Goal: Information Seeking & Learning: Learn about a topic

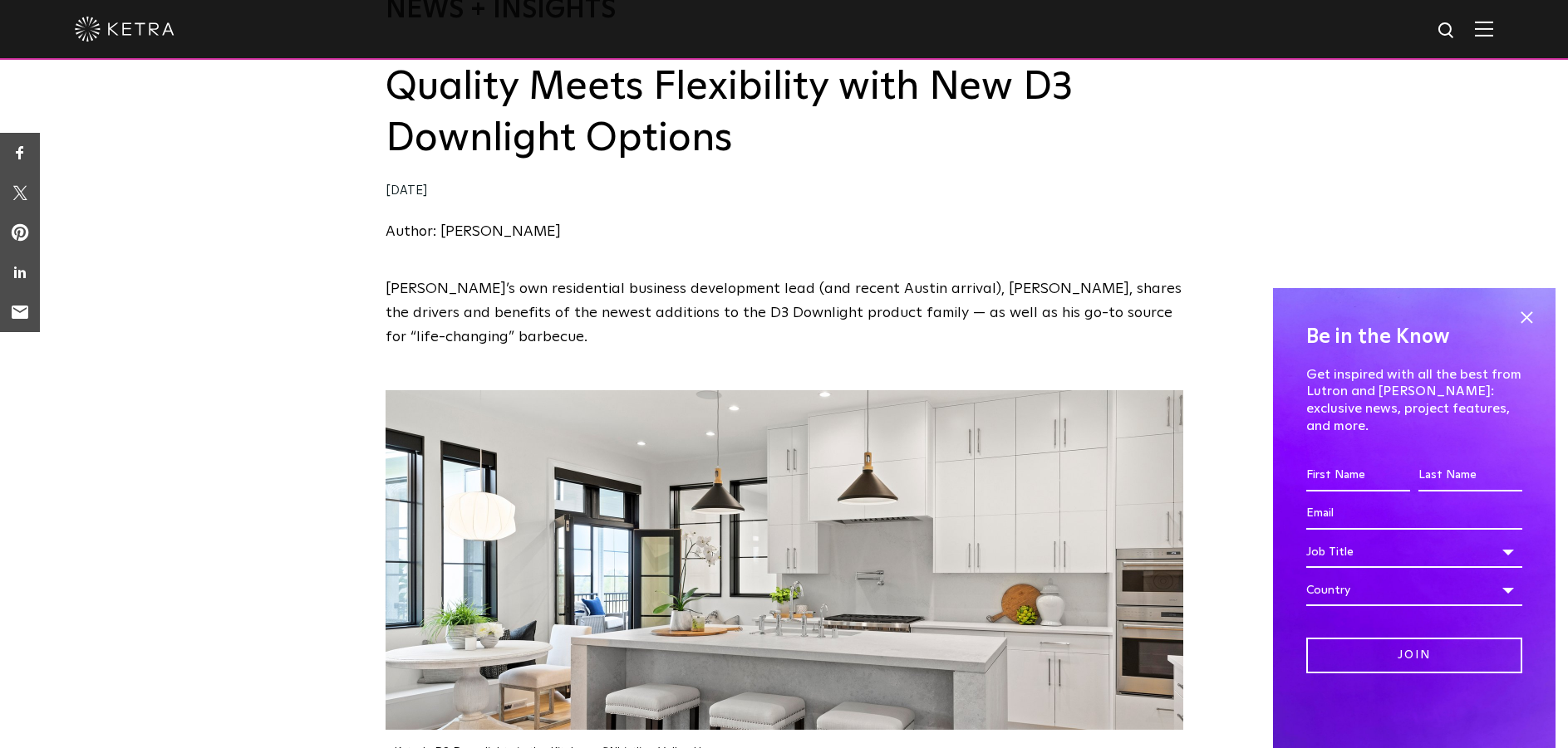
scroll to position [167, 0]
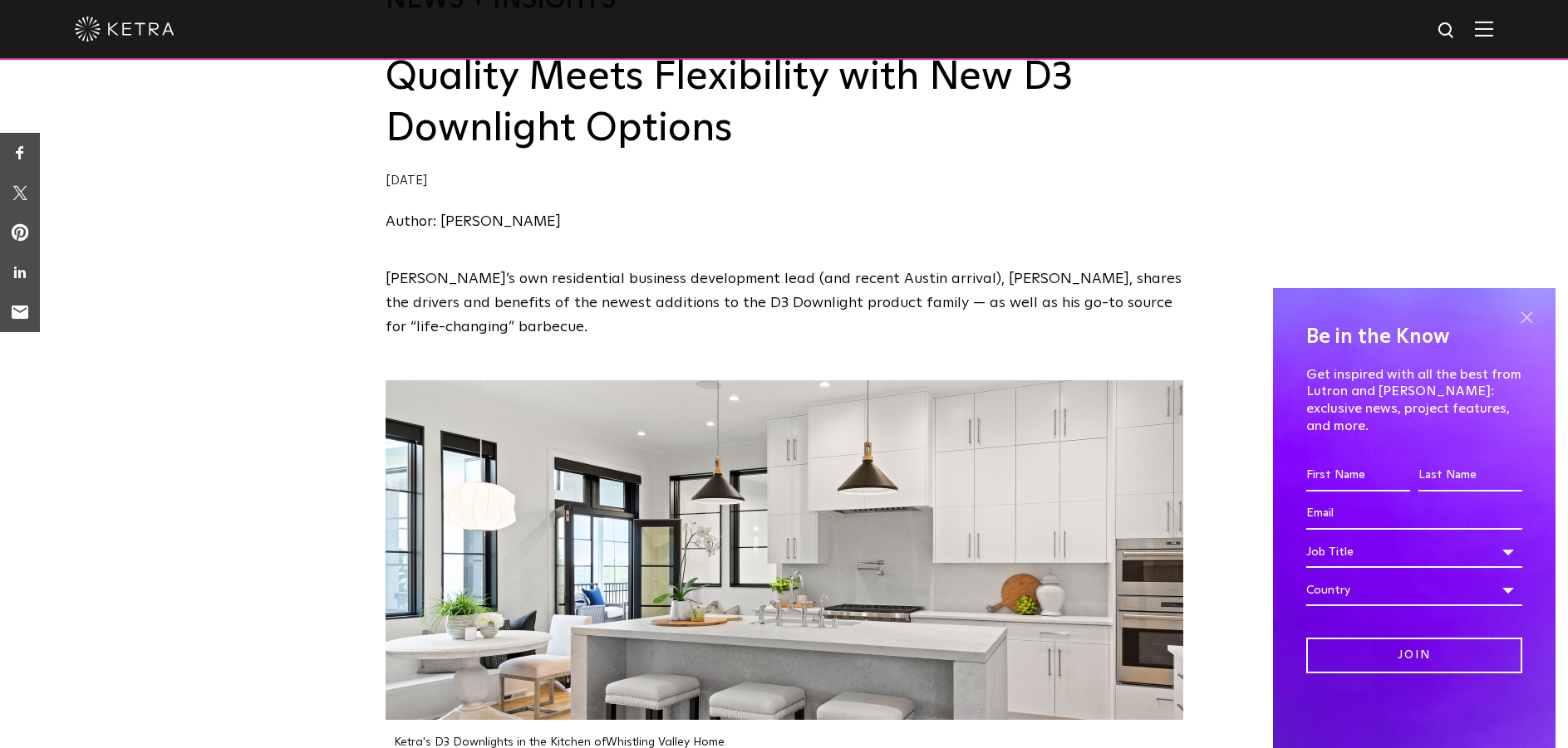
click at [1523, 330] on span at bounding box center [1526, 317] width 25 height 25
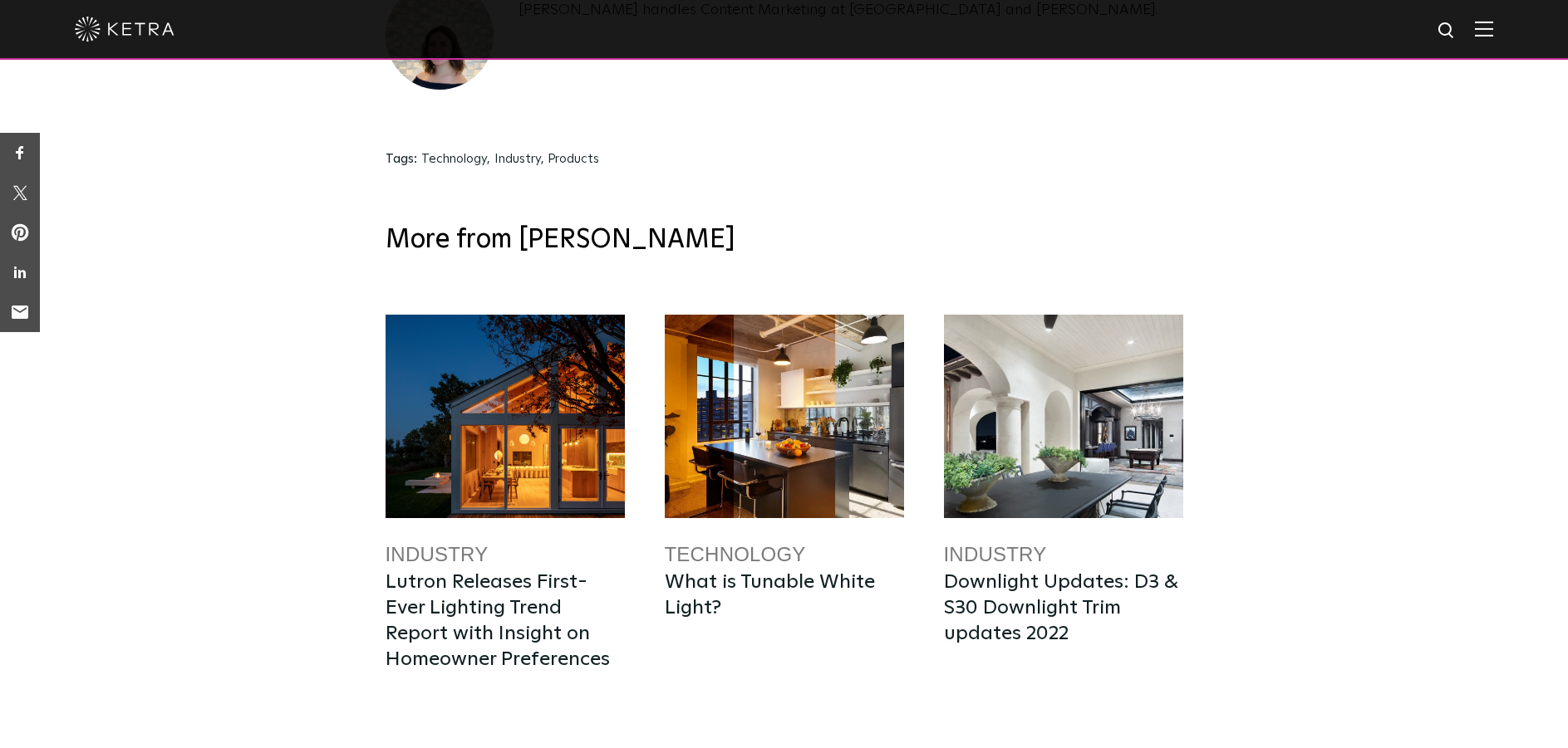
scroll to position [2869, 0]
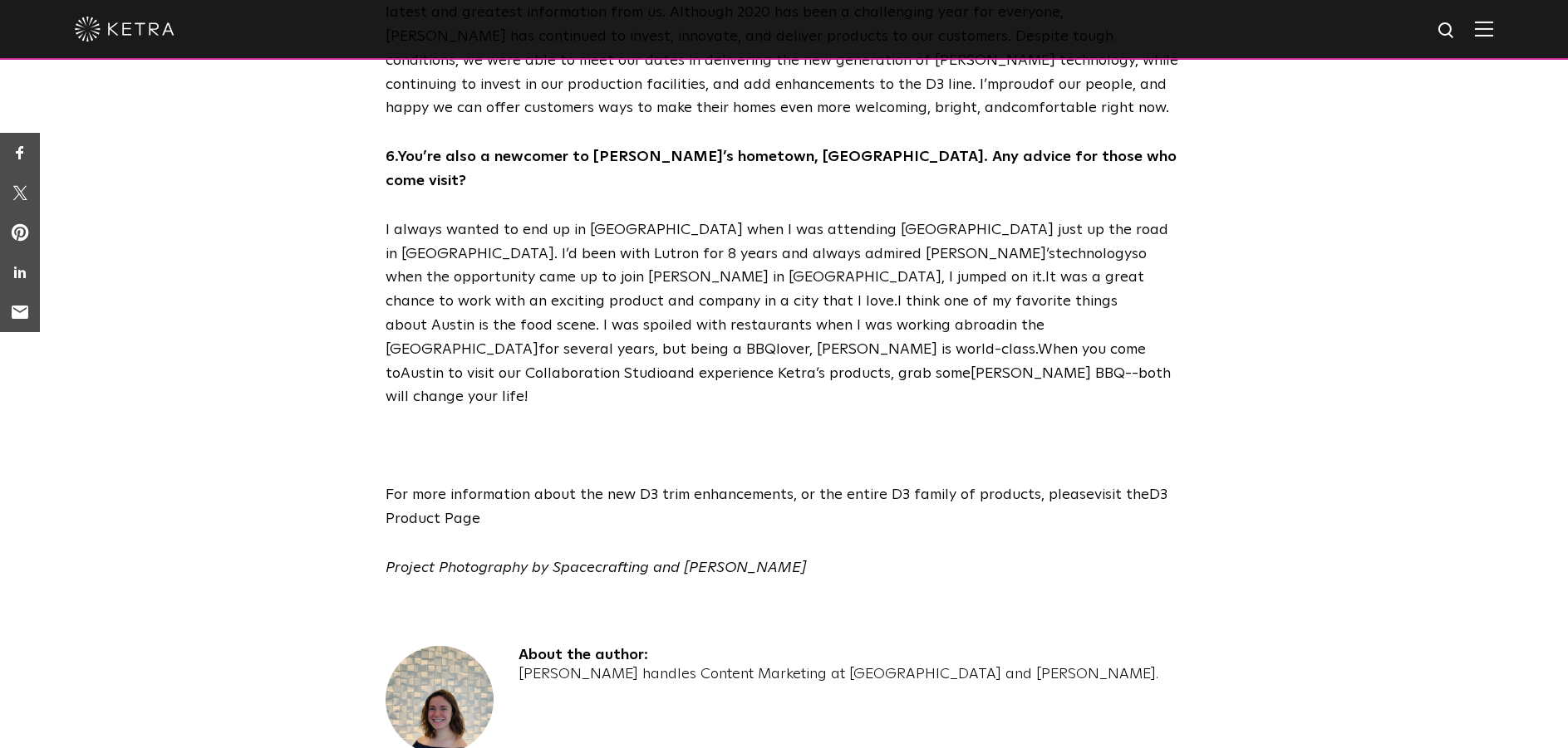
click at [447, 488] on span "D3 Product Page" at bounding box center [776, 507] width 782 height 39
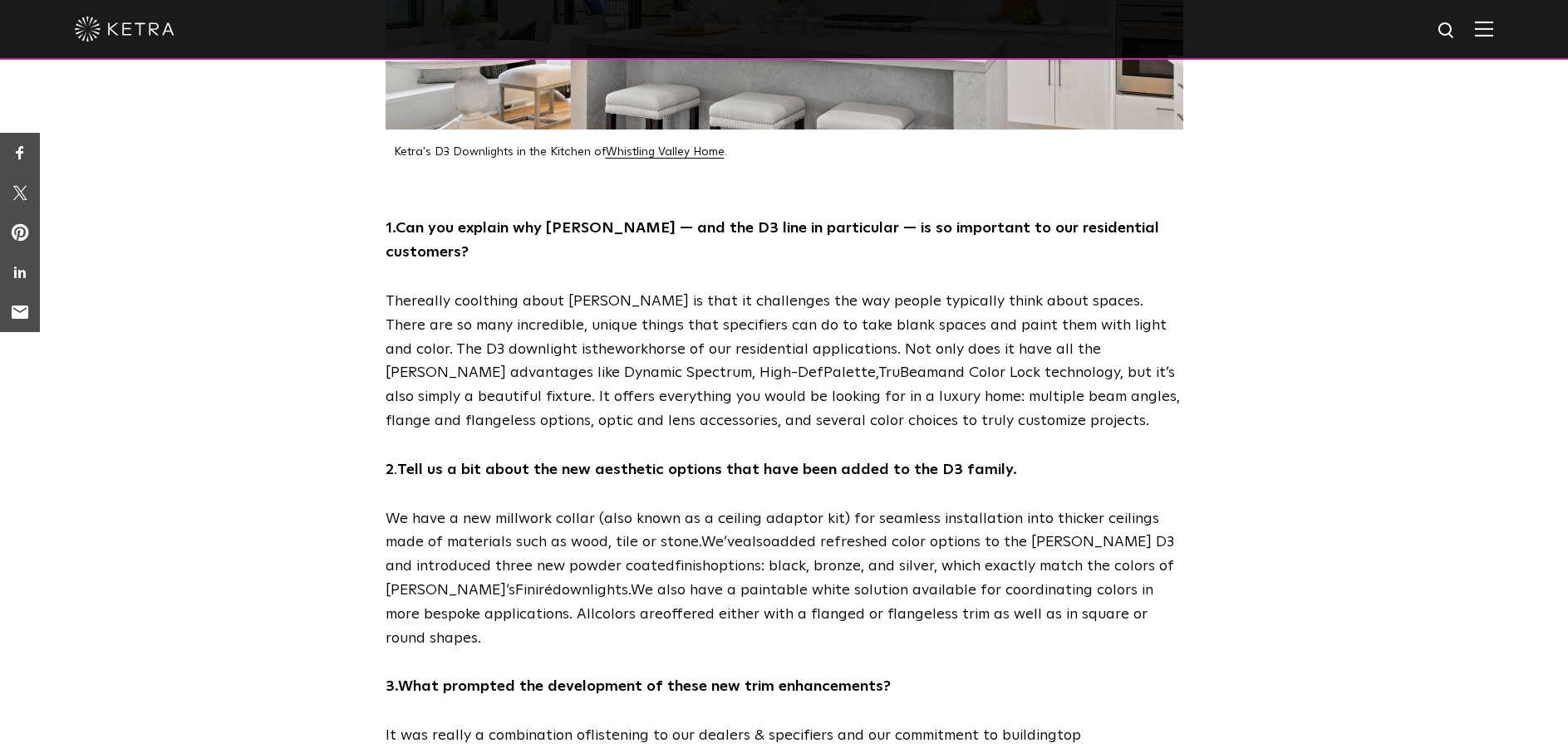
scroll to position [0, 0]
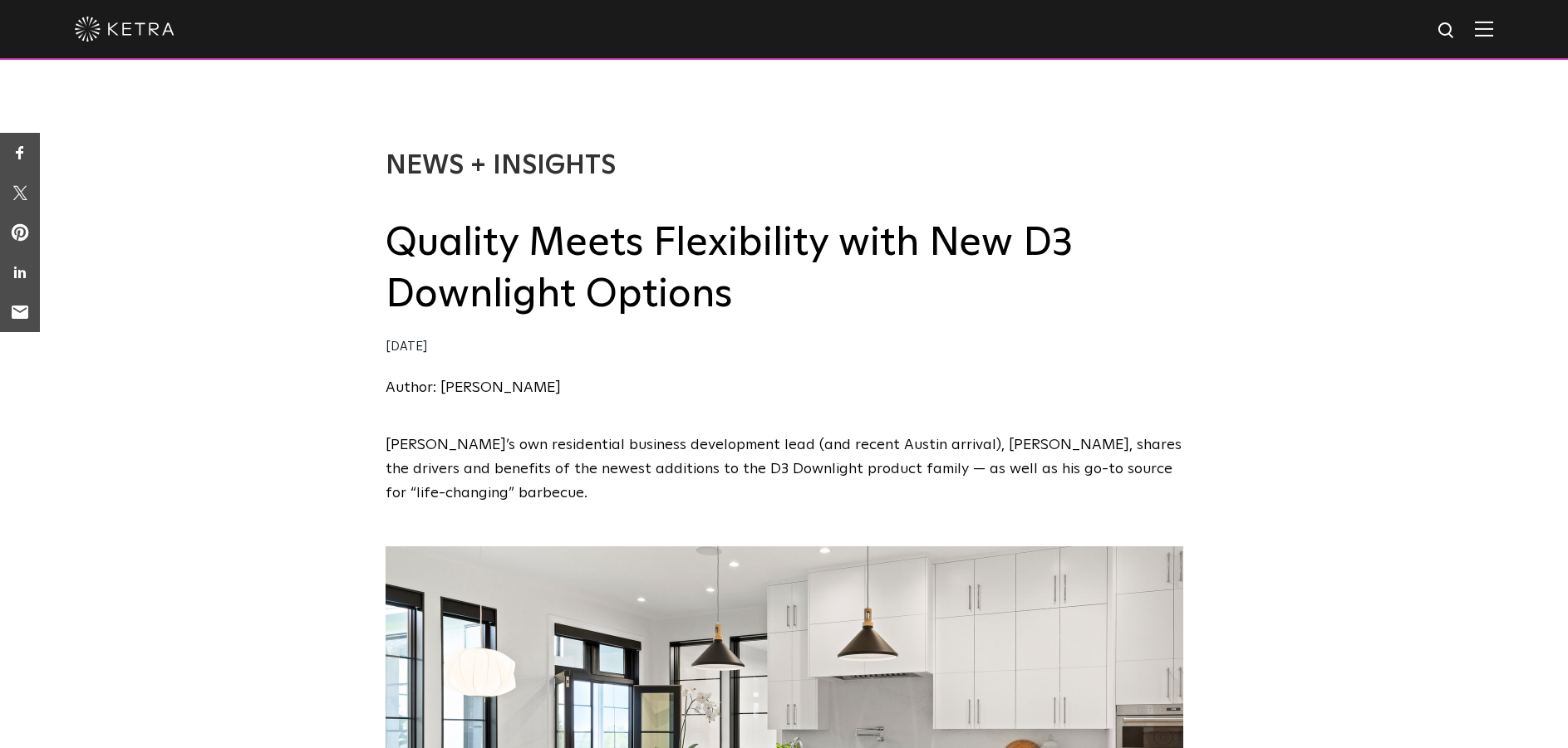
click at [1494, 34] on img at bounding box center [1484, 29] width 19 height 16
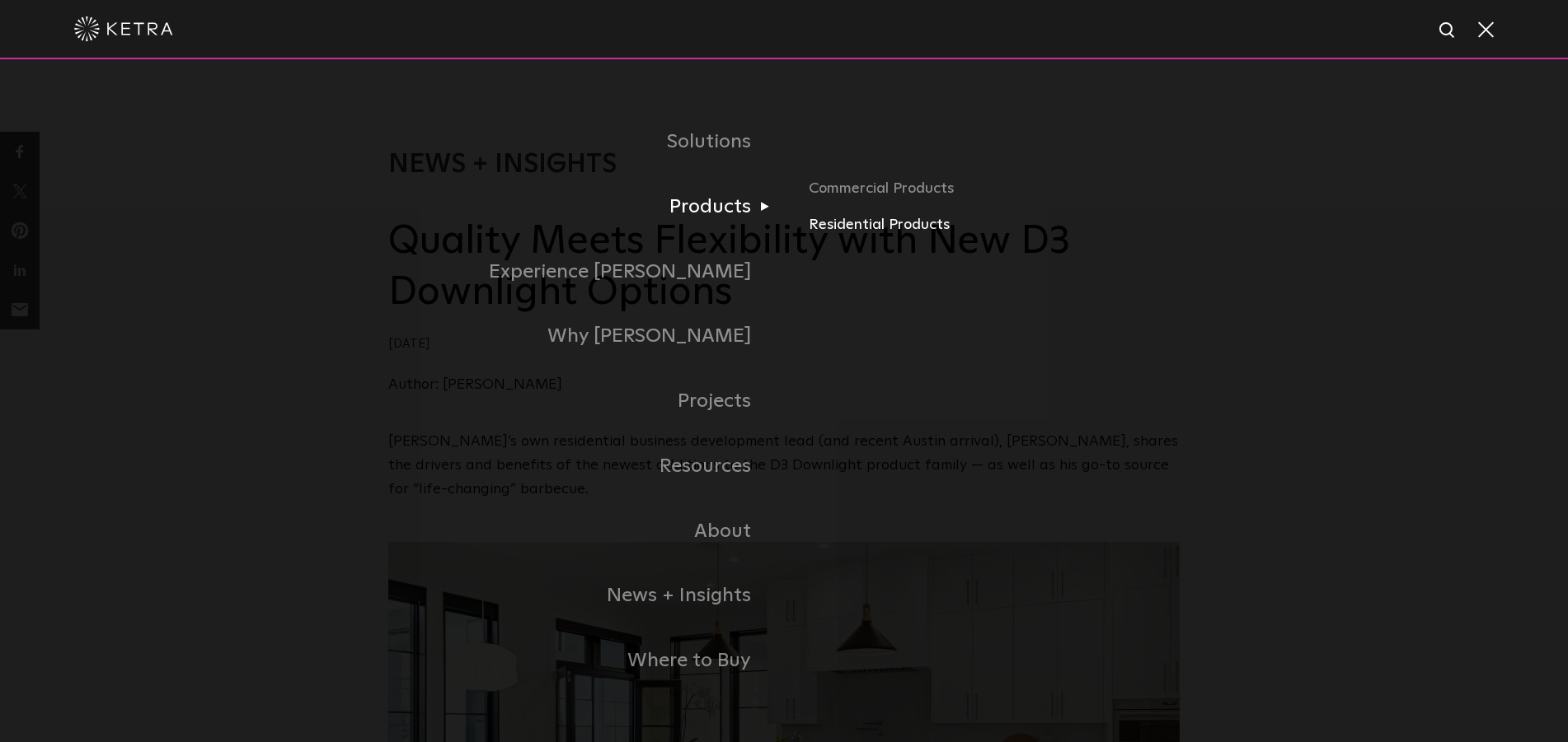
click at [876, 220] on link "Residential Products" at bounding box center [994, 226] width 371 height 23
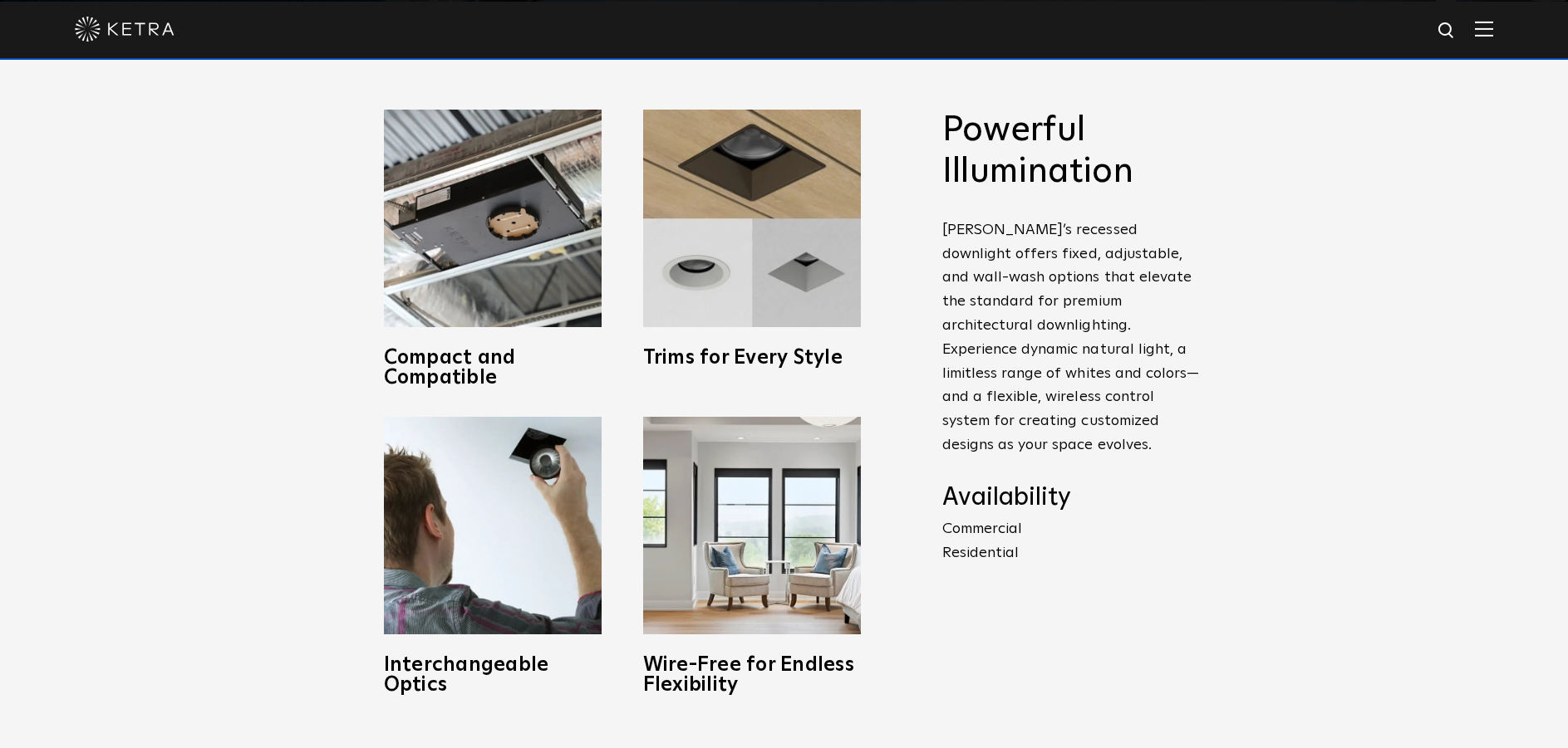
scroll to position [747, 0]
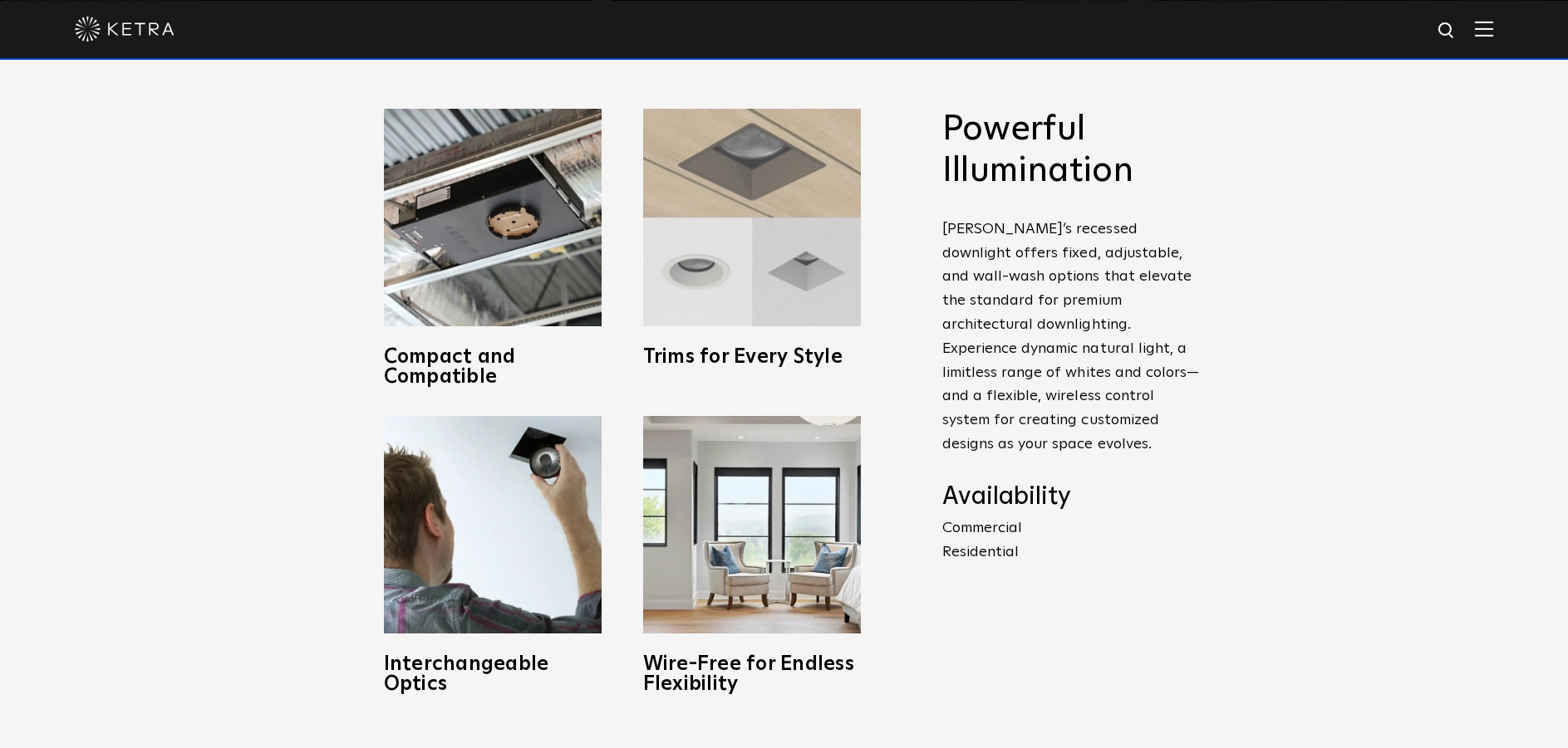
click at [759, 259] on img at bounding box center [752, 217] width 217 height 217
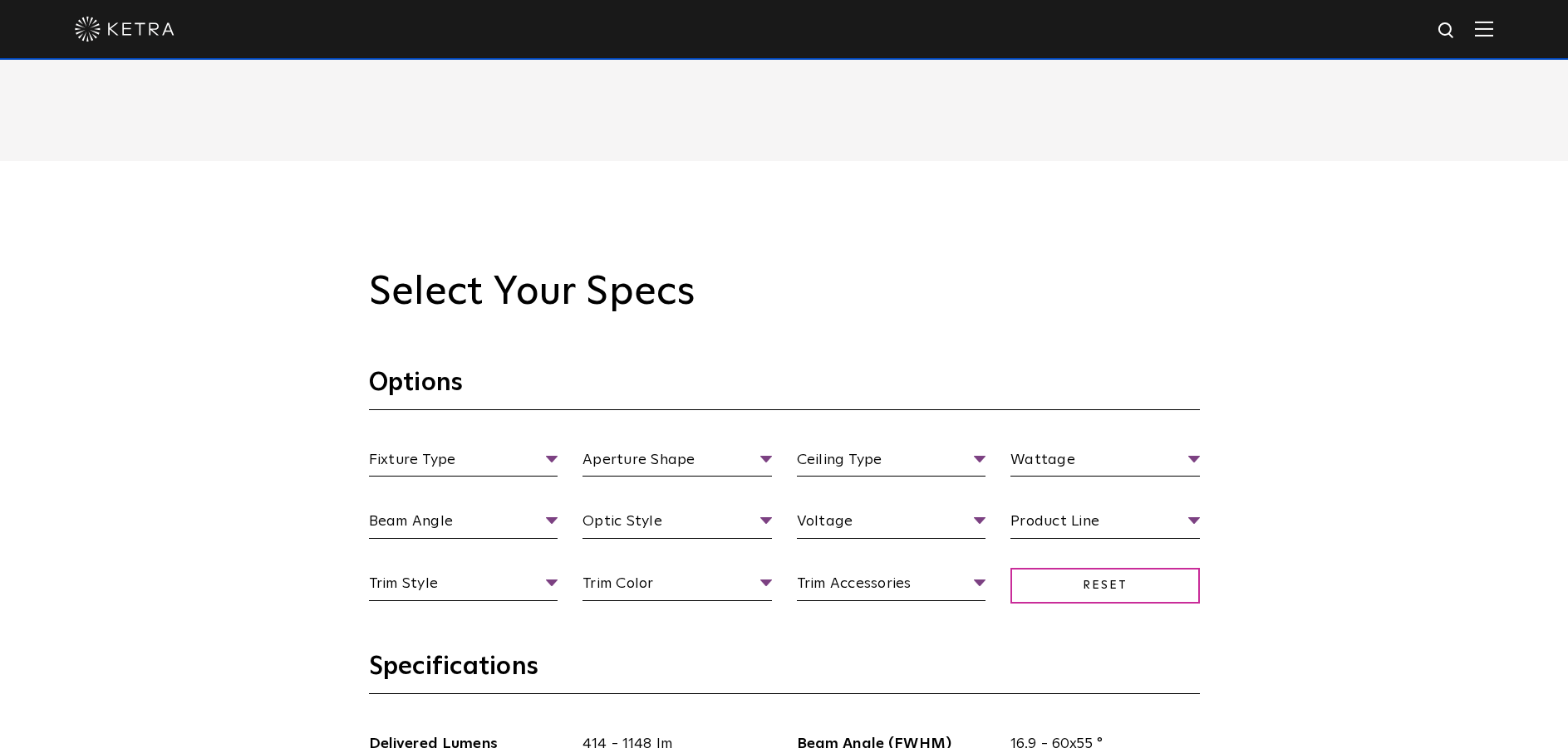
scroll to position [1412, 0]
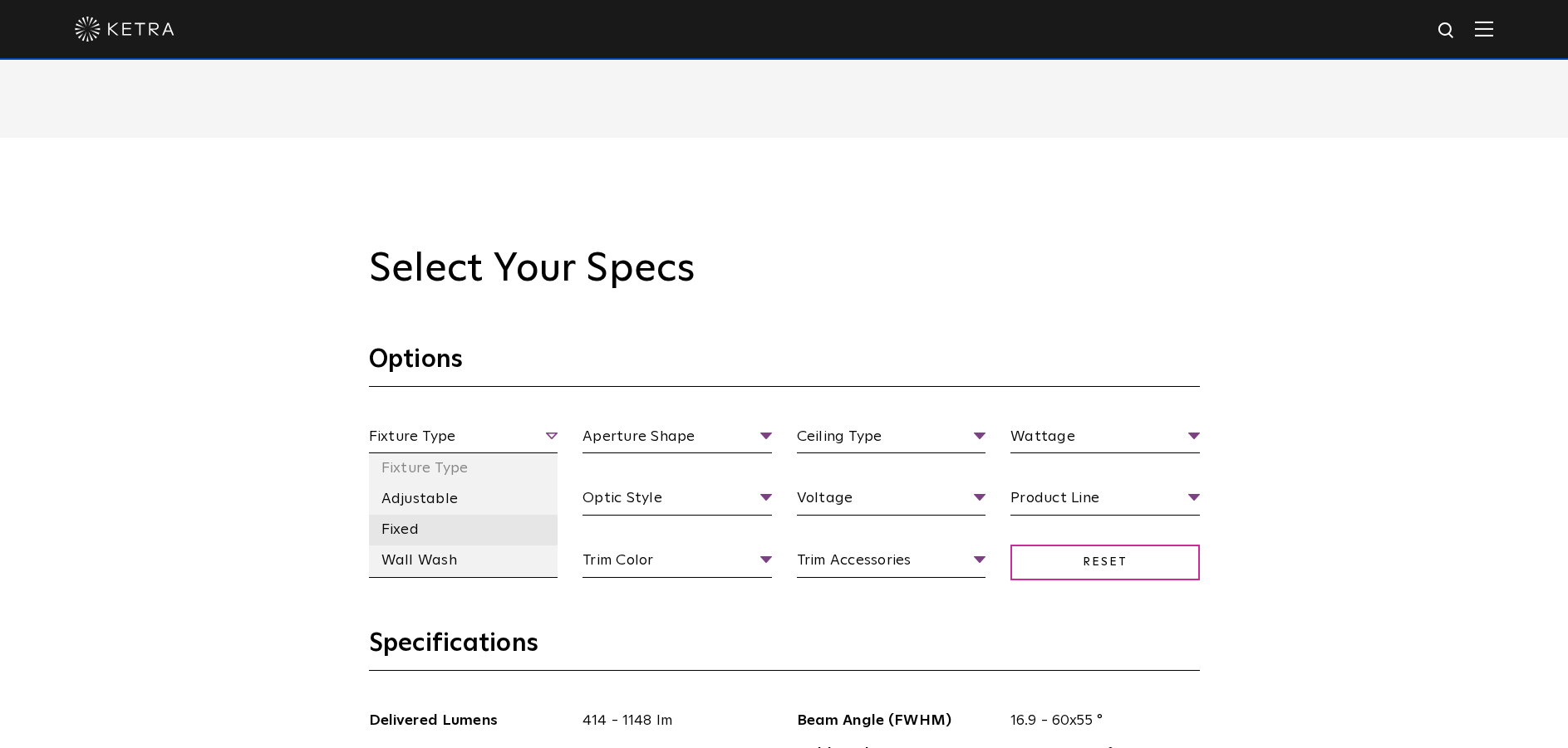
click at [479, 531] on li "Fixed" at bounding box center [463, 530] width 189 height 30
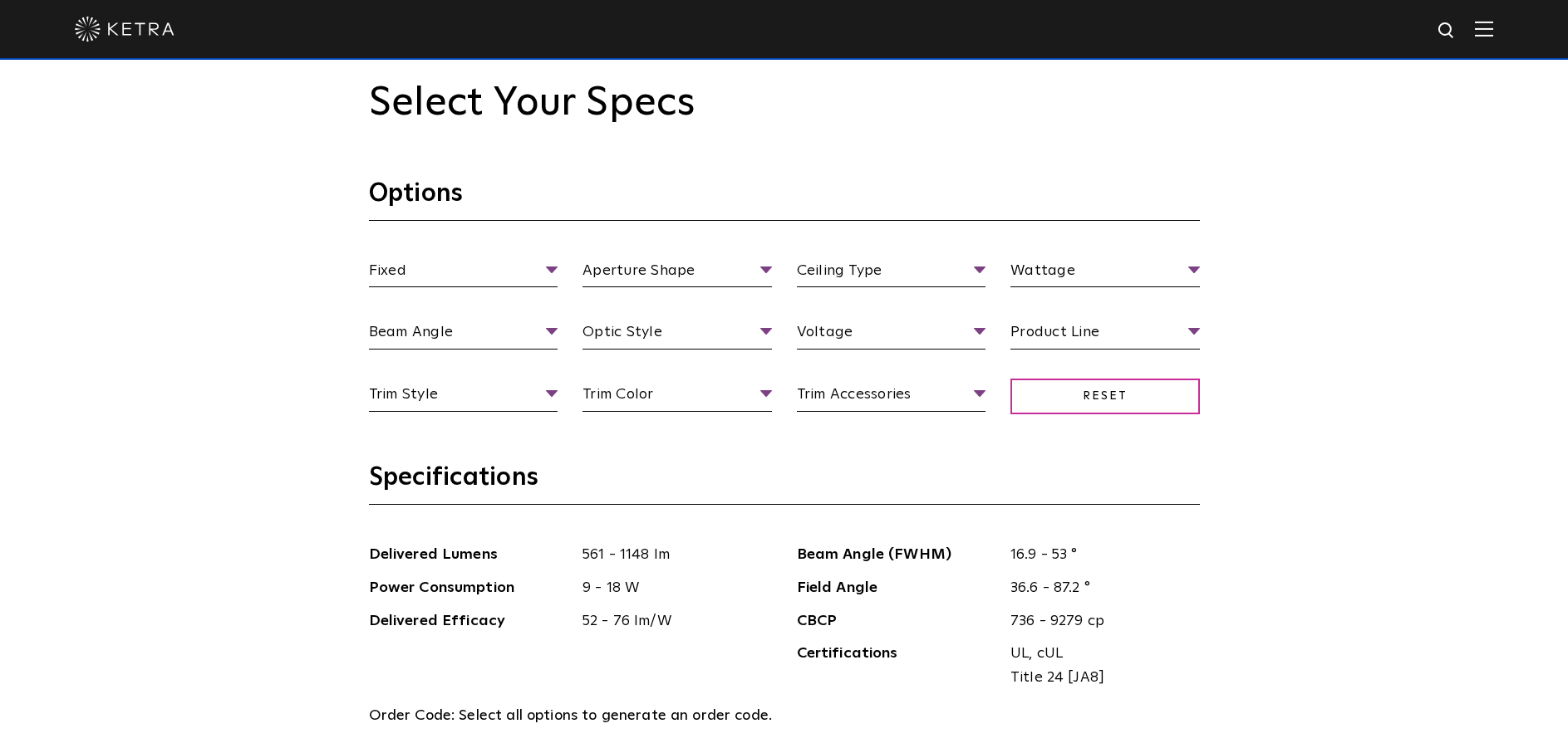
scroll to position [1495, 0]
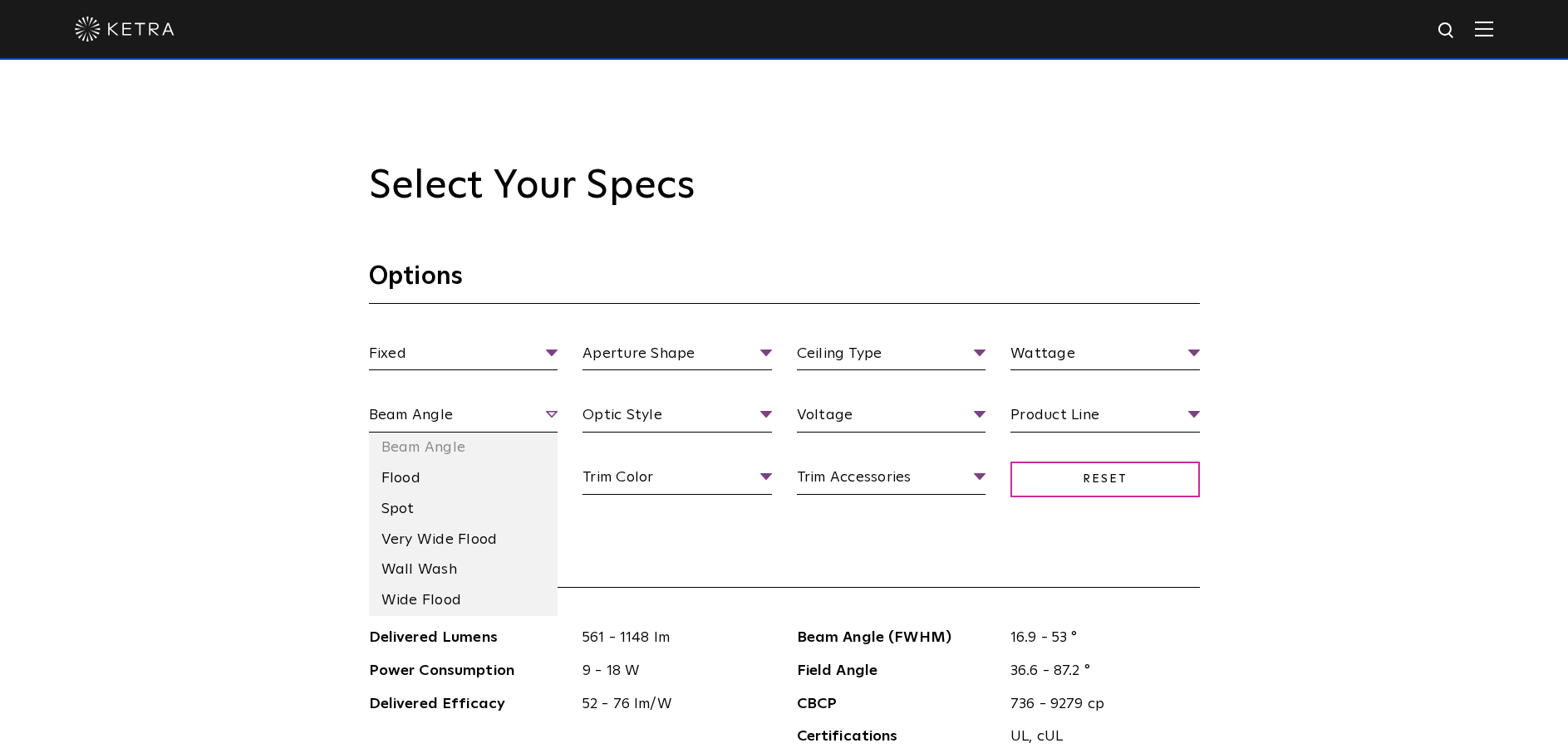
click at [495, 416] on span "Beam Angle" at bounding box center [463, 418] width 189 height 29
click at [484, 568] on li "Wall Wash" at bounding box center [463, 570] width 189 height 30
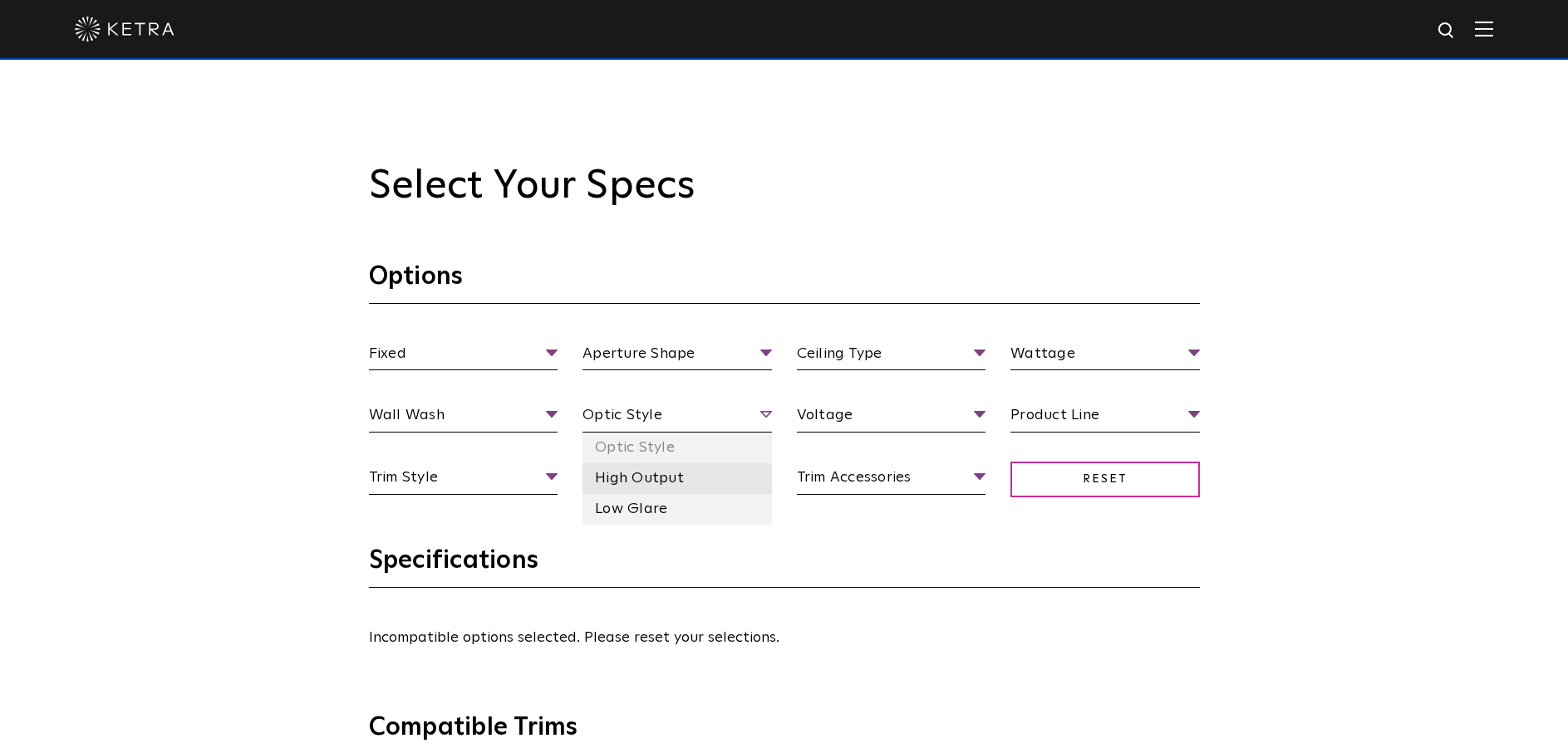
click at [695, 483] on li "High Output" at bounding box center [677, 478] width 189 height 30
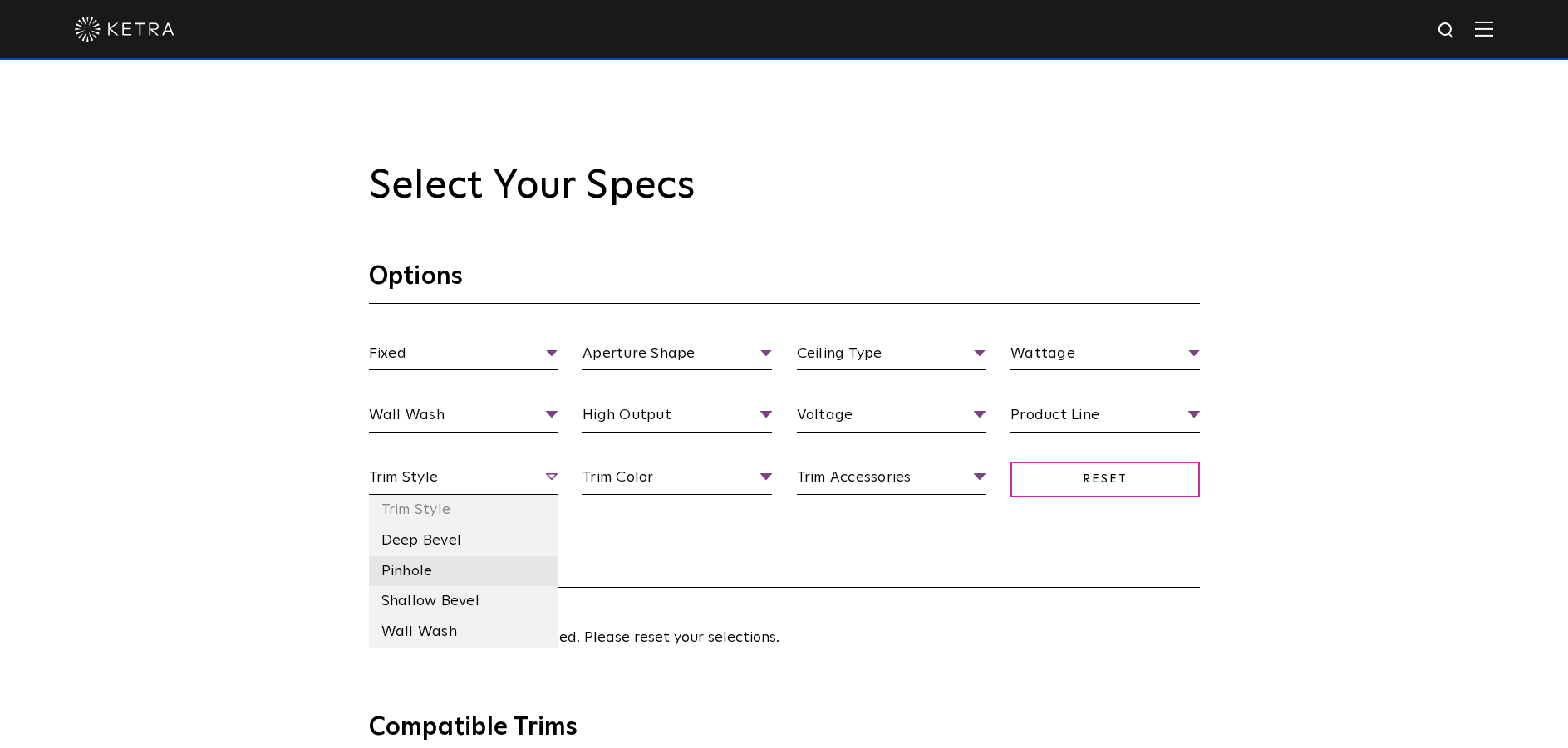
click at [508, 573] on li "Pinhole" at bounding box center [463, 571] width 189 height 30
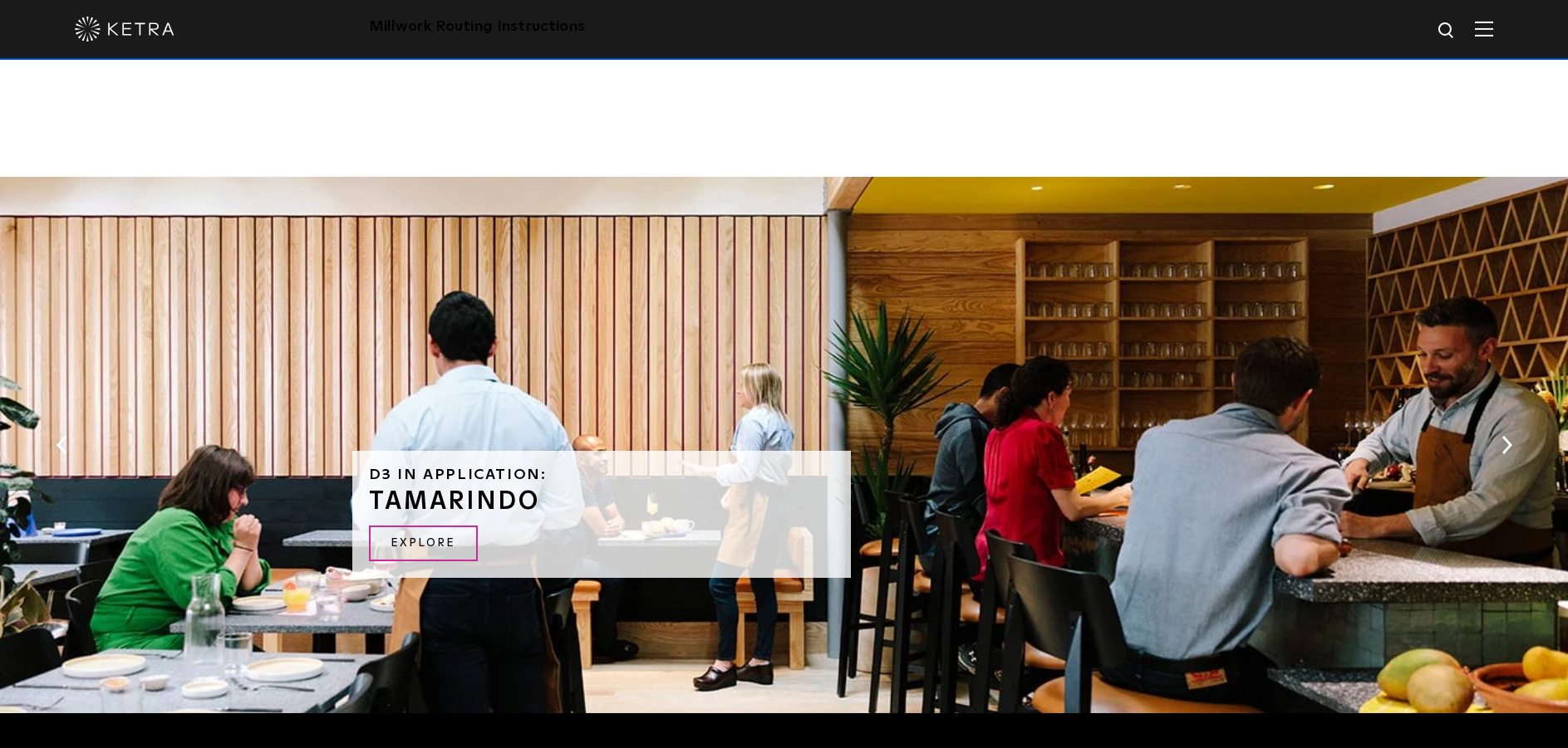
scroll to position [2320, 0]
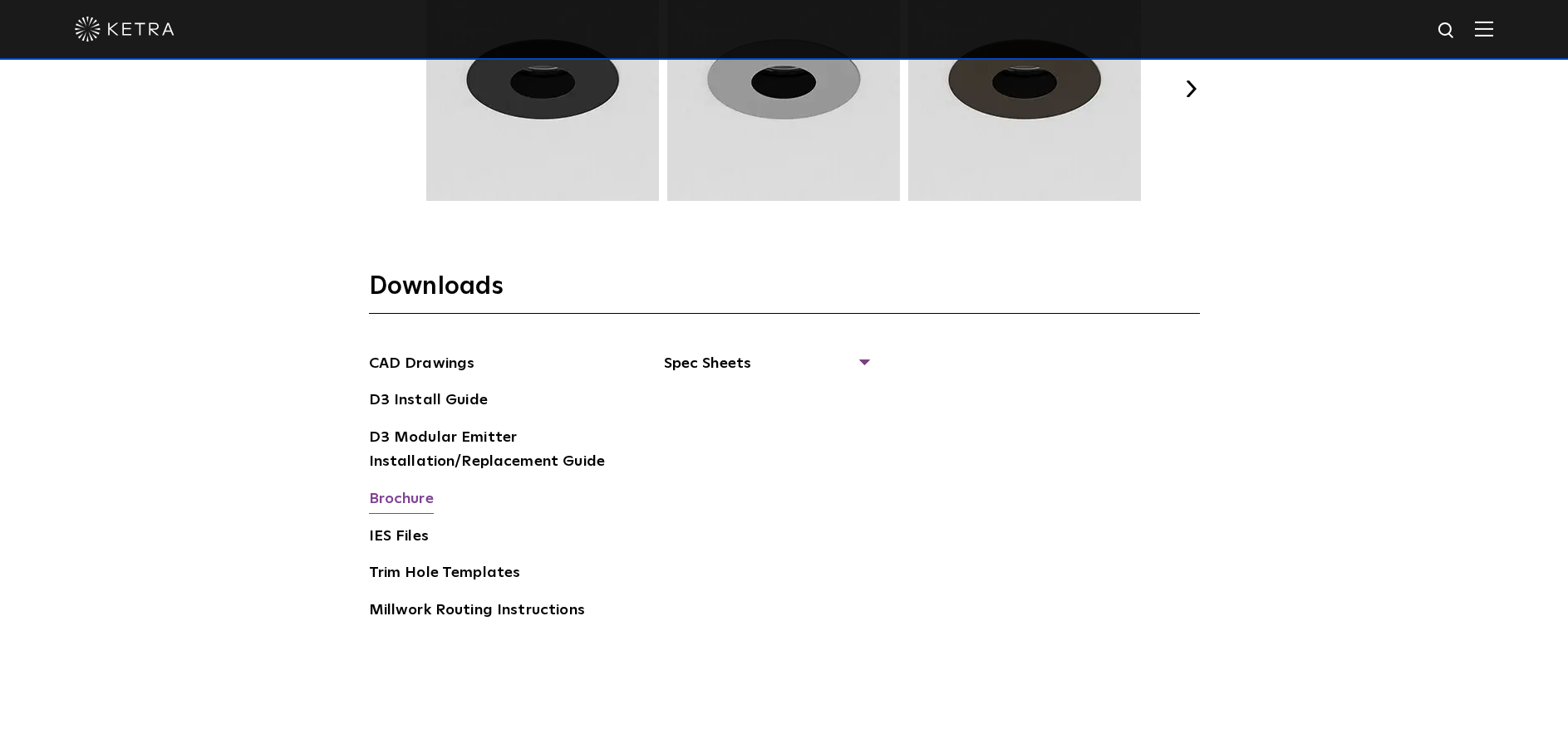
click at [408, 498] on link "Brochure" at bounding box center [401, 500] width 65 height 26
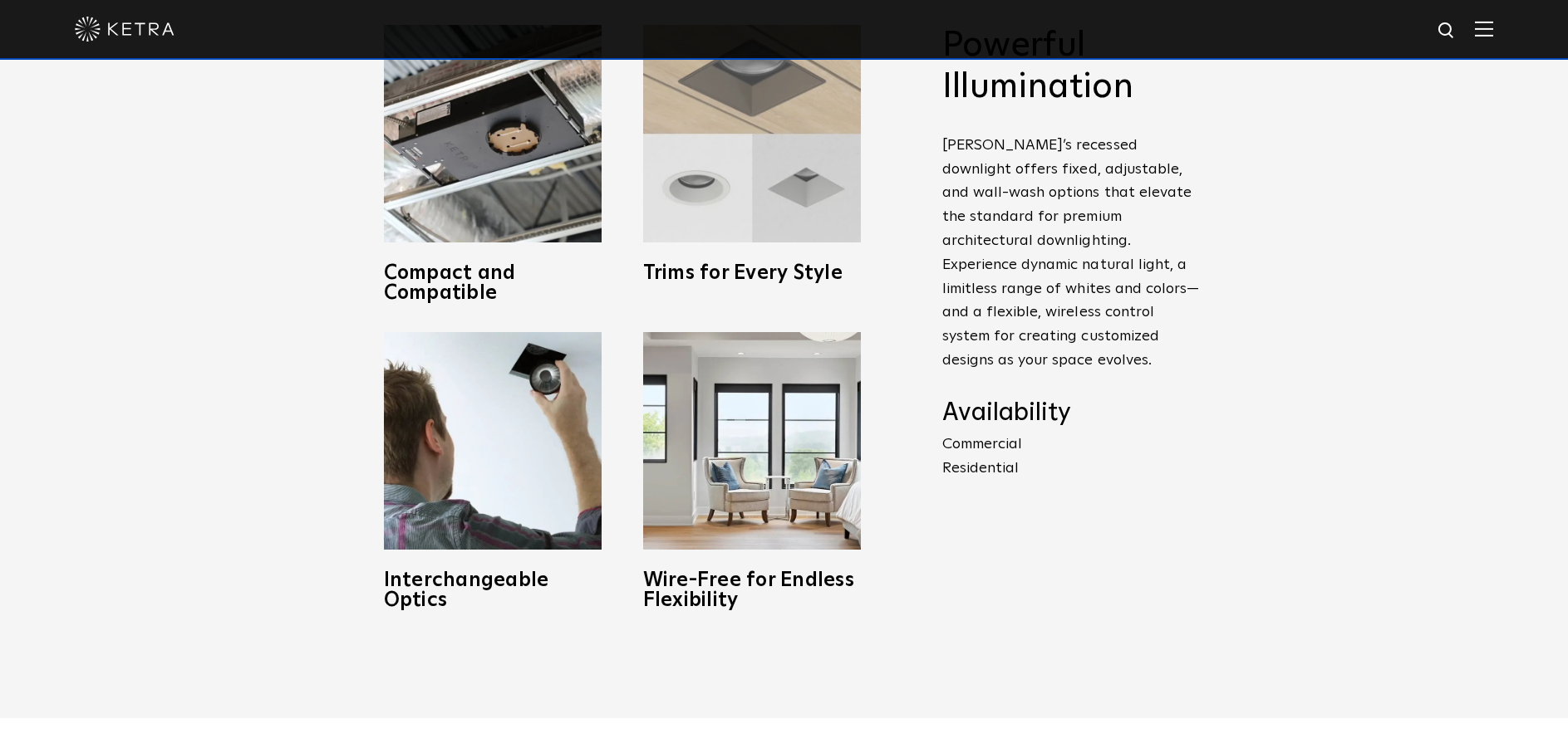
scroll to position [831, 0]
click at [732, 194] on img at bounding box center [752, 134] width 217 height 217
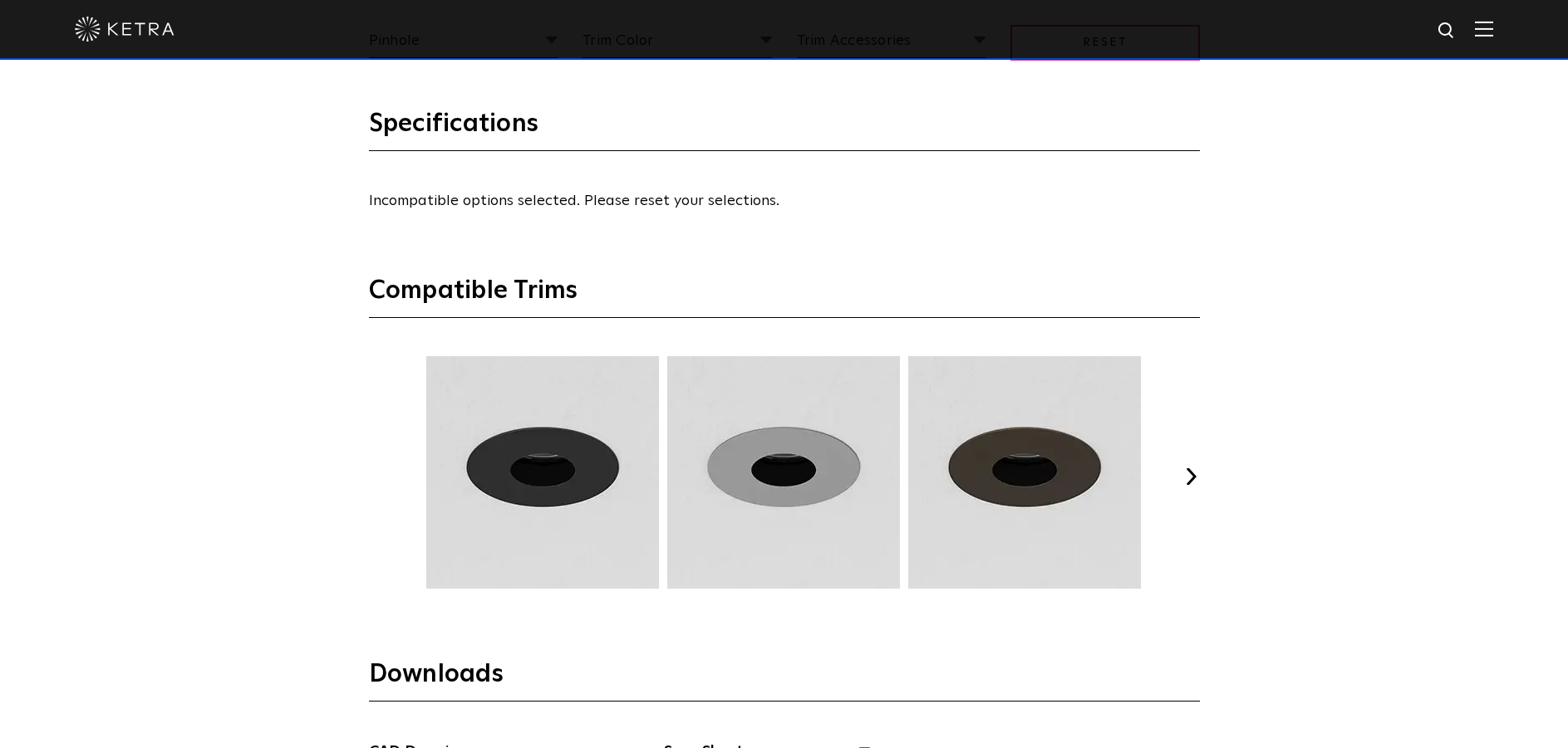
scroll to position [1910, 0]
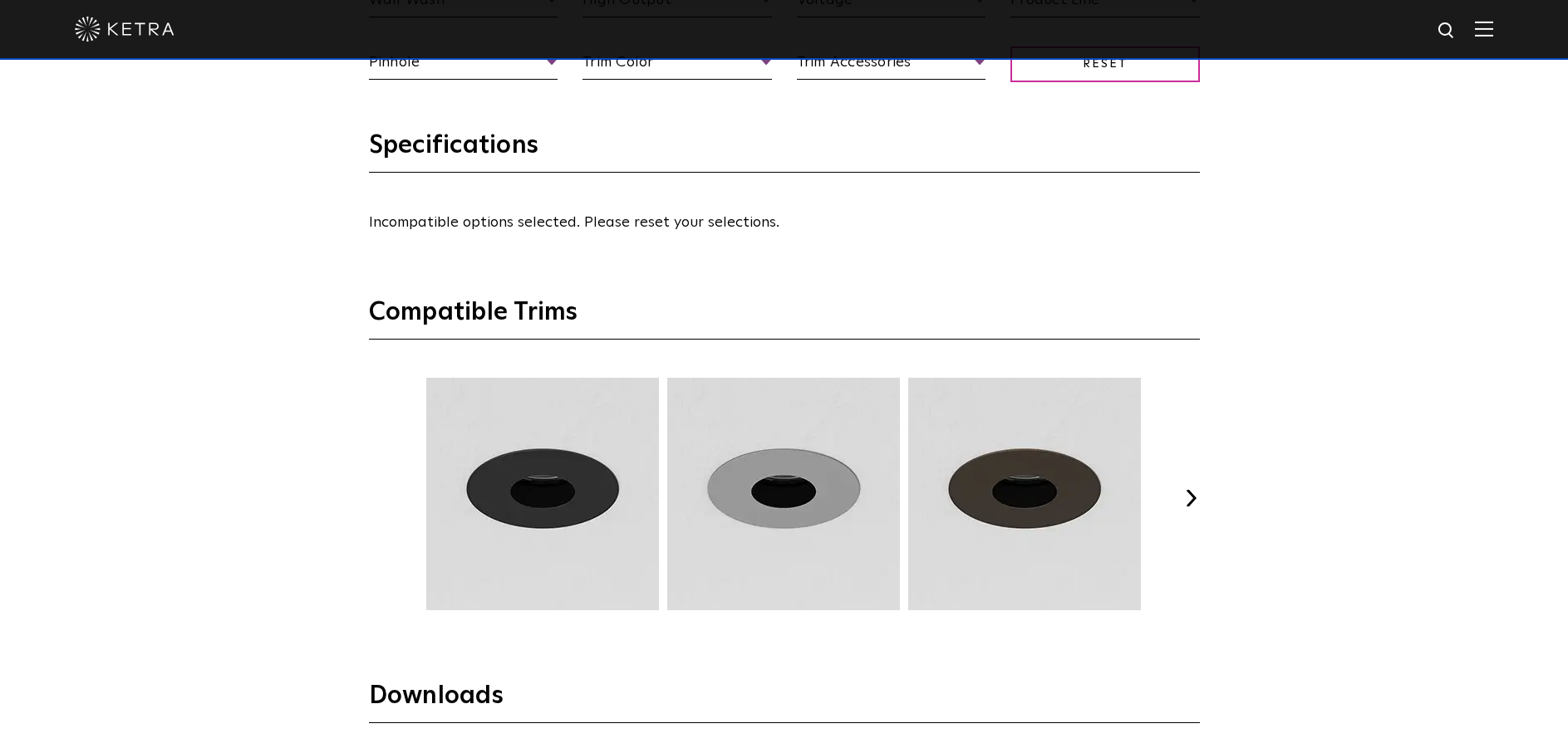
click at [1187, 495] on button "Next" at bounding box center [1192, 499] width 17 height 17
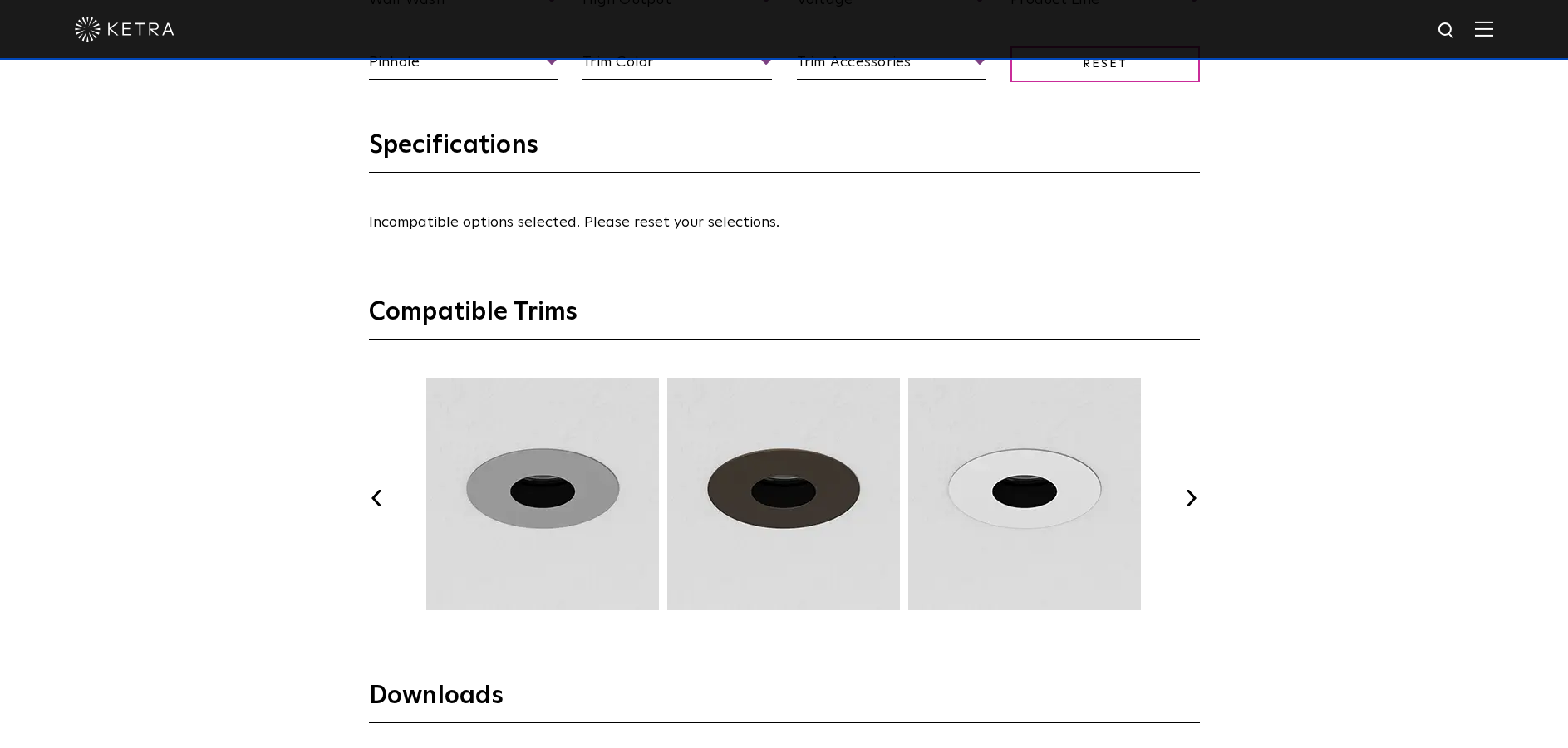
click at [1187, 495] on button "Next" at bounding box center [1192, 499] width 17 height 17
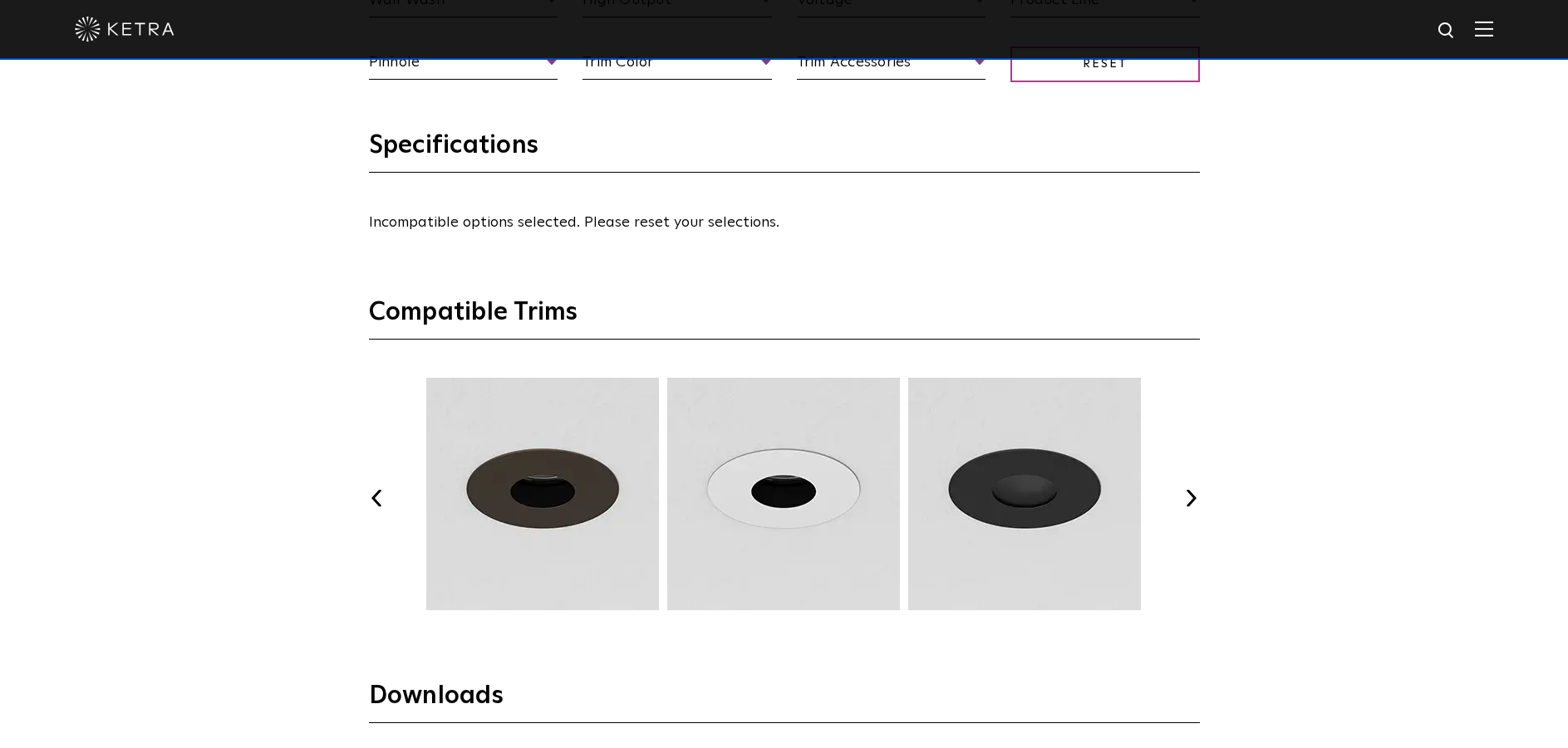
click at [1187, 495] on button "Next" at bounding box center [1192, 499] width 17 height 17
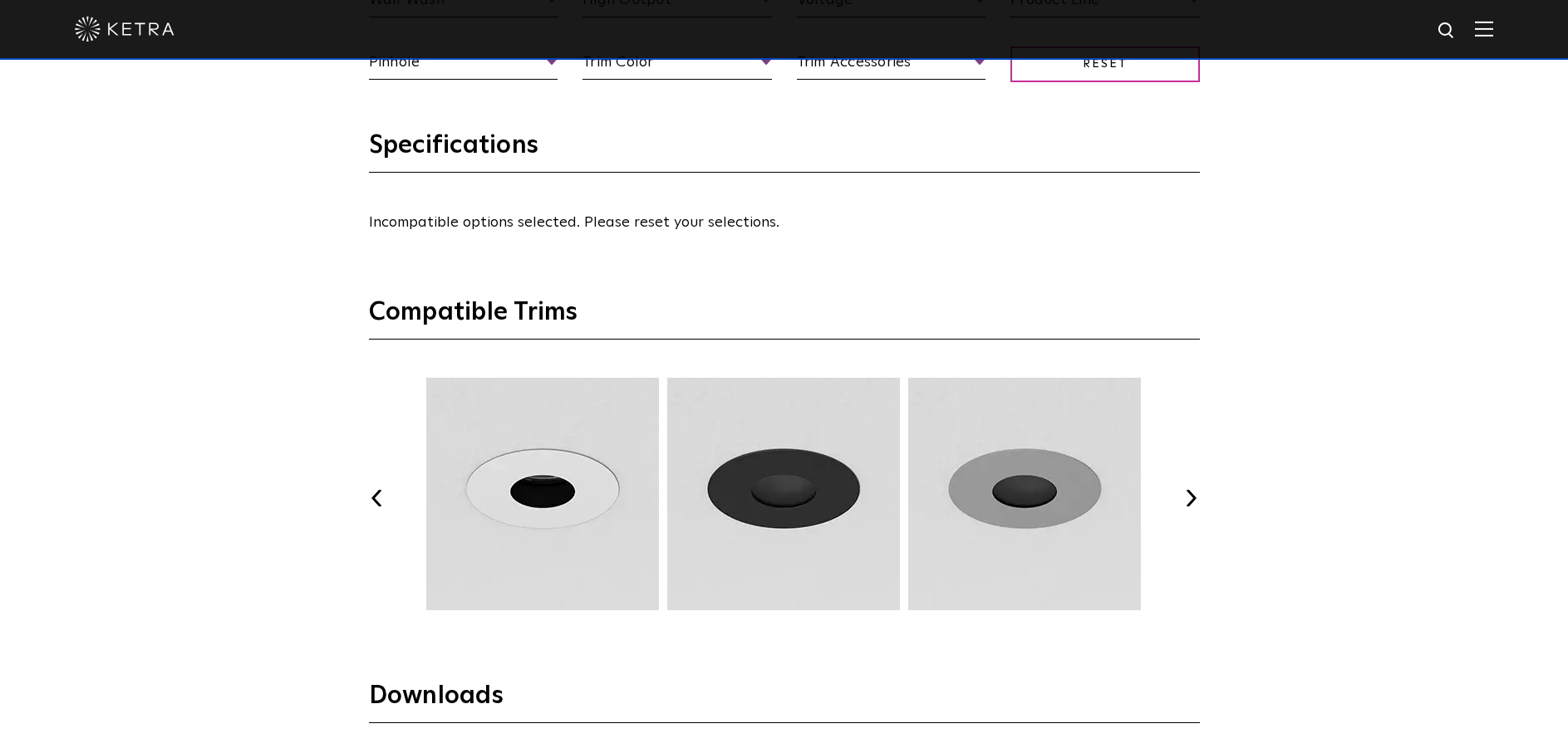
click at [1188, 495] on button "Next" at bounding box center [1192, 499] width 17 height 17
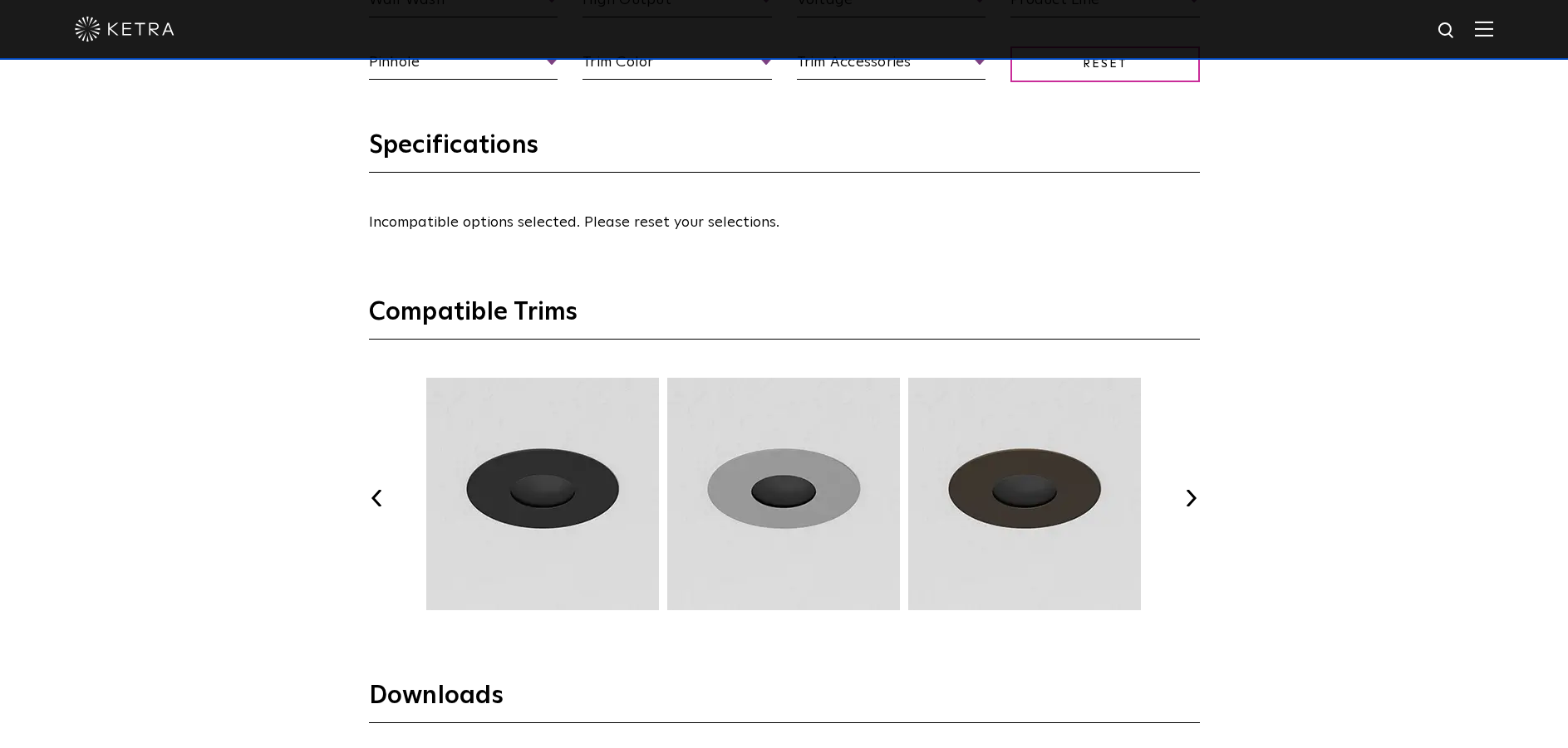
click at [1192, 494] on button "Next" at bounding box center [1192, 499] width 17 height 17
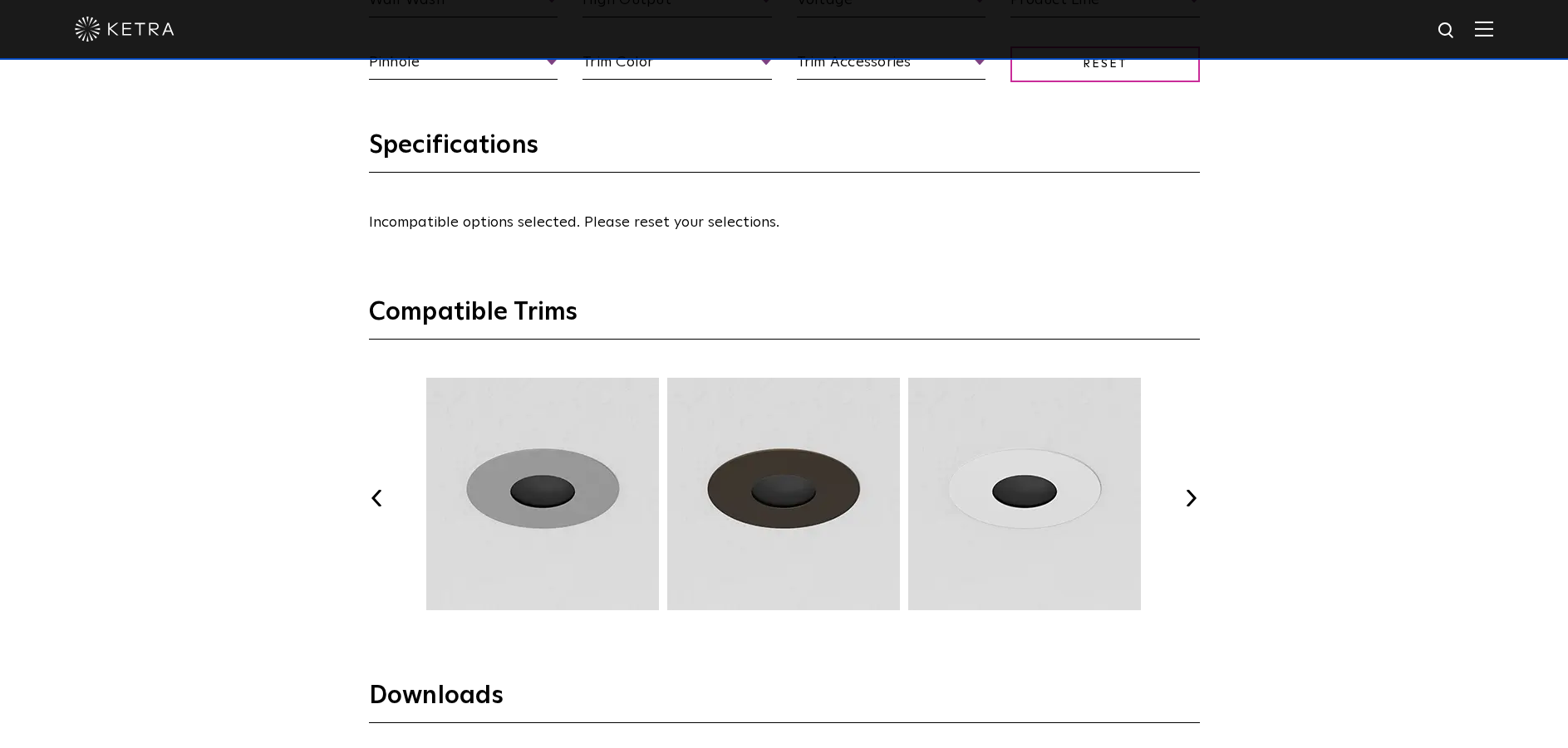
click at [1192, 494] on button "Next" at bounding box center [1192, 499] width 17 height 17
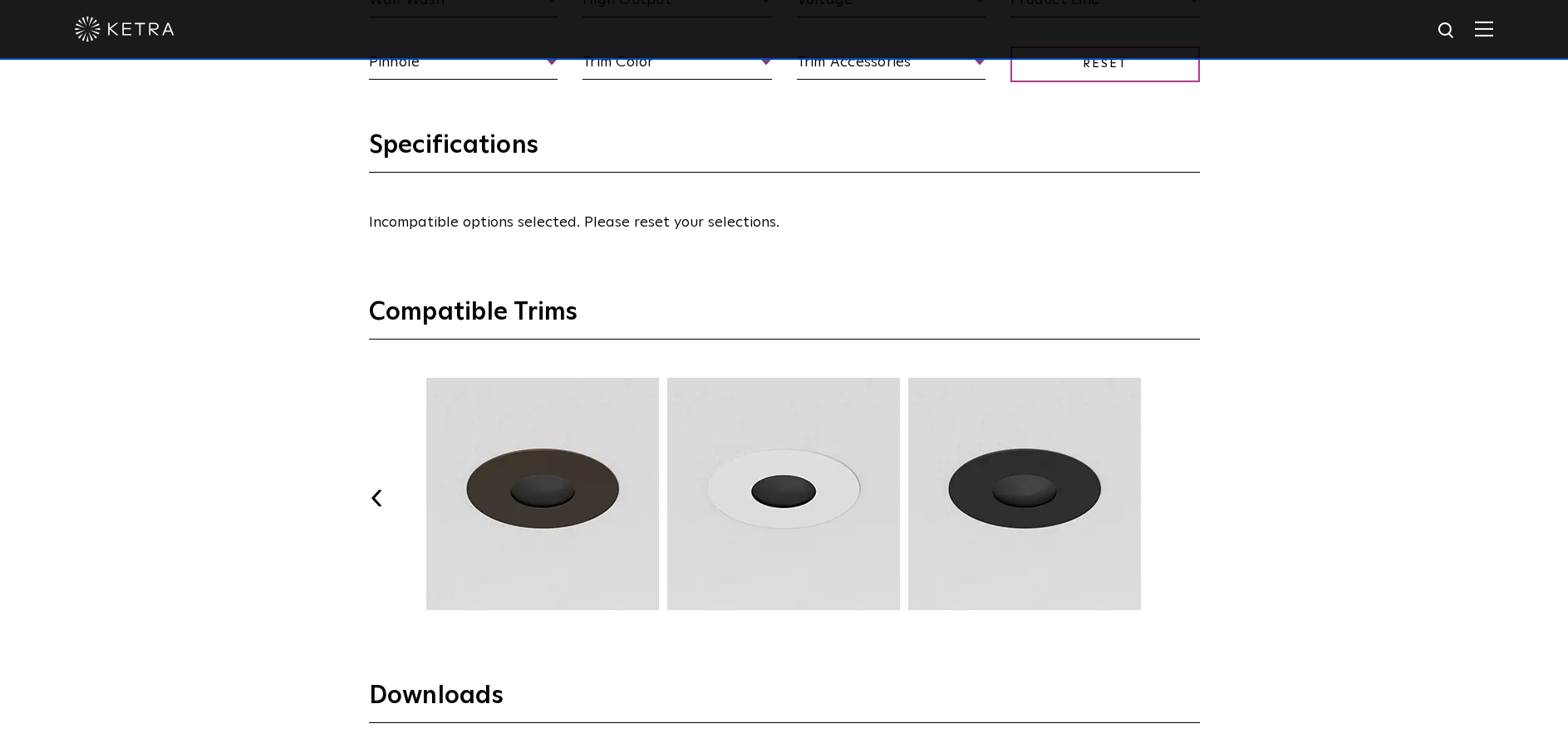
click at [1192, 494] on button "Next" at bounding box center [1192, 499] width 17 height 17
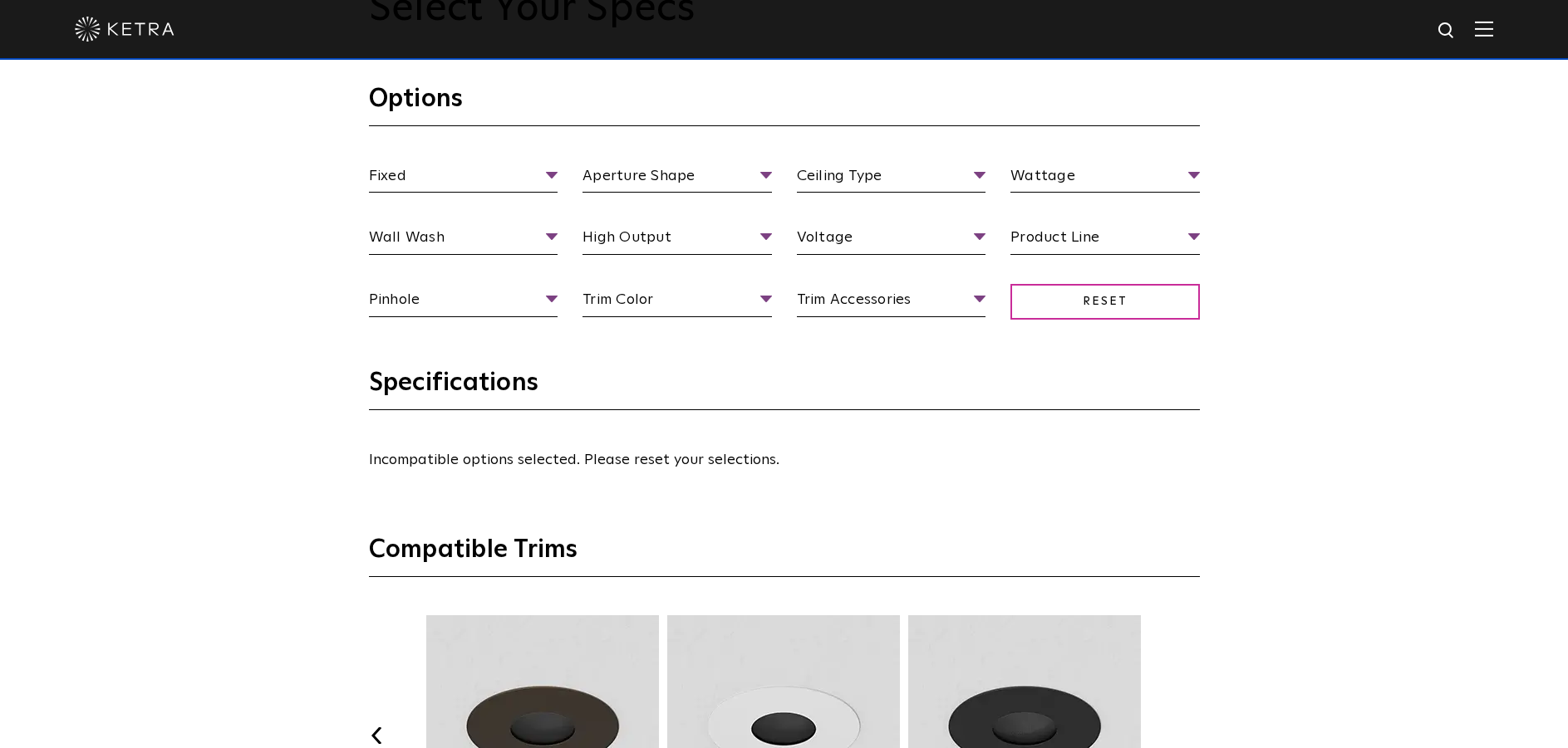
scroll to position [1578, 0]
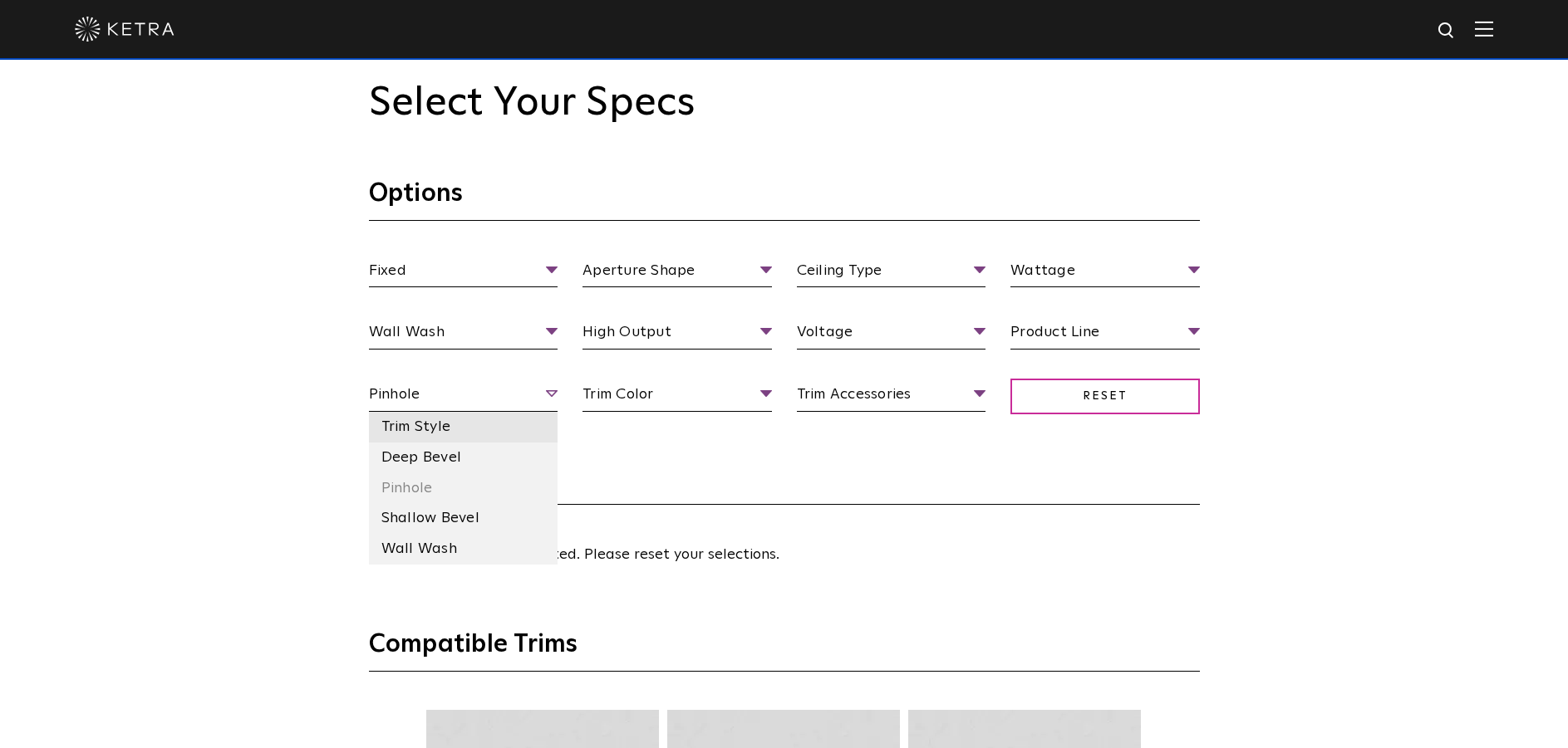
click at [491, 424] on li "Trim Style" at bounding box center [463, 427] width 189 height 30
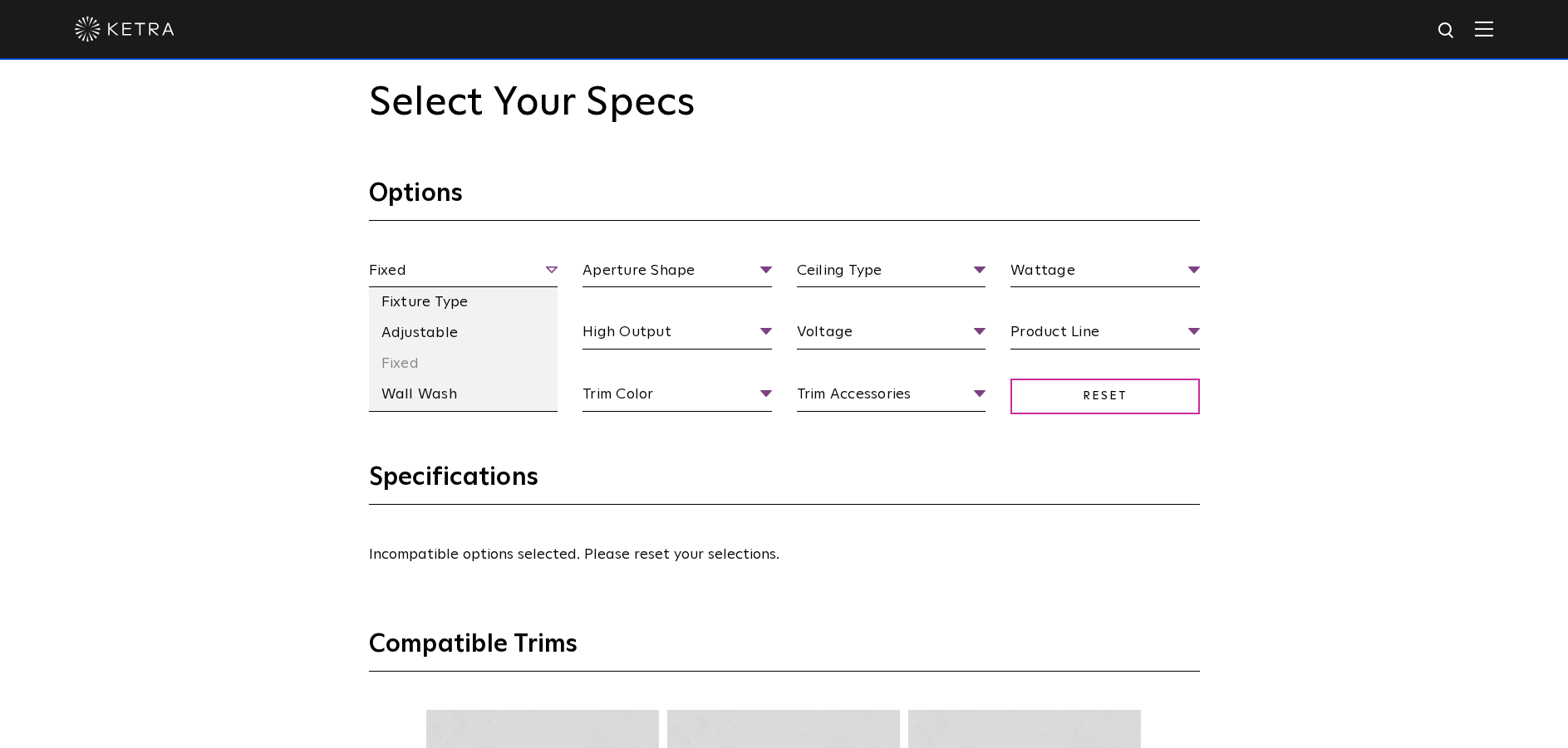
click at [538, 270] on span "Fixed" at bounding box center [463, 274] width 189 height 29
click at [503, 303] on li "Fixture Type" at bounding box center [463, 303] width 189 height 30
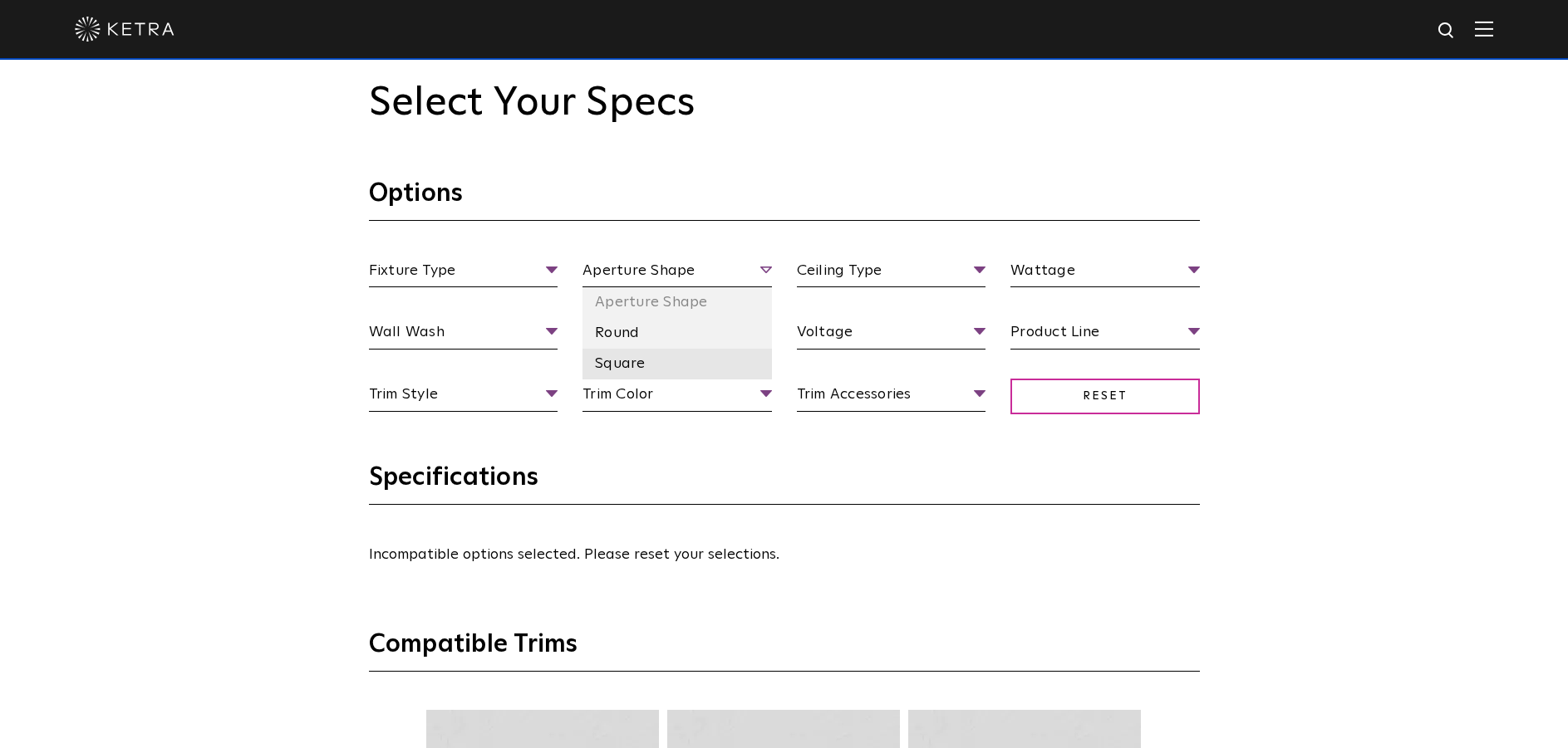
click at [644, 364] on li "Square" at bounding box center [677, 364] width 189 height 30
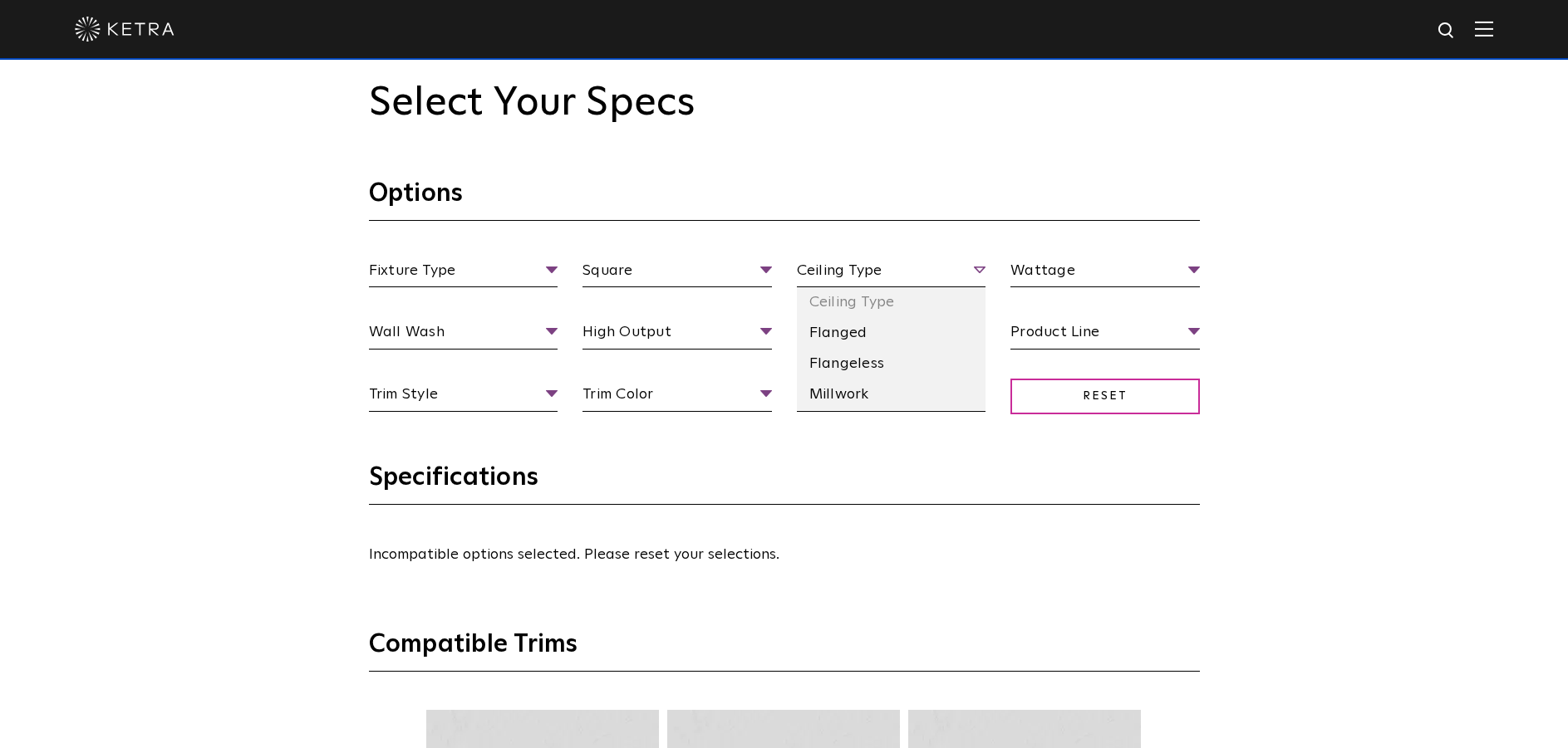
click at [876, 271] on span "Ceiling Type" at bounding box center [891, 274] width 189 height 29
click at [885, 340] on li "Flanged" at bounding box center [891, 333] width 189 height 30
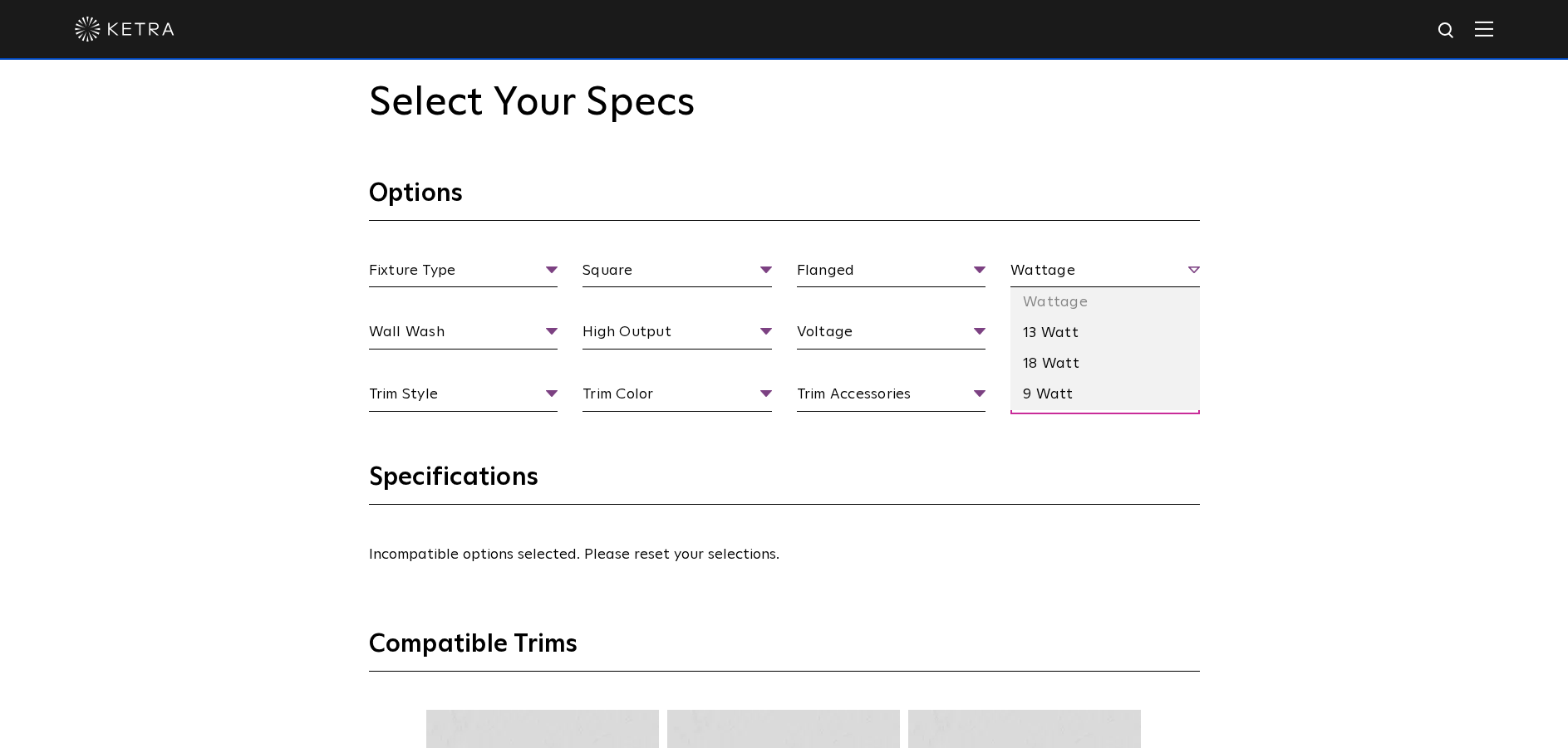
click at [1120, 270] on span "Wattage" at bounding box center [1105, 274] width 189 height 29
click at [1345, 324] on div "Select Your Specs Options Fixture Type Fixture Type Adjustable Fixed Wall Wash …" at bounding box center [784, 737] width 1568 height 1531
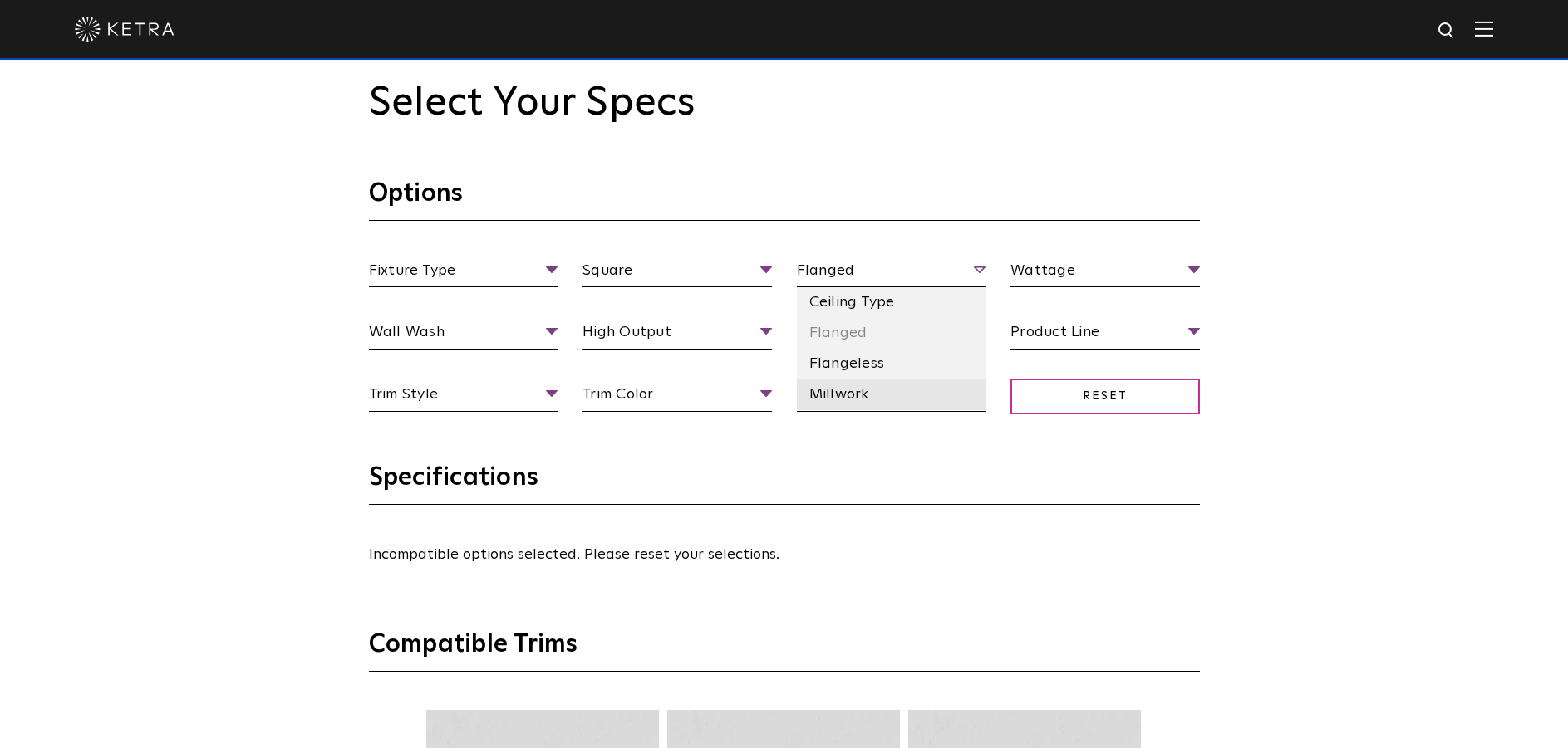
click at [901, 389] on li "Millwork" at bounding box center [891, 395] width 189 height 30
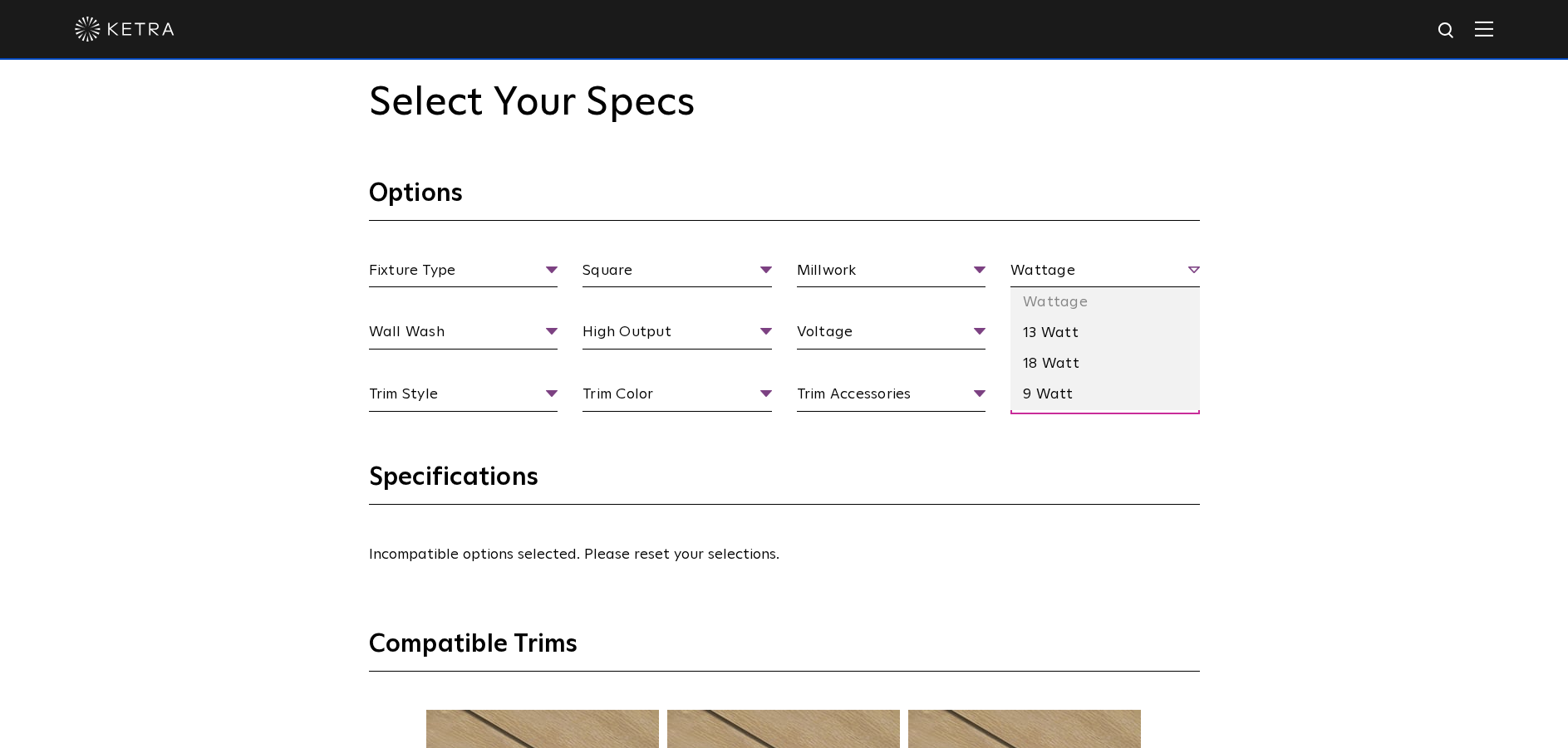
click at [1165, 275] on span "Wattage" at bounding box center [1105, 274] width 189 height 29
click at [1118, 338] on li "13 Watt" at bounding box center [1105, 333] width 189 height 30
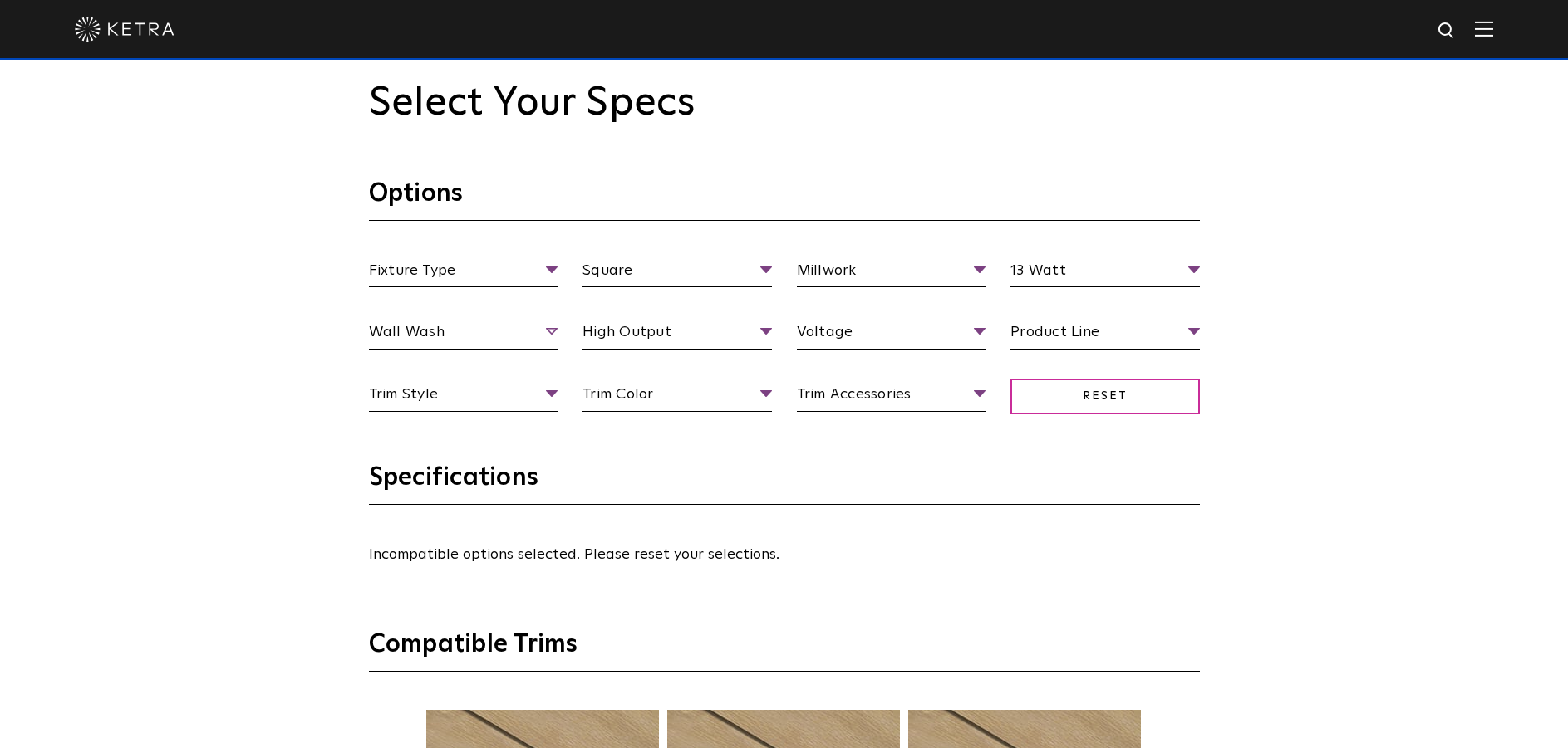
click at [533, 332] on span "Wall Wash" at bounding box center [463, 335] width 189 height 29
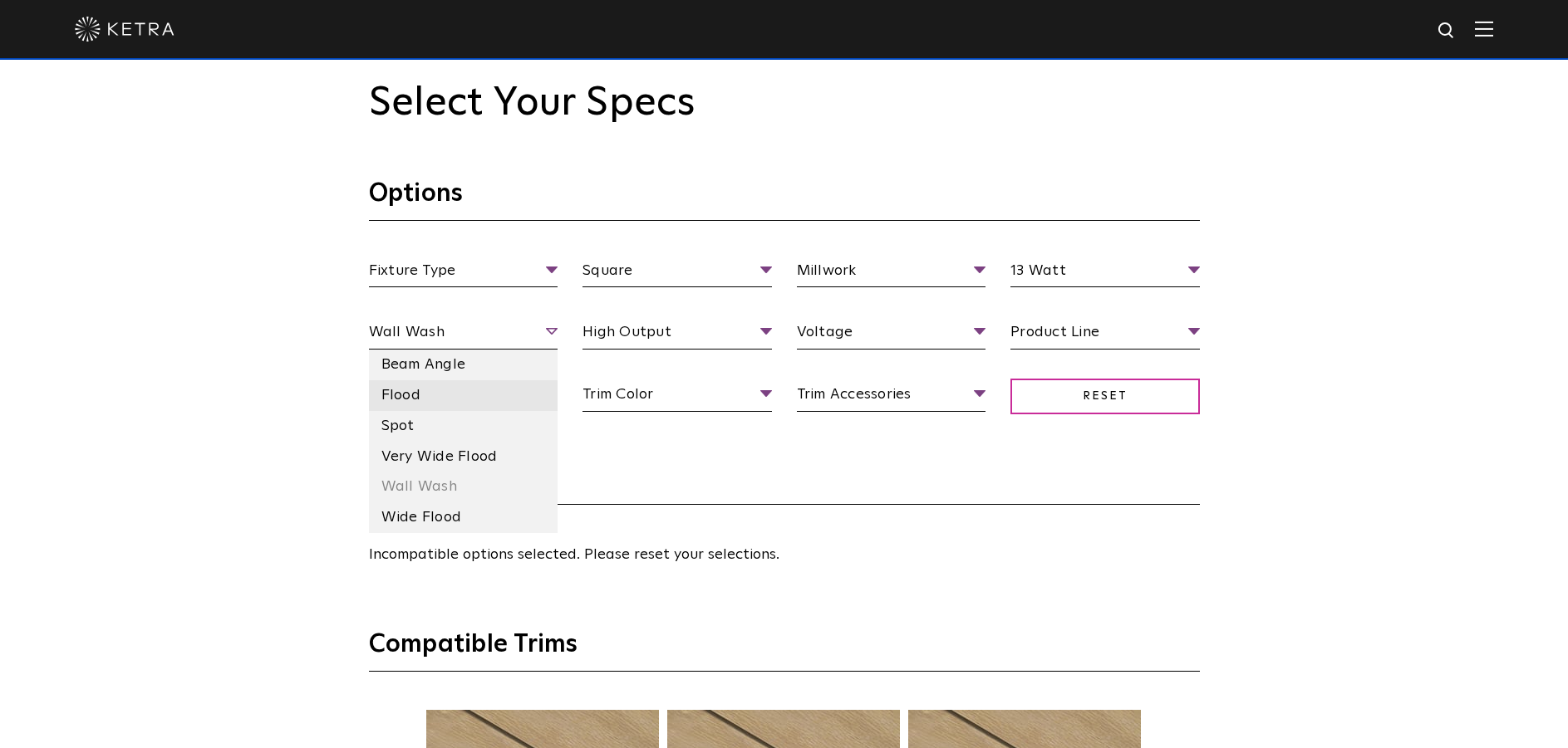
click at [493, 392] on li "Flood" at bounding box center [463, 396] width 189 height 30
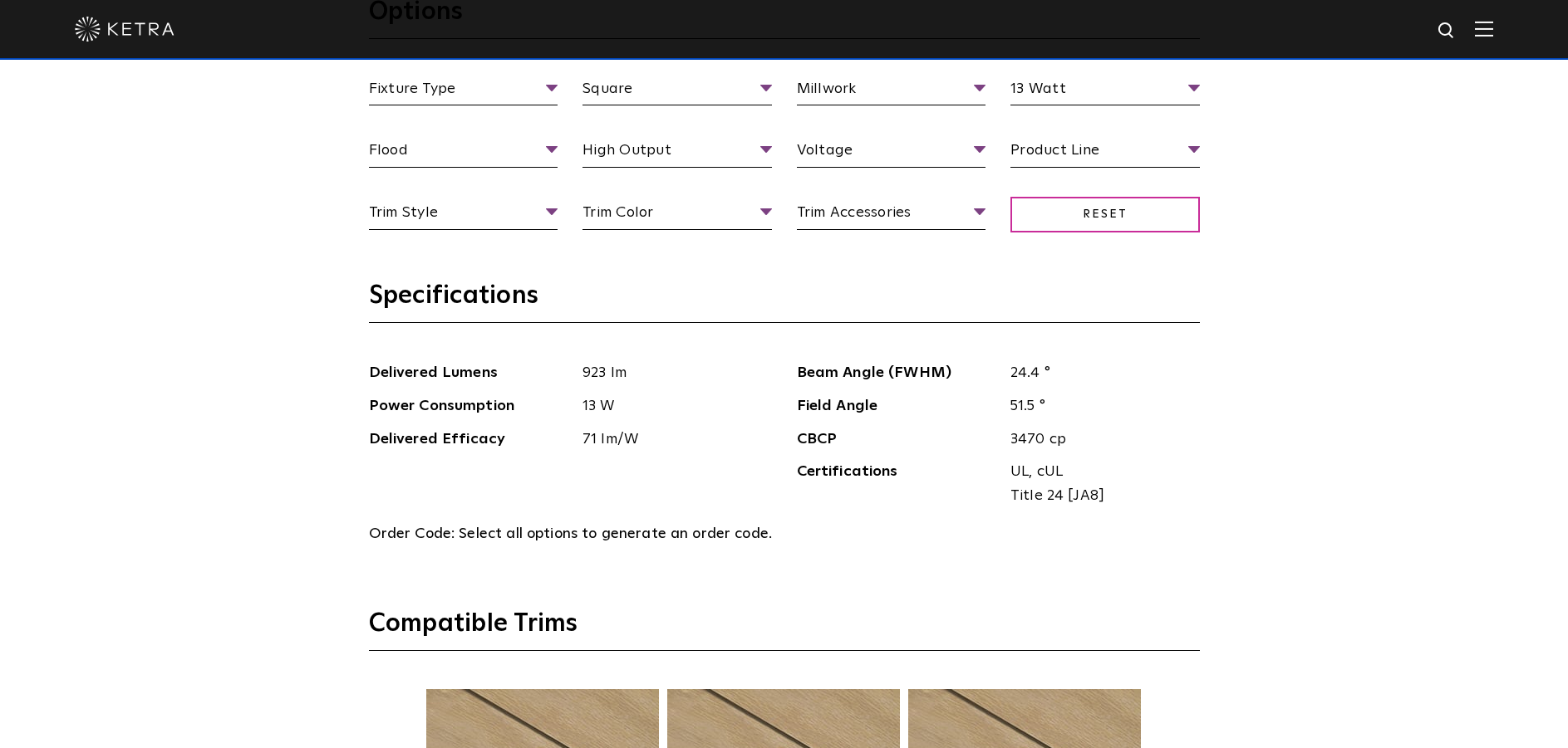
scroll to position [1661, 0]
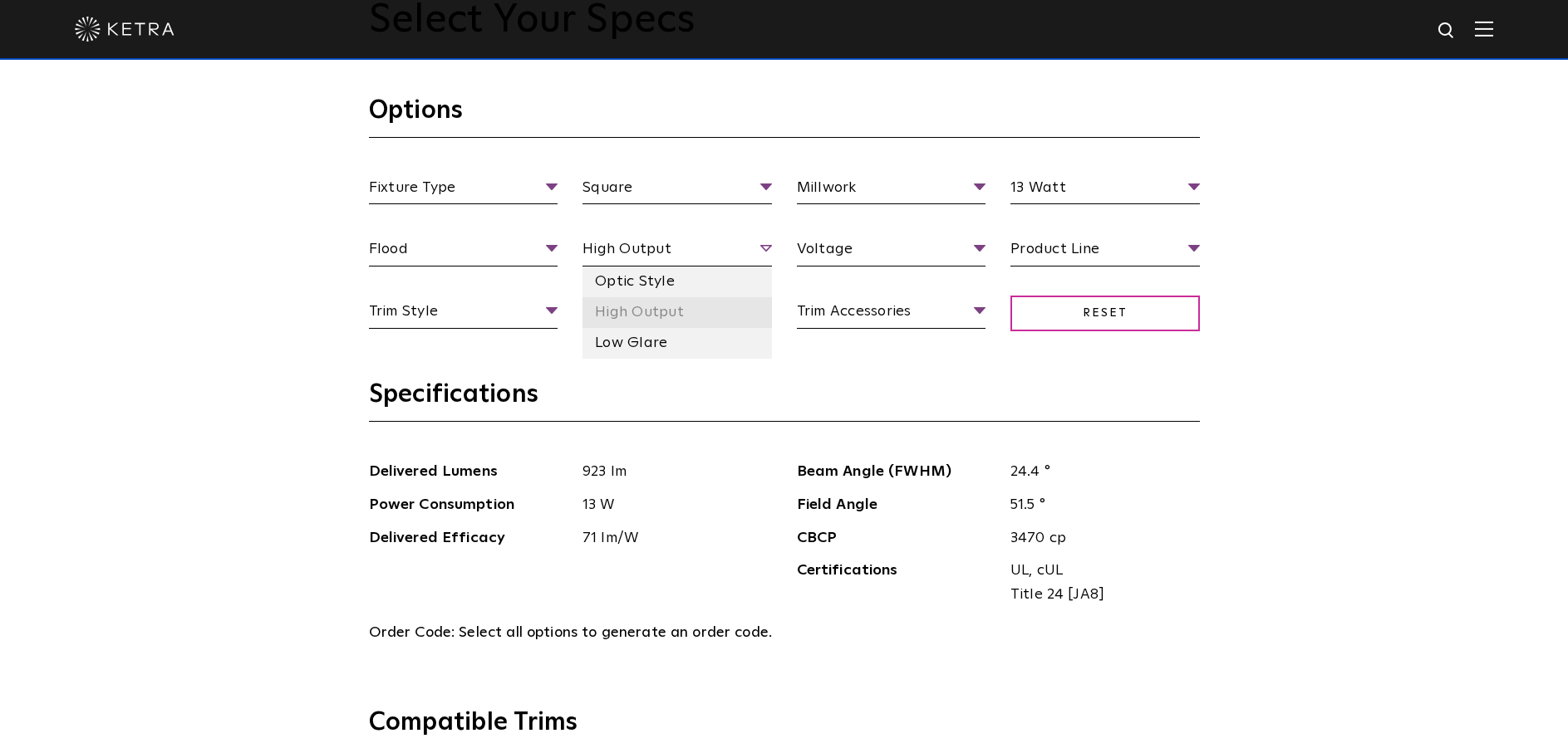
click at [696, 309] on li "High Output" at bounding box center [677, 313] width 189 height 30
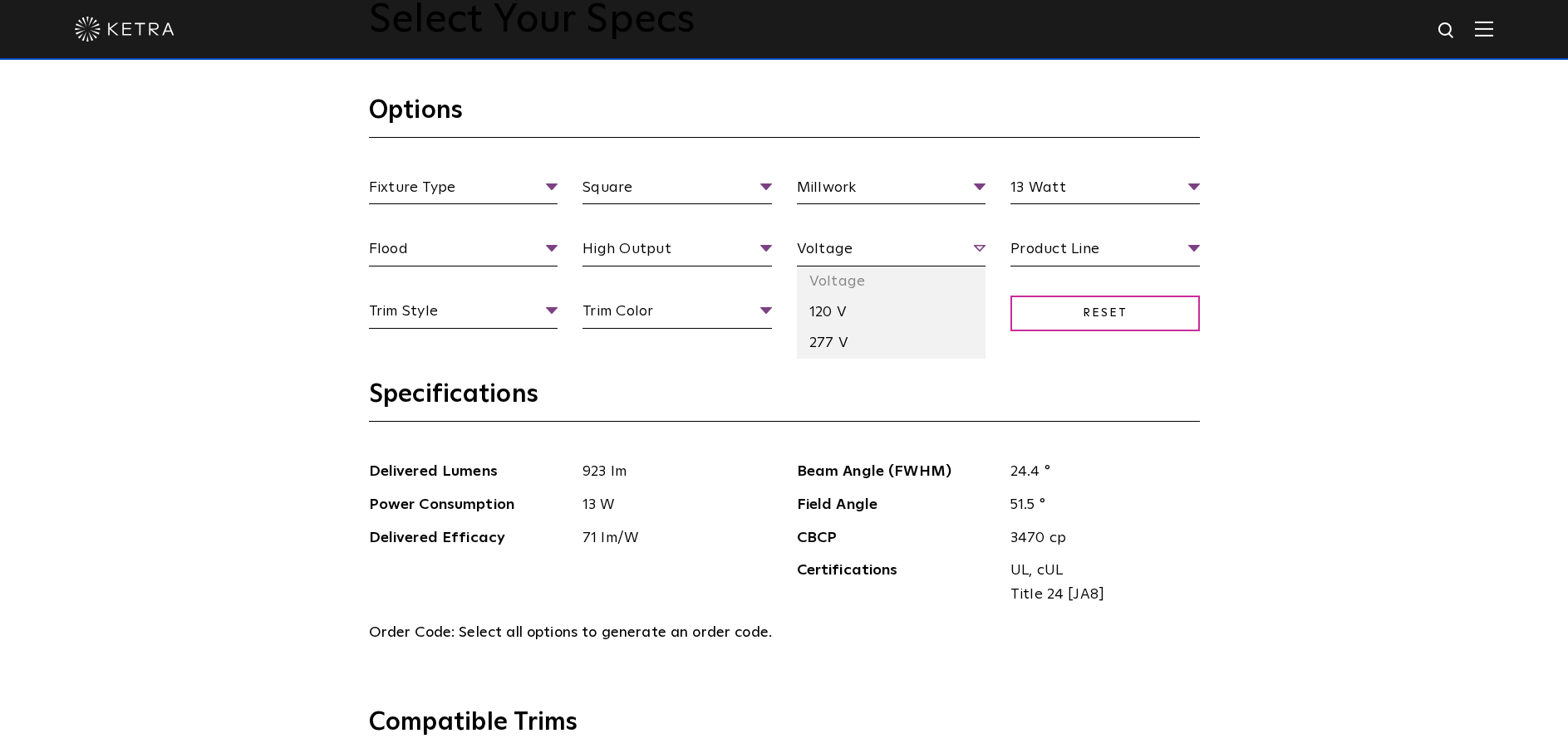
click at [875, 248] on span "Voltage" at bounding box center [891, 252] width 189 height 29
click at [887, 309] on li "120 V" at bounding box center [891, 313] width 189 height 30
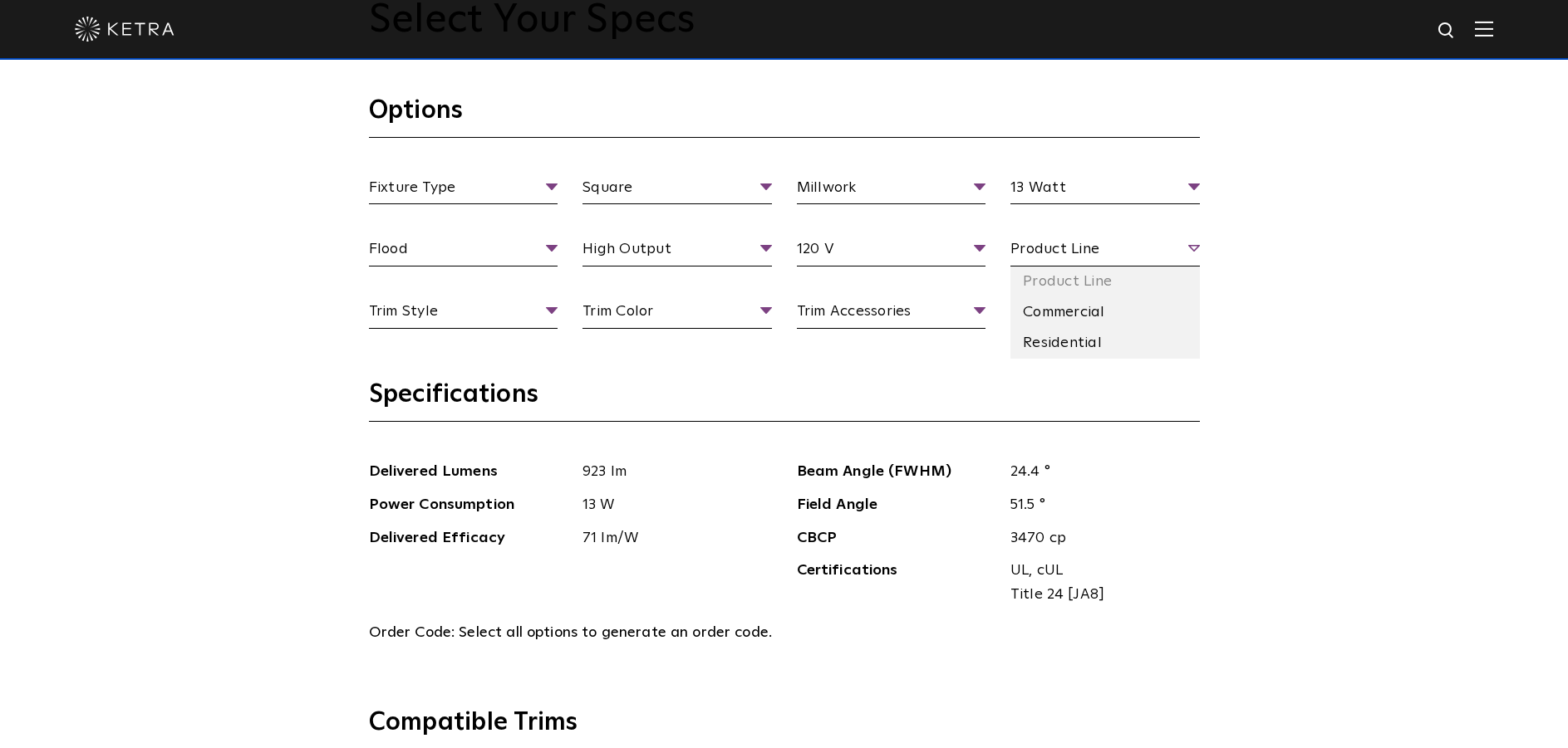
click at [1177, 250] on span "Product Line" at bounding box center [1105, 252] width 189 height 29
click at [1107, 348] on li "Residential" at bounding box center [1105, 343] width 189 height 30
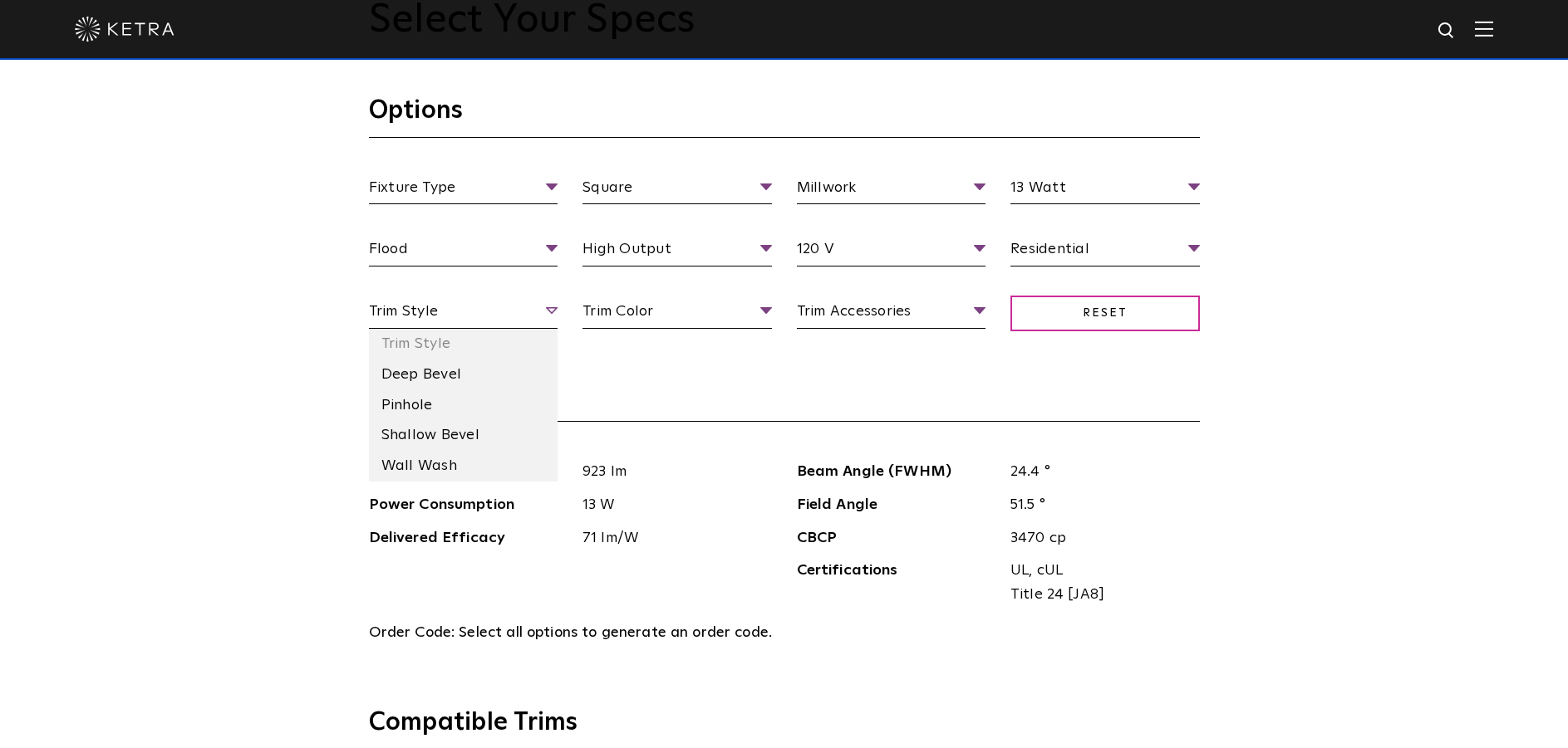
click at [493, 319] on span "Trim Style" at bounding box center [463, 314] width 189 height 29
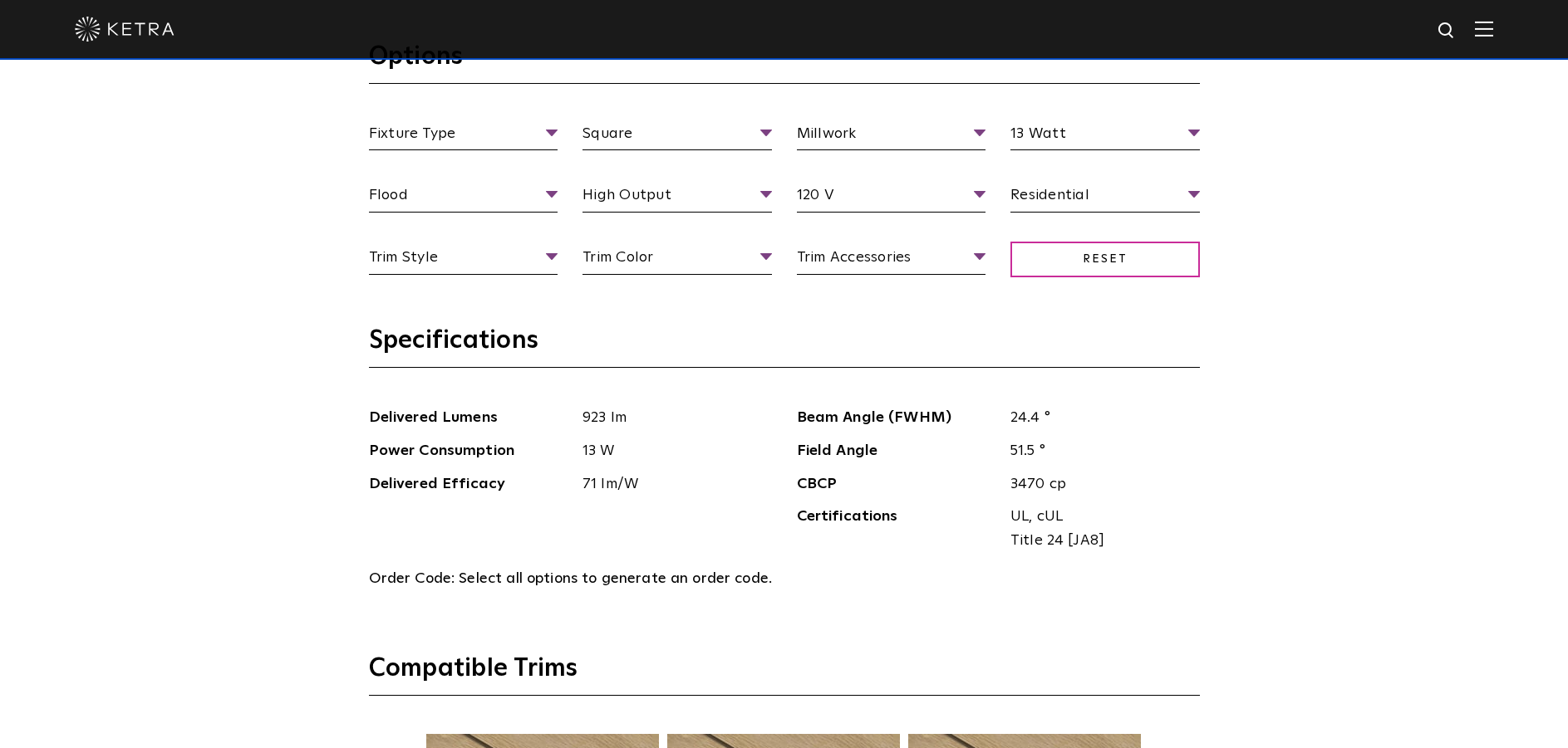
scroll to position [1744, 0]
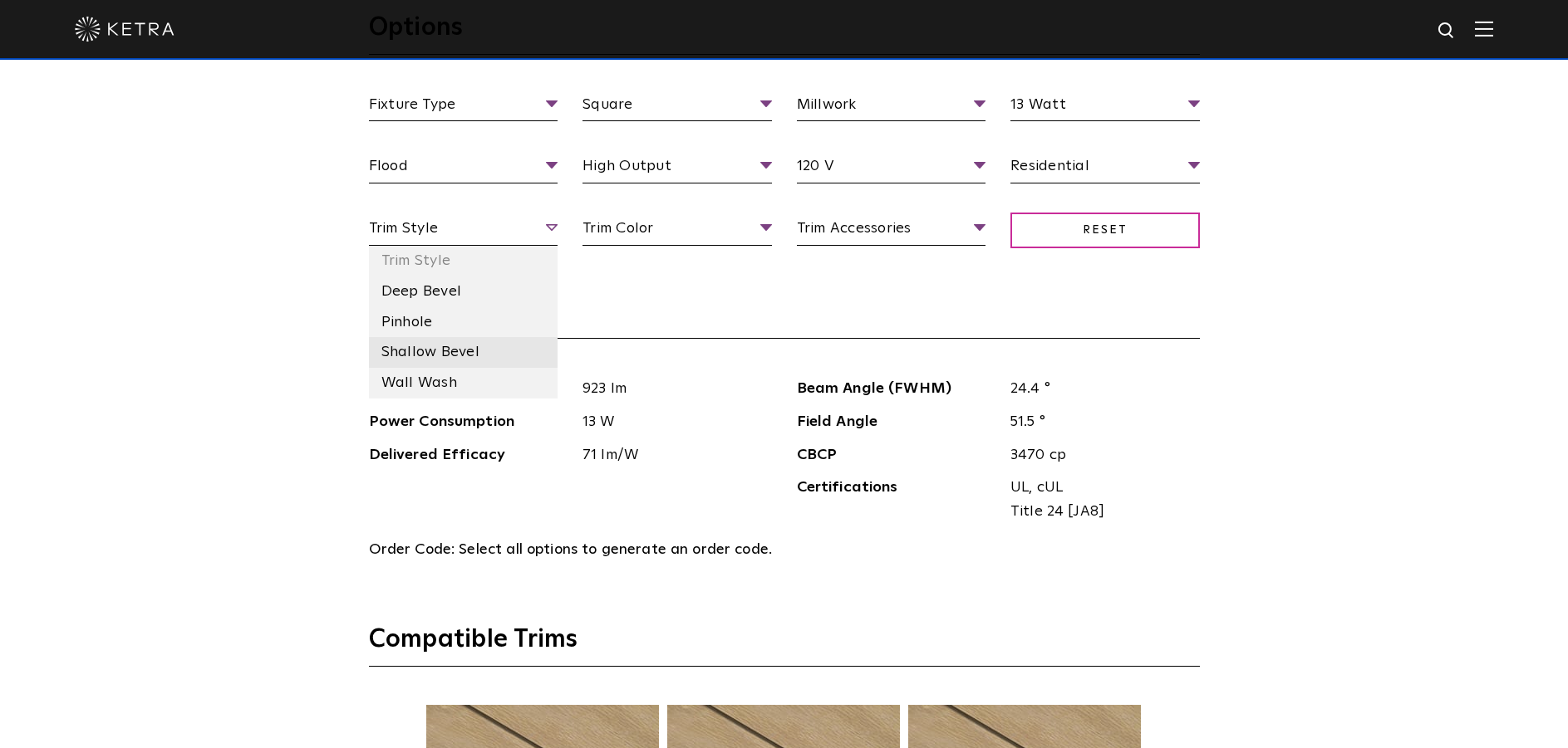
click at [508, 351] on li "Shallow Bevel" at bounding box center [463, 352] width 189 height 30
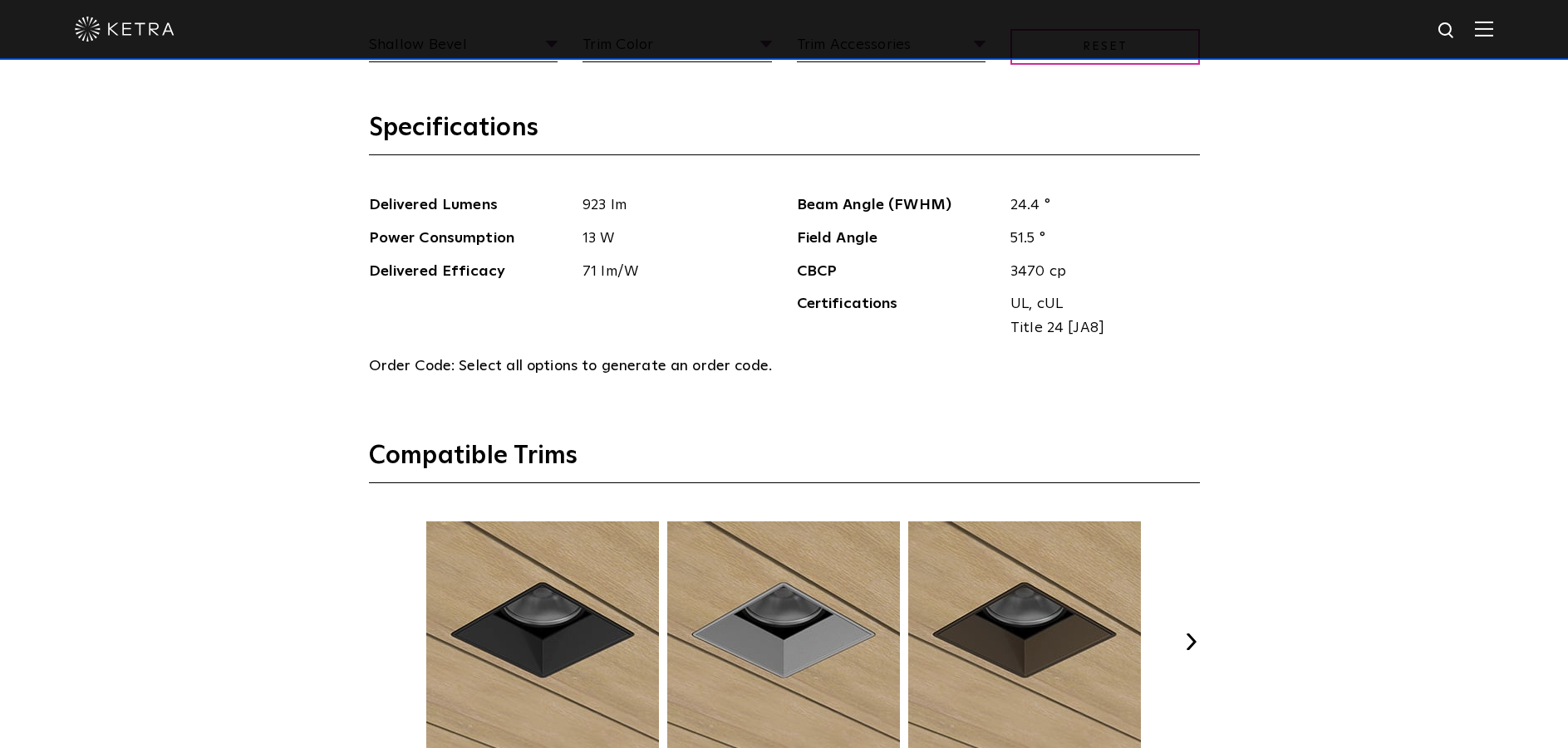
scroll to position [1827, 0]
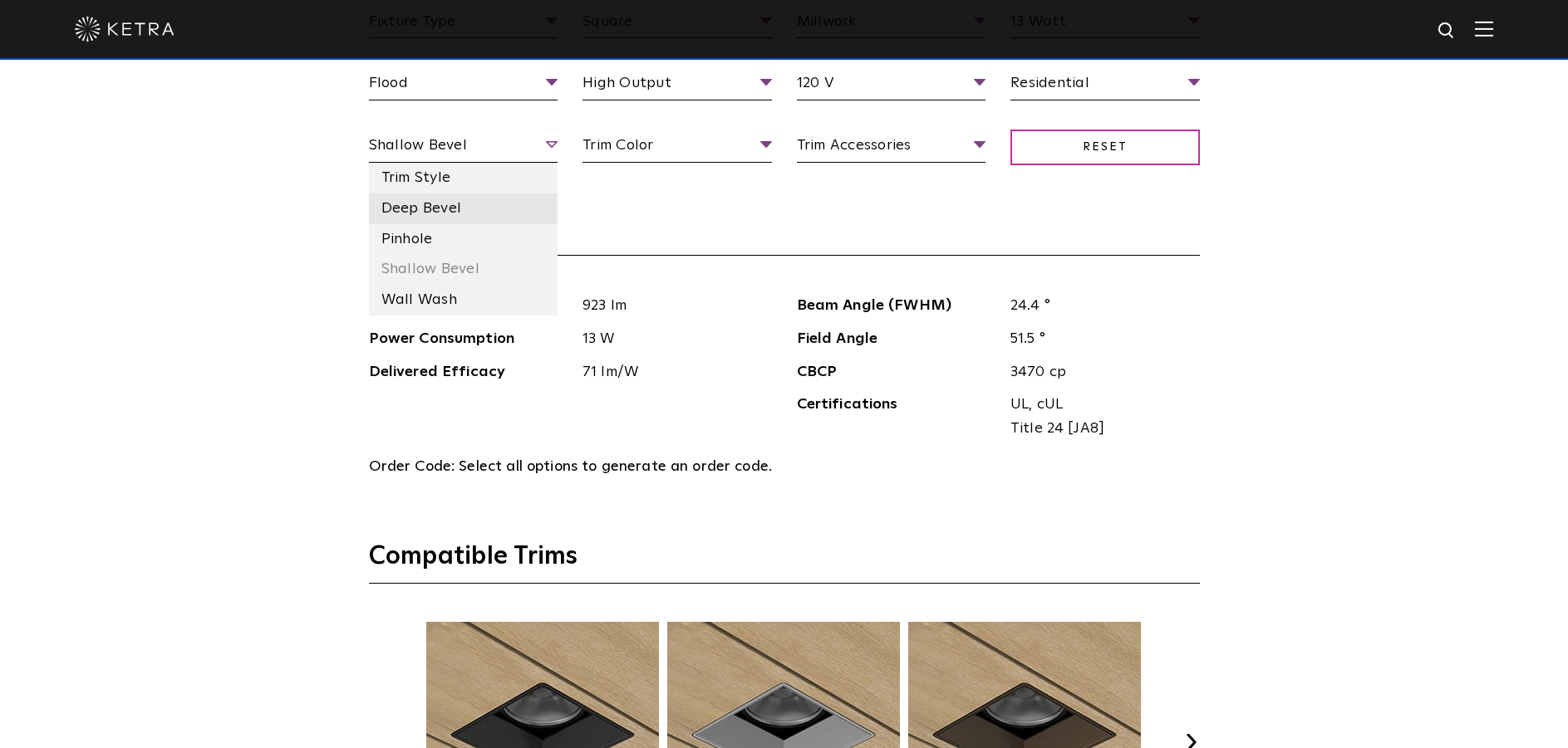
click at [492, 210] on li "Deep Bevel" at bounding box center [463, 209] width 189 height 30
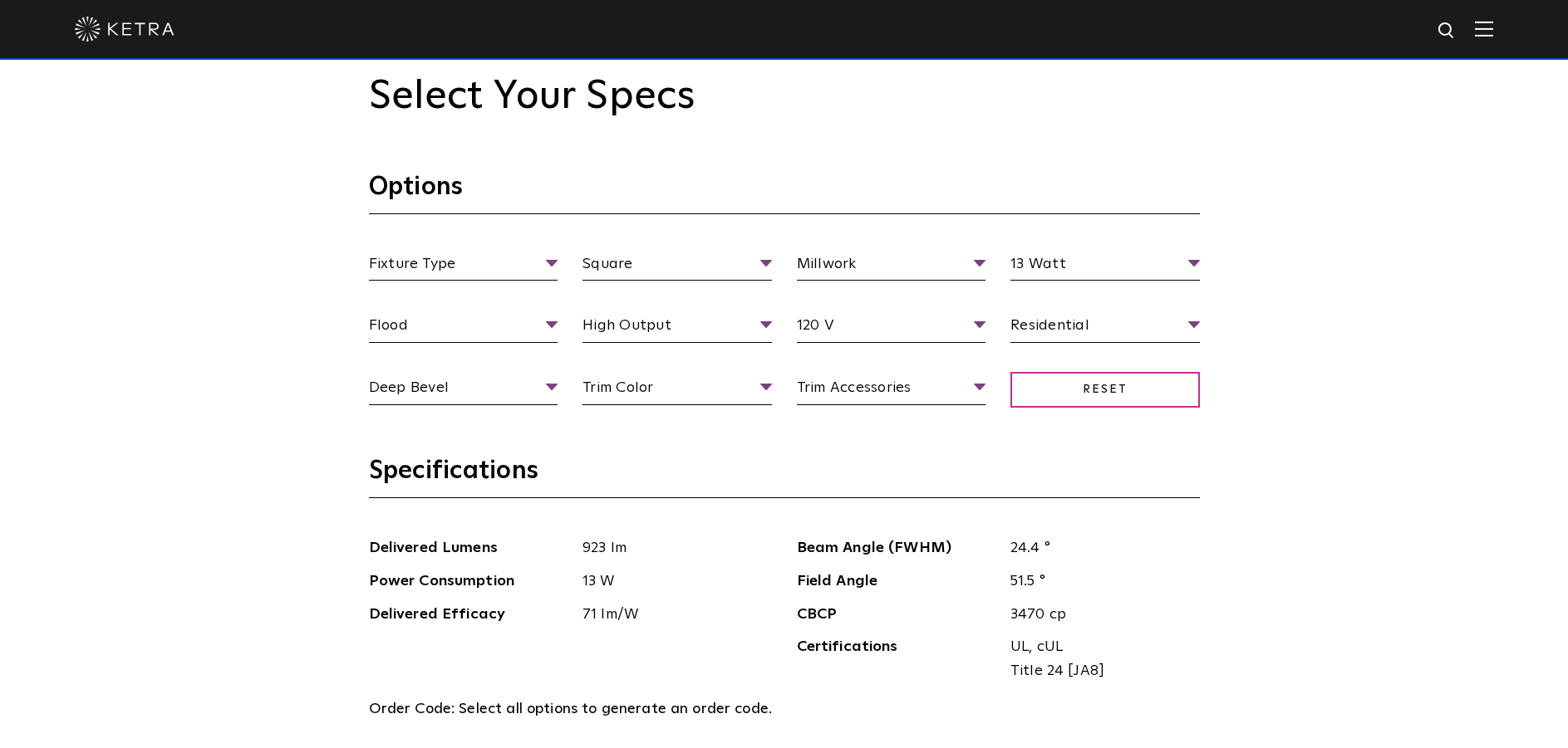
scroll to position [1578, 0]
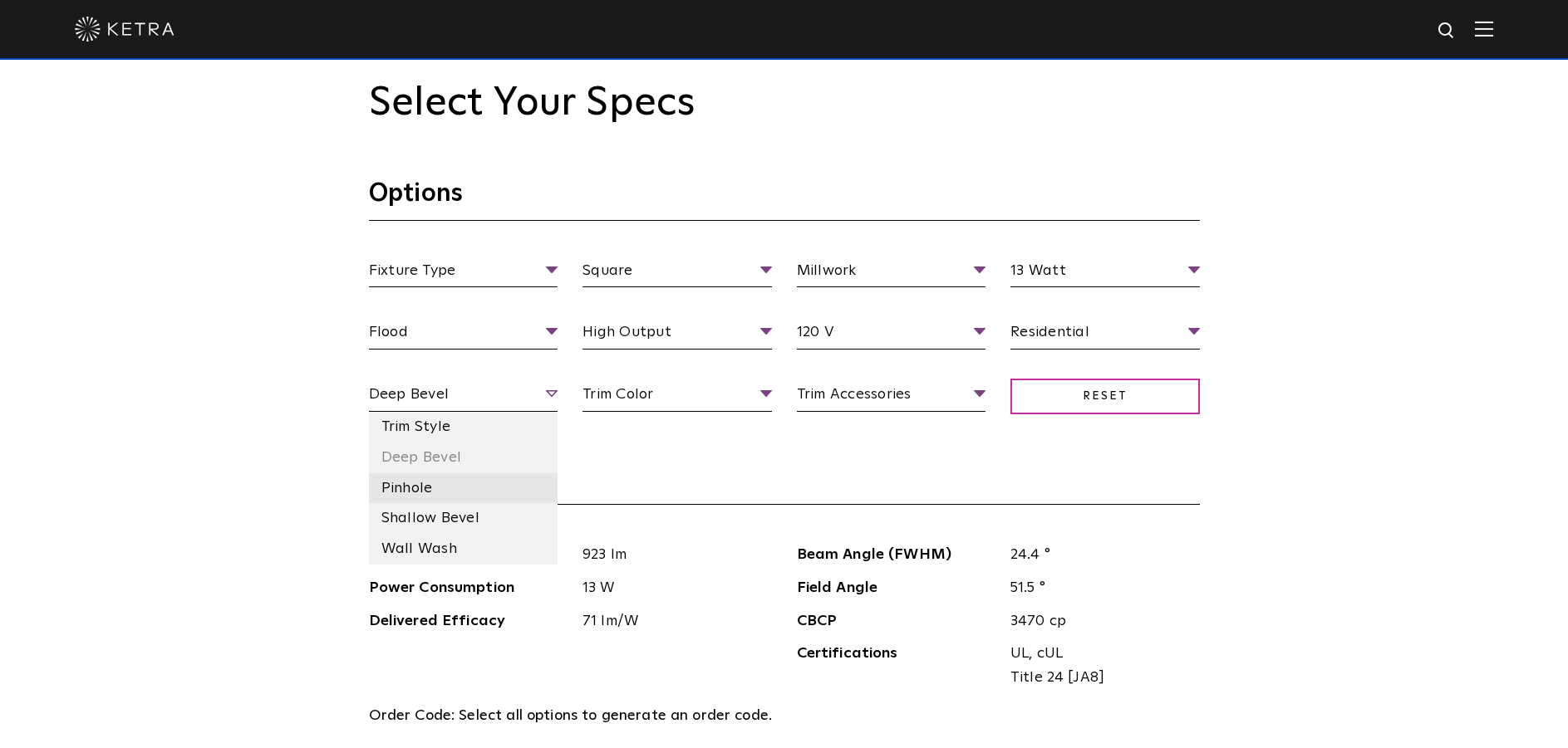
click at [496, 491] on li "Pinhole" at bounding box center [463, 489] width 189 height 30
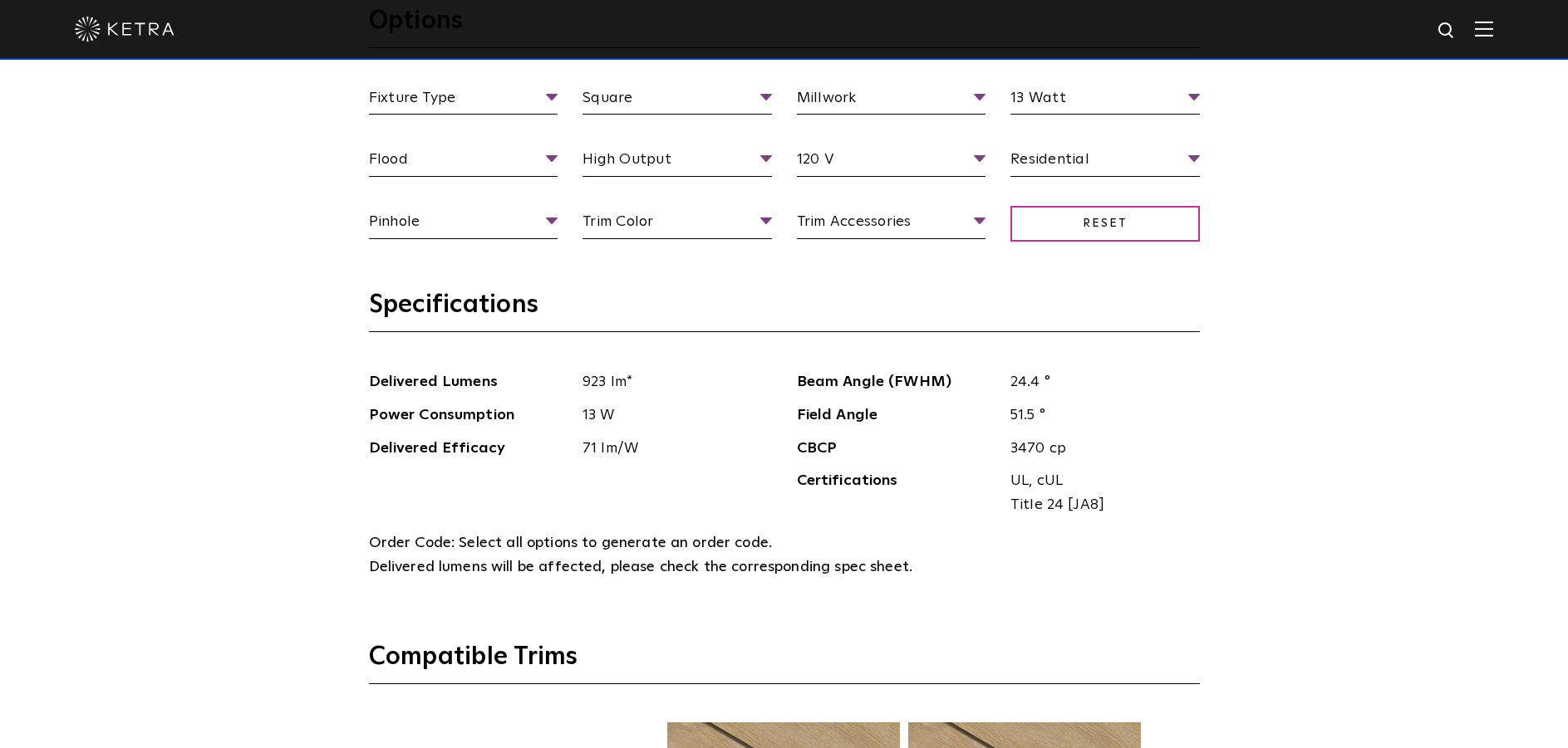
scroll to position [1744, 0]
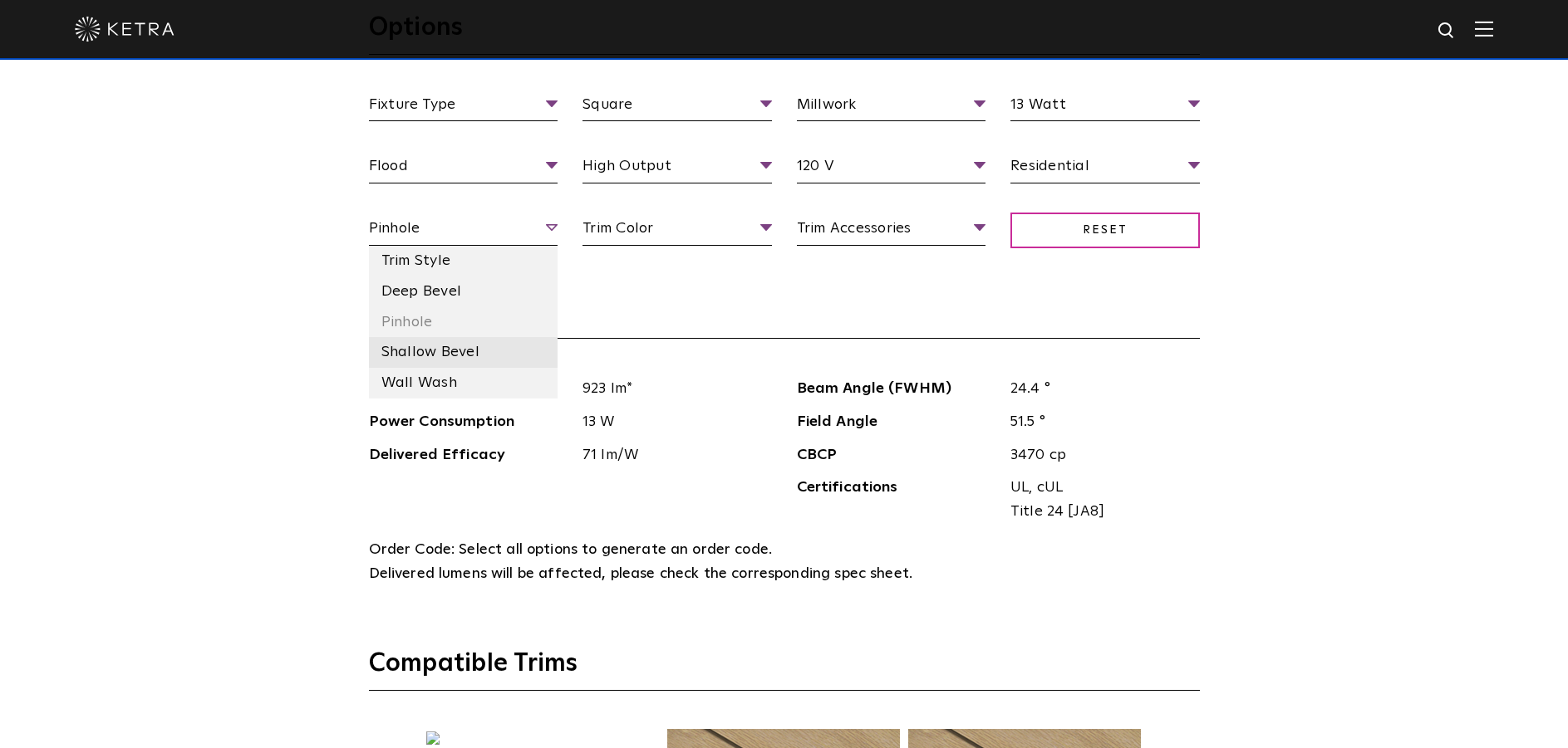
click at [477, 352] on li "Shallow Bevel" at bounding box center [463, 352] width 189 height 30
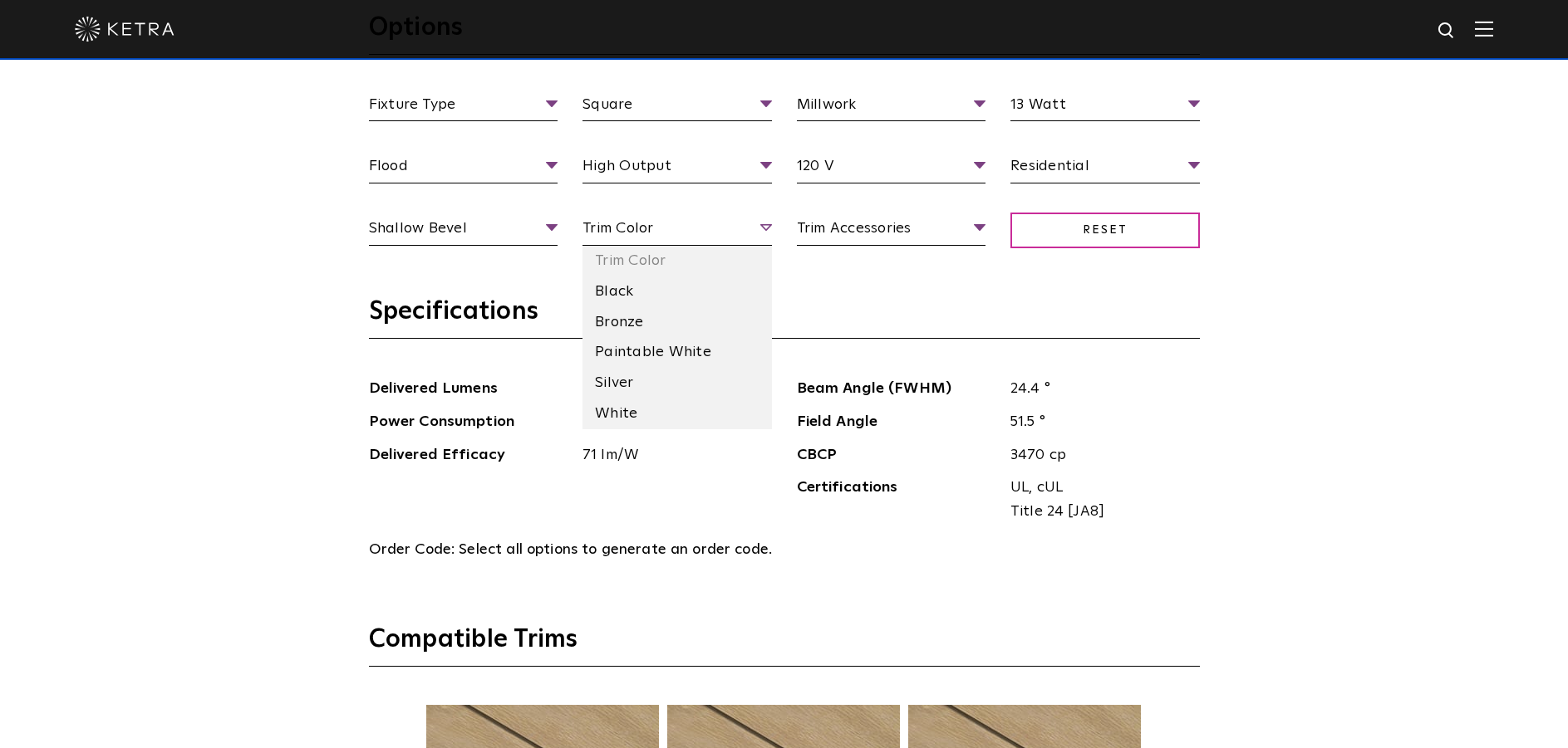
click at [734, 234] on span "Trim Color" at bounding box center [677, 231] width 189 height 29
click at [667, 411] on li "White" at bounding box center [677, 414] width 189 height 30
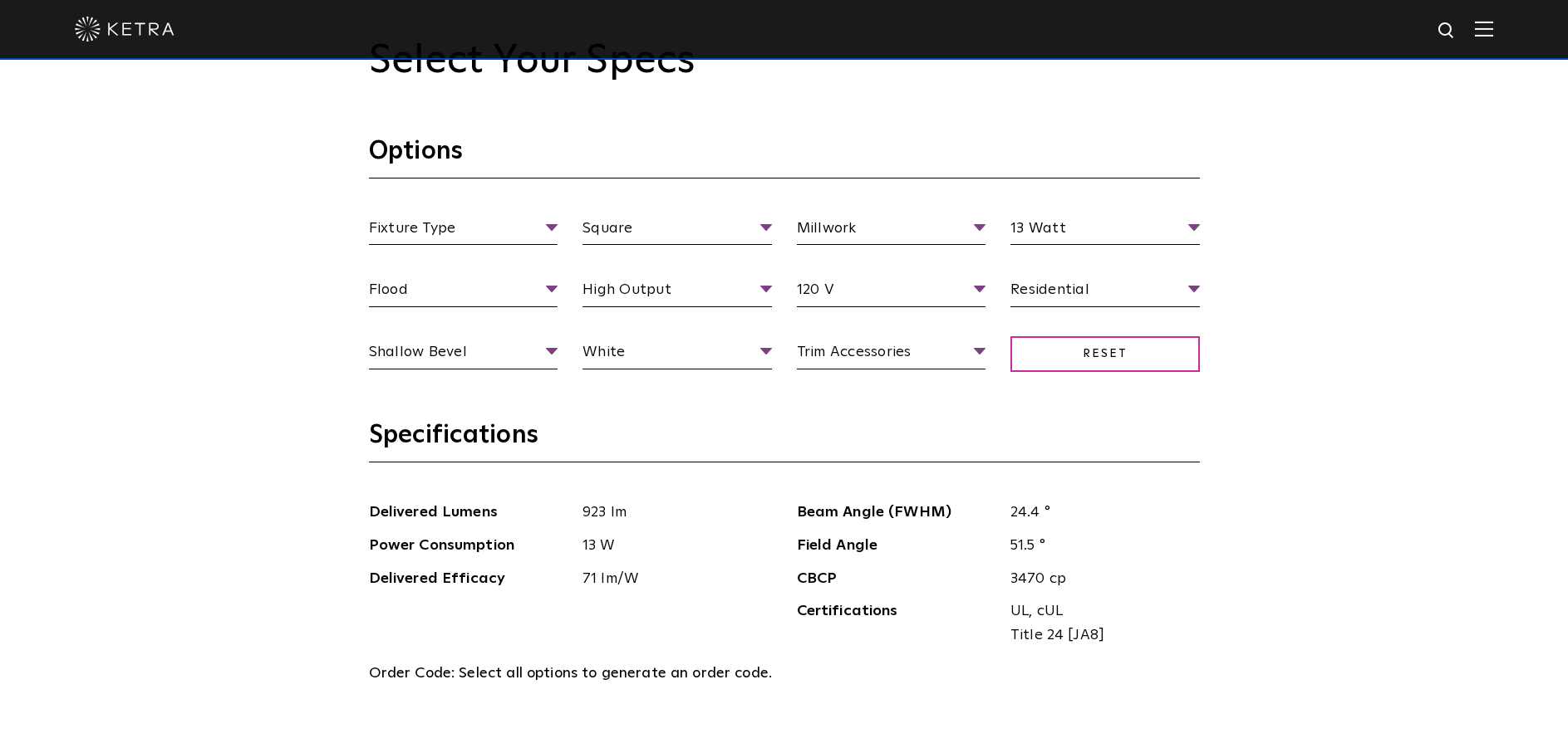
scroll to position [1661, 0]
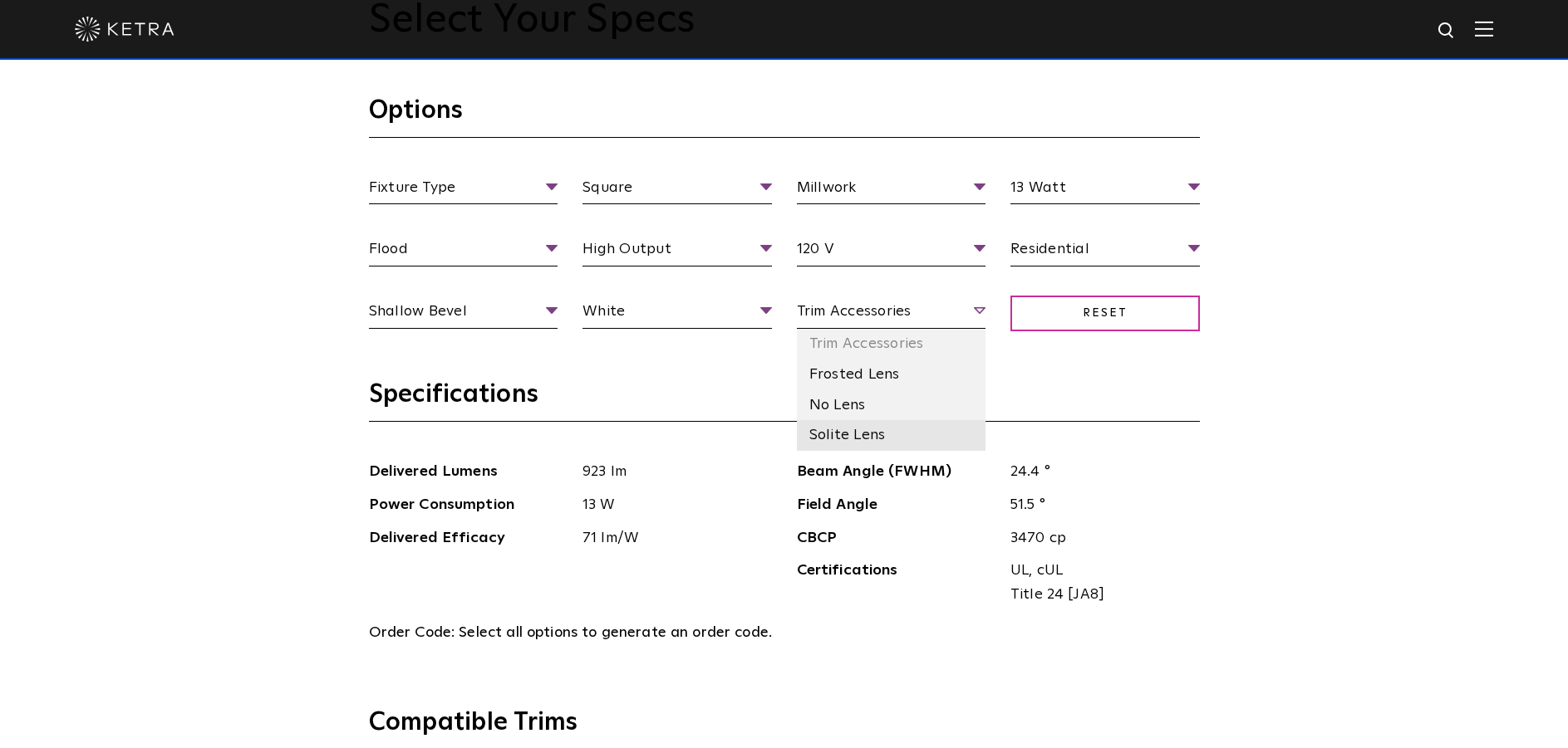
click at [924, 430] on li "Solite Lens" at bounding box center [891, 435] width 189 height 30
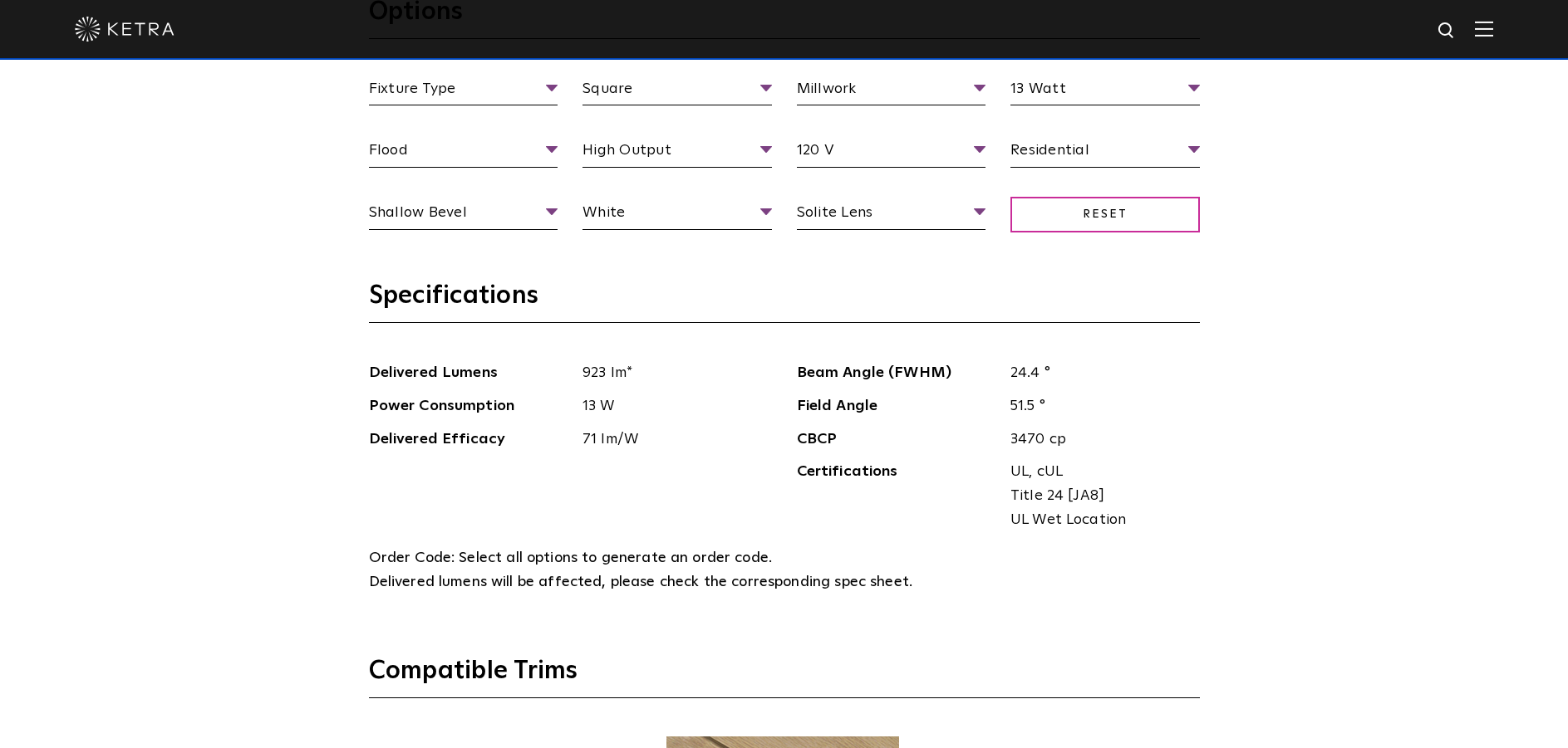
scroll to position [1744, 0]
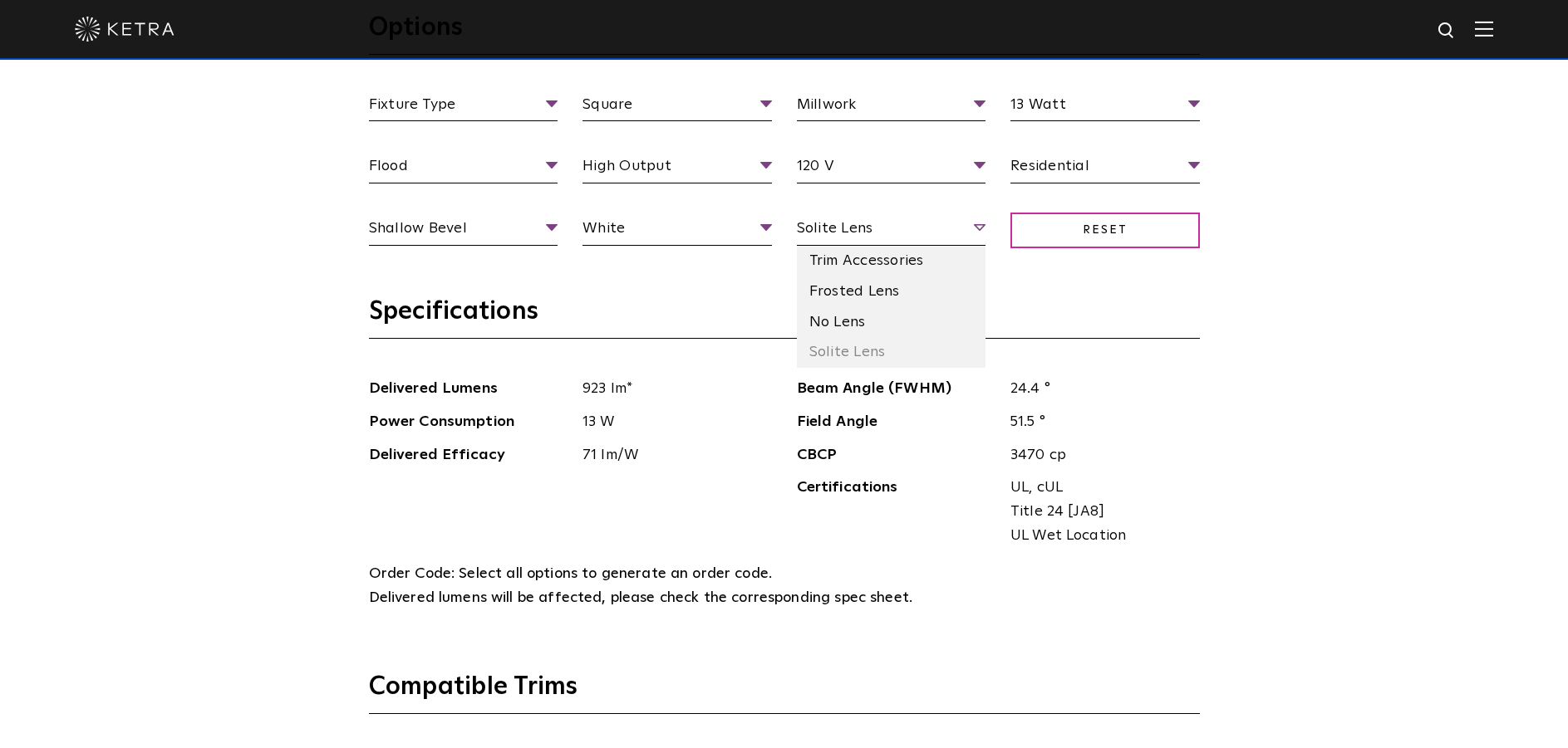
click at [903, 231] on span "Solite Lens" at bounding box center [891, 231] width 189 height 29
click at [906, 321] on li "No Lens" at bounding box center [891, 323] width 189 height 30
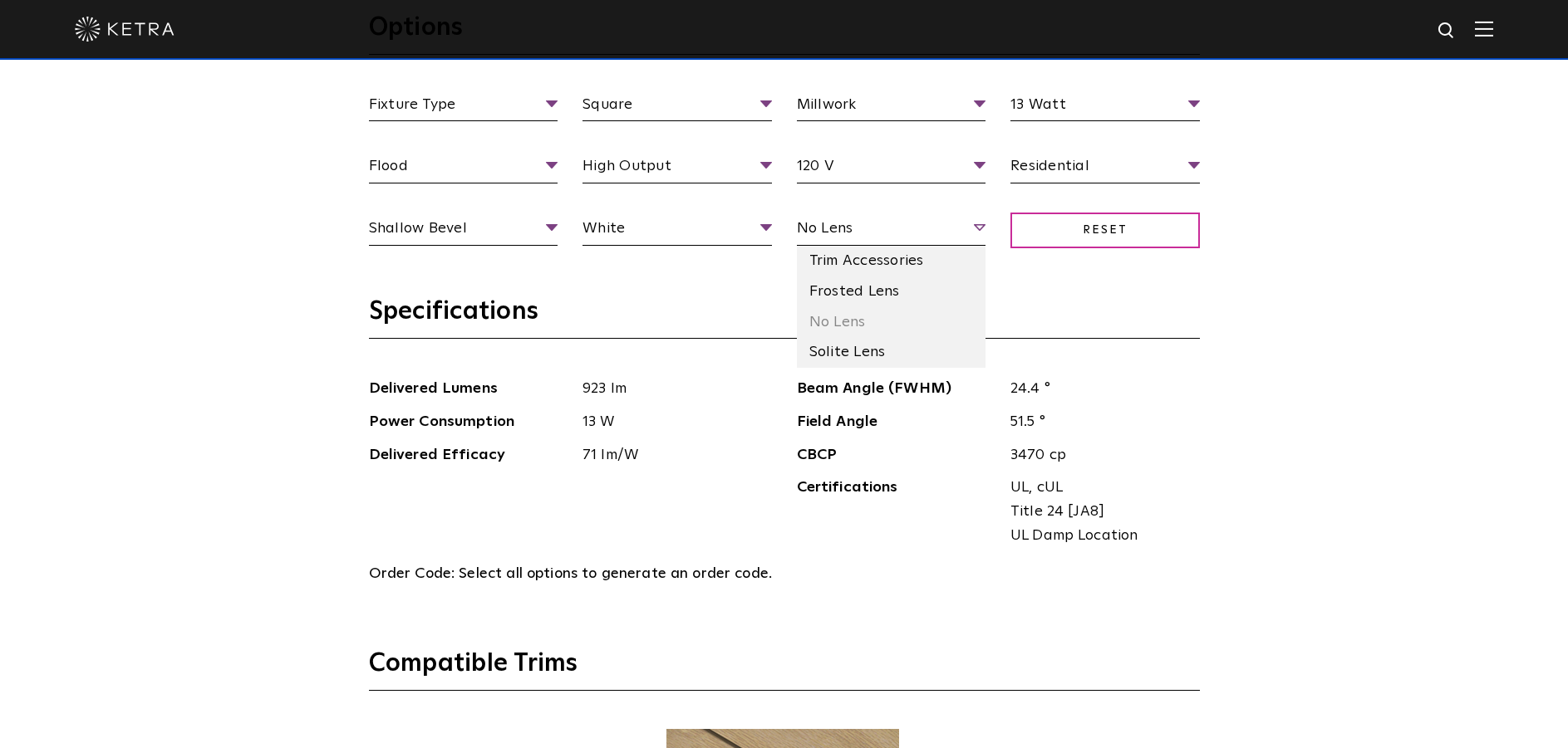
click at [912, 231] on span "No Lens" at bounding box center [891, 231] width 189 height 29
click at [909, 290] on li "Frosted Lens" at bounding box center [891, 292] width 189 height 30
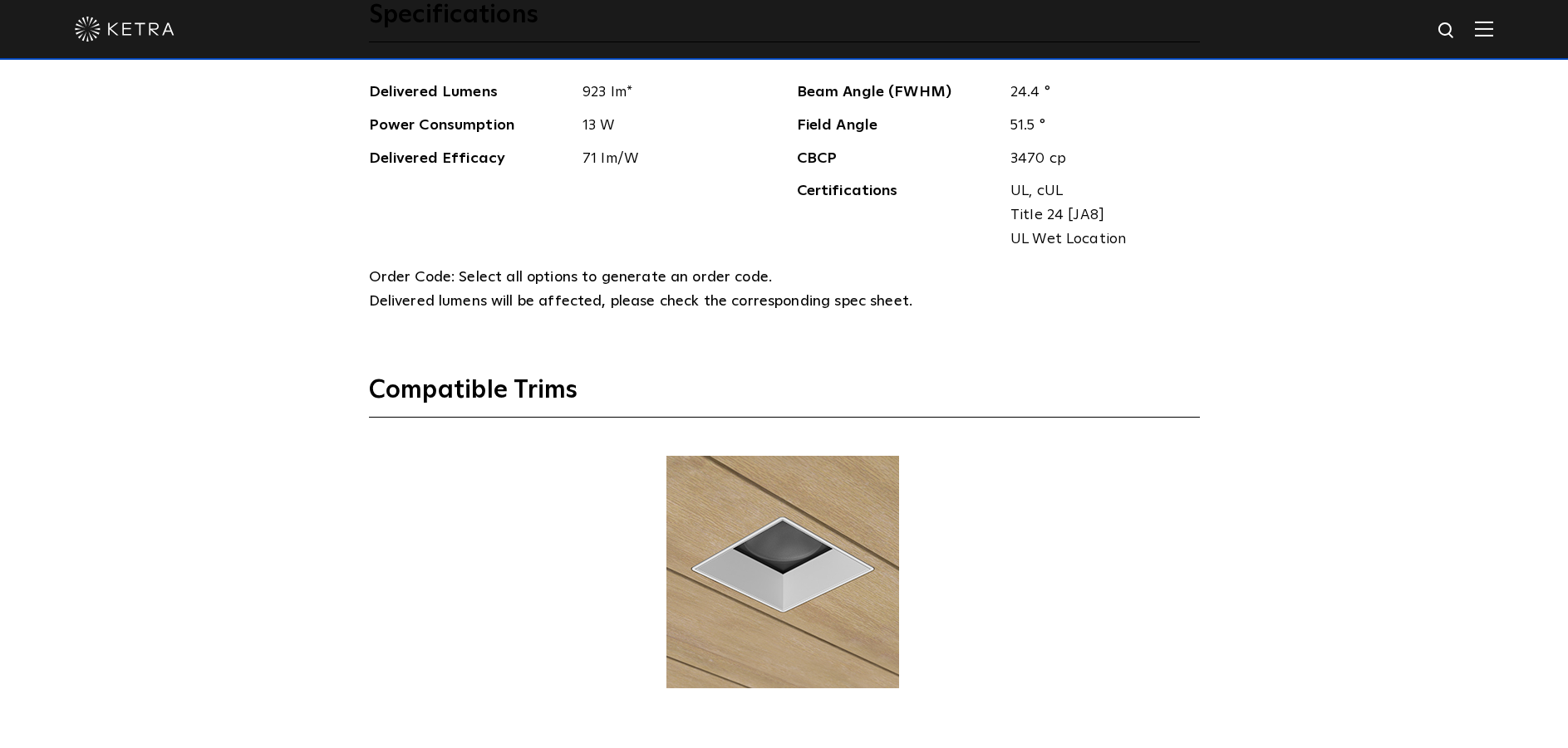
scroll to position [2077, 0]
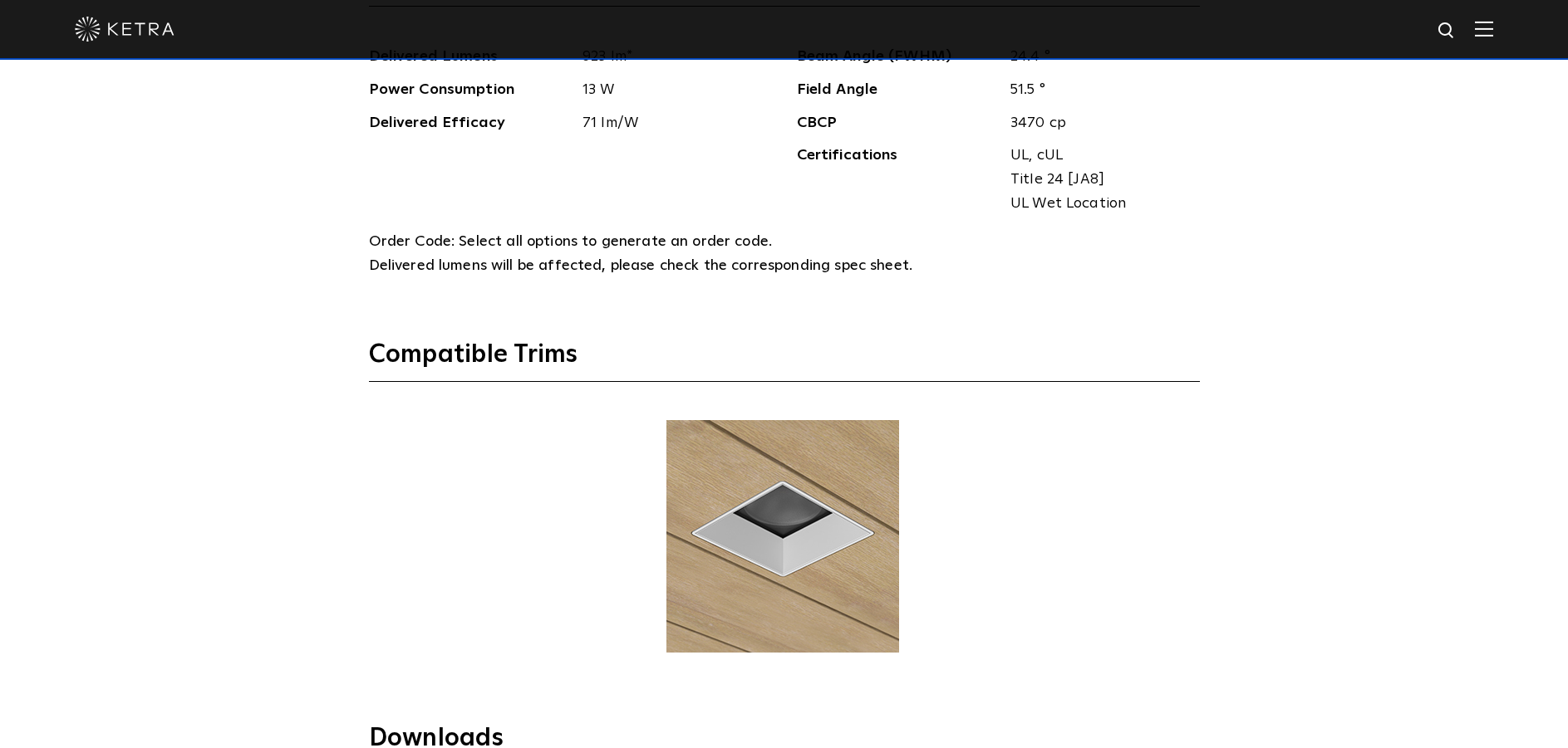
click at [816, 521] on img at bounding box center [782, 536] width 238 height 232
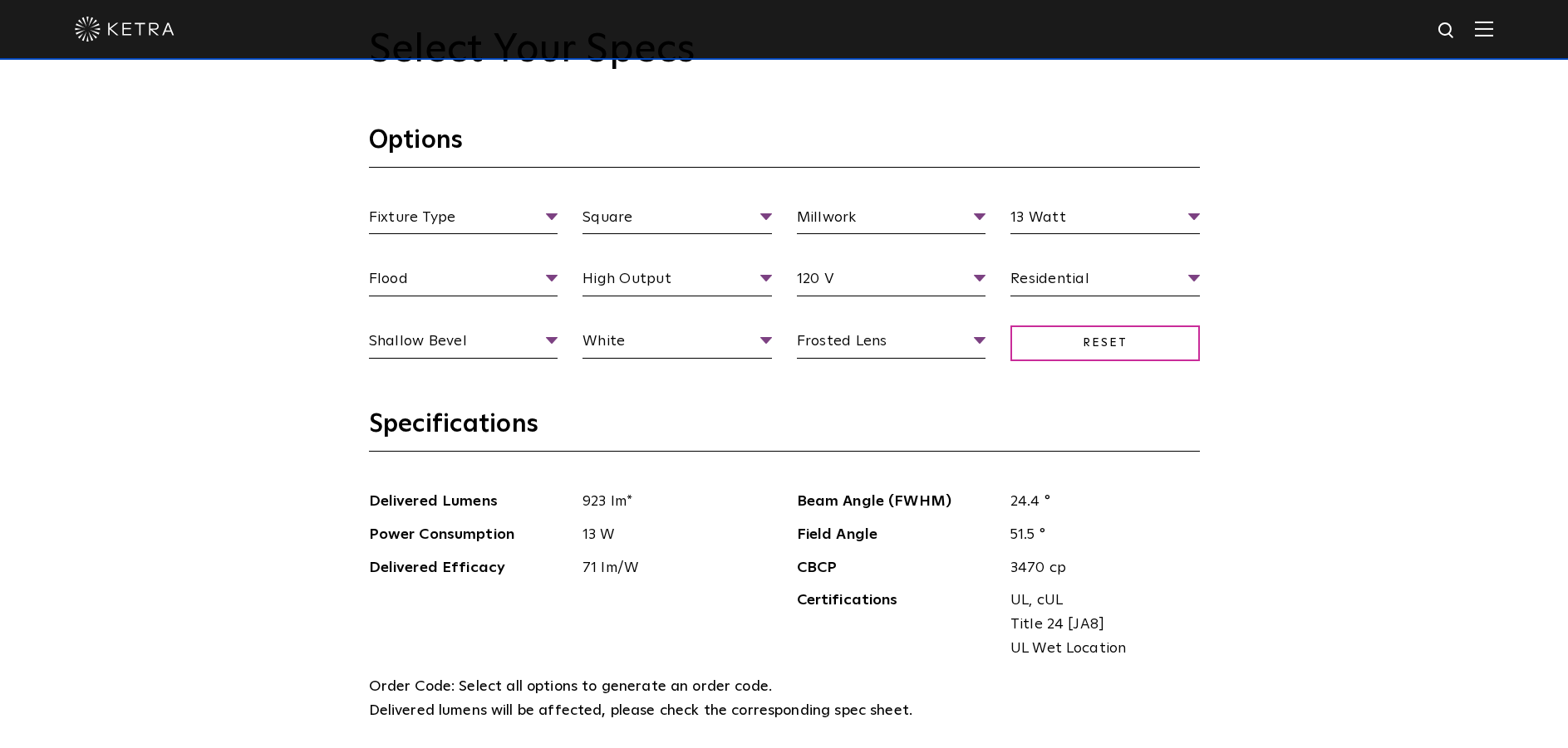
scroll to position [1578, 0]
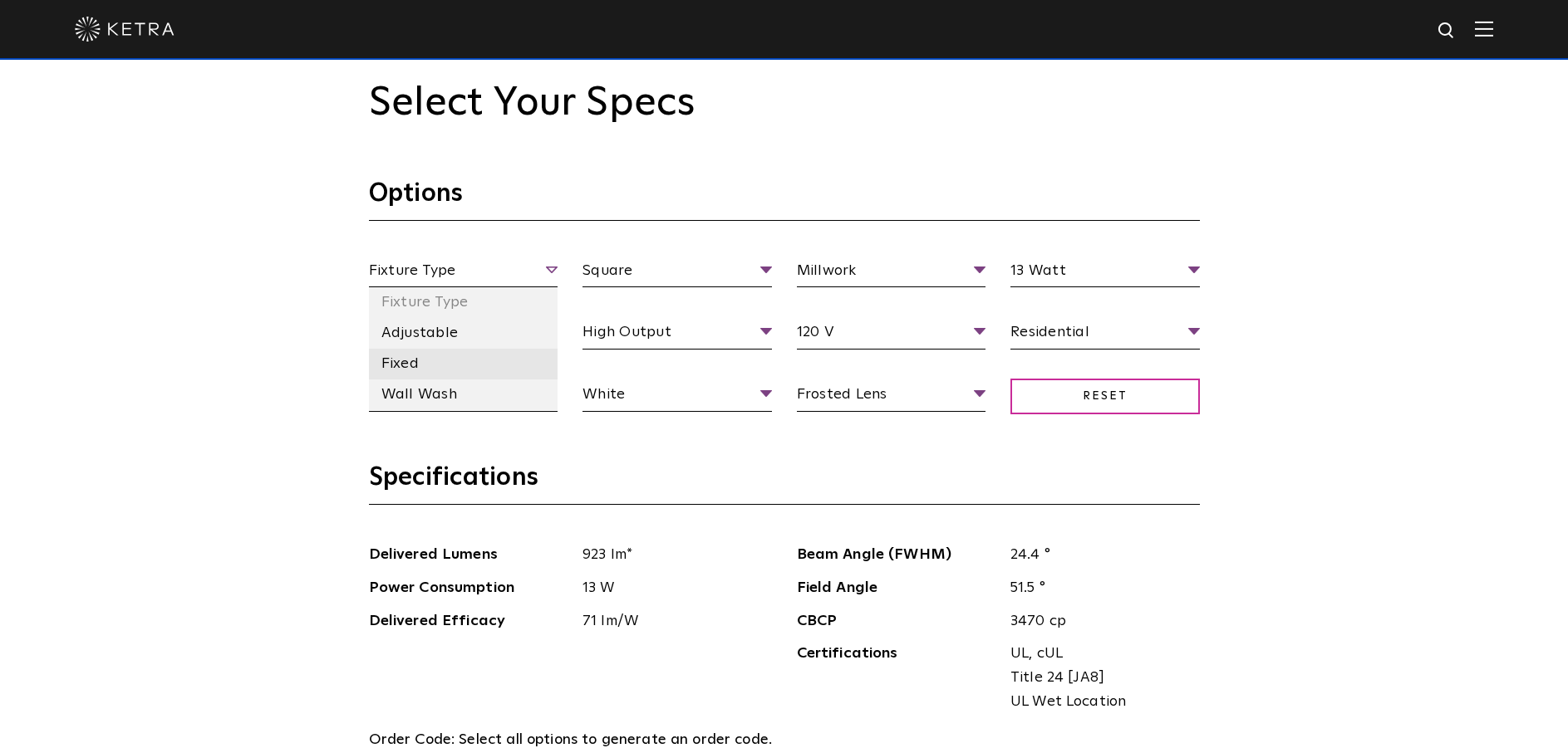
click at [434, 366] on li "Fixed" at bounding box center [463, 364] width 189 height 30
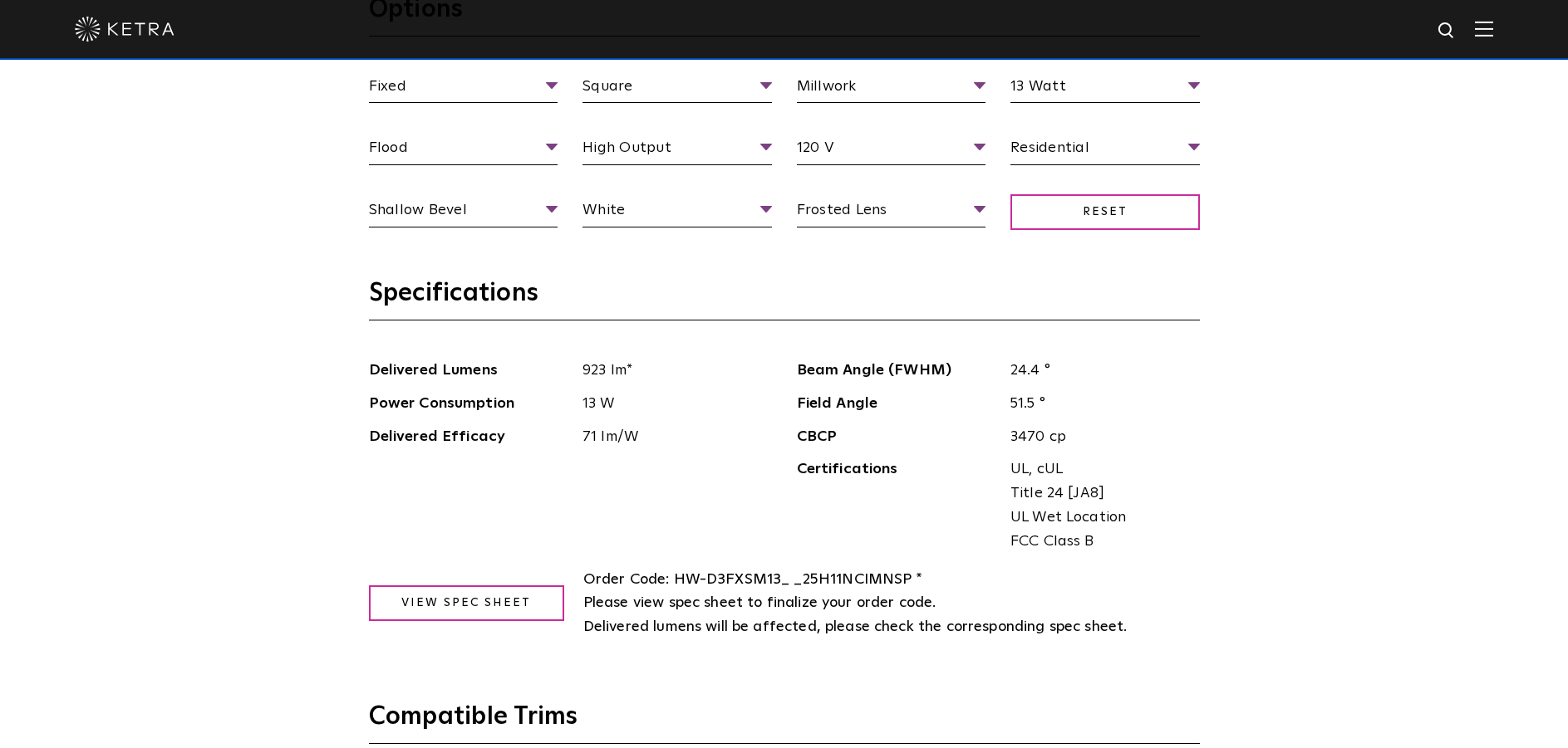
scroll to position [1827, 0]
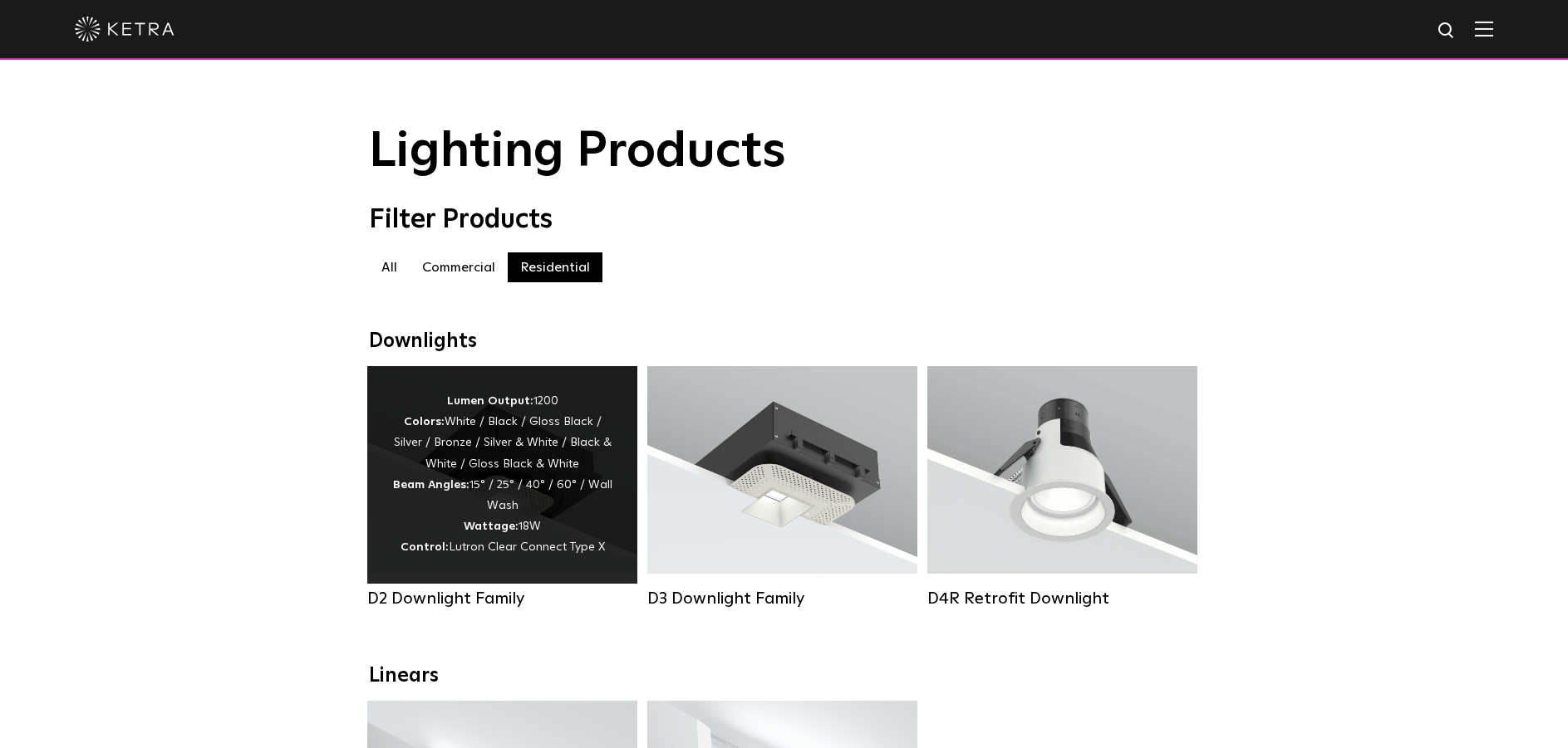
click at [488, 492] on div "Lumen Output: 1200 Colors: White / Black / Gloss Black / Silver / Bronze / Silv…" at bounding box center [502, 475] width 220 height 167
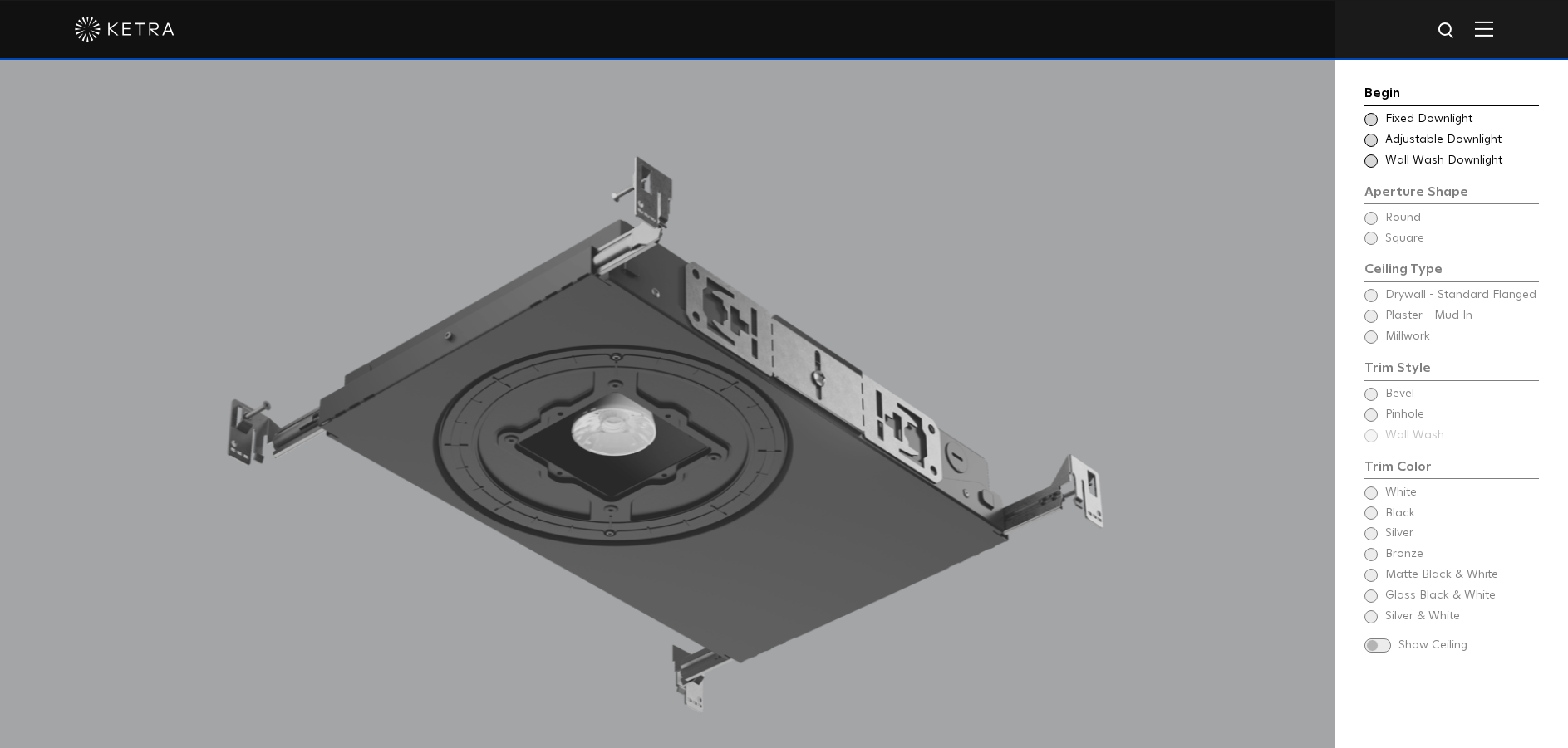
scroll to position [1578, 0]
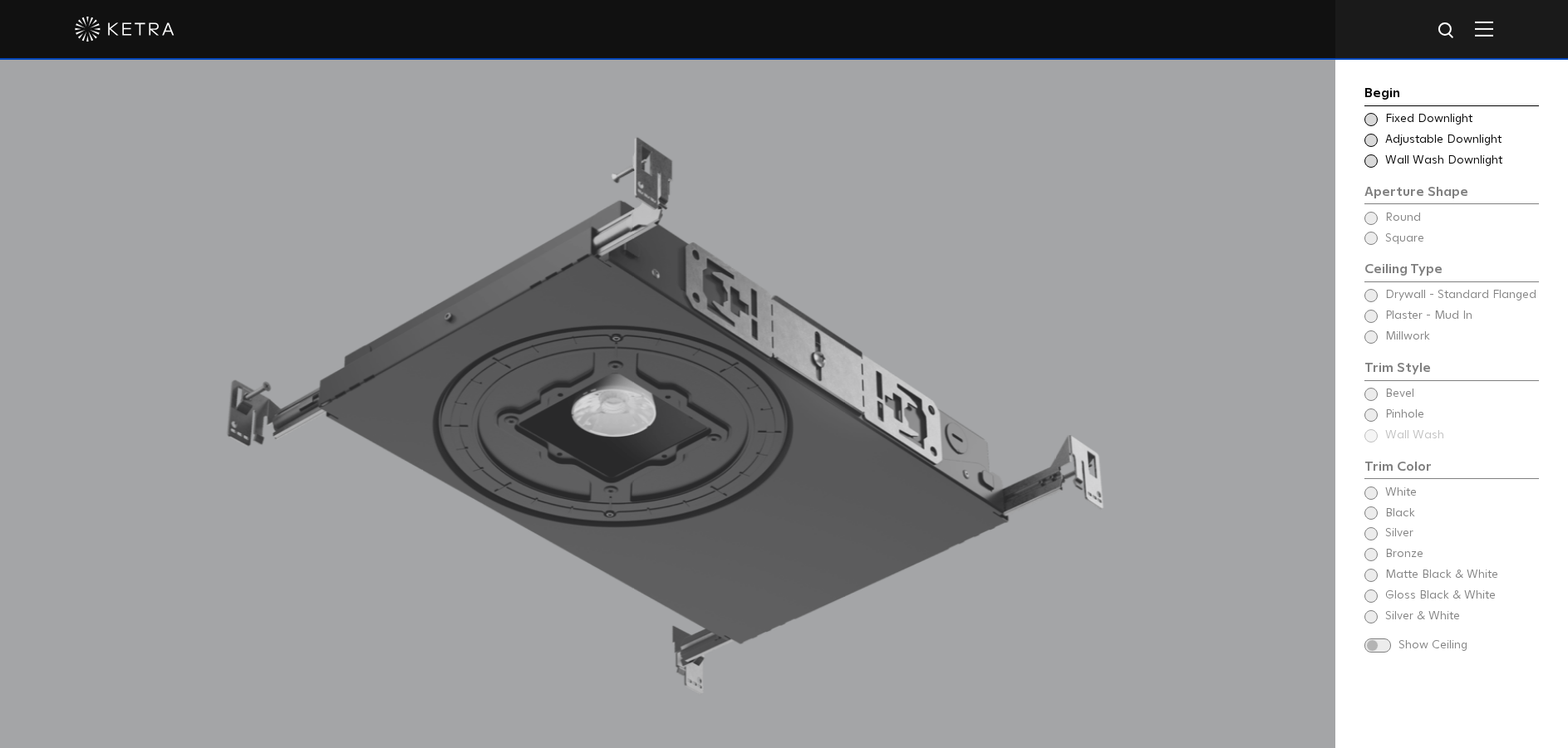
click at [1374, 120] on span at bounding box center [1372, 120] width 14 height 14
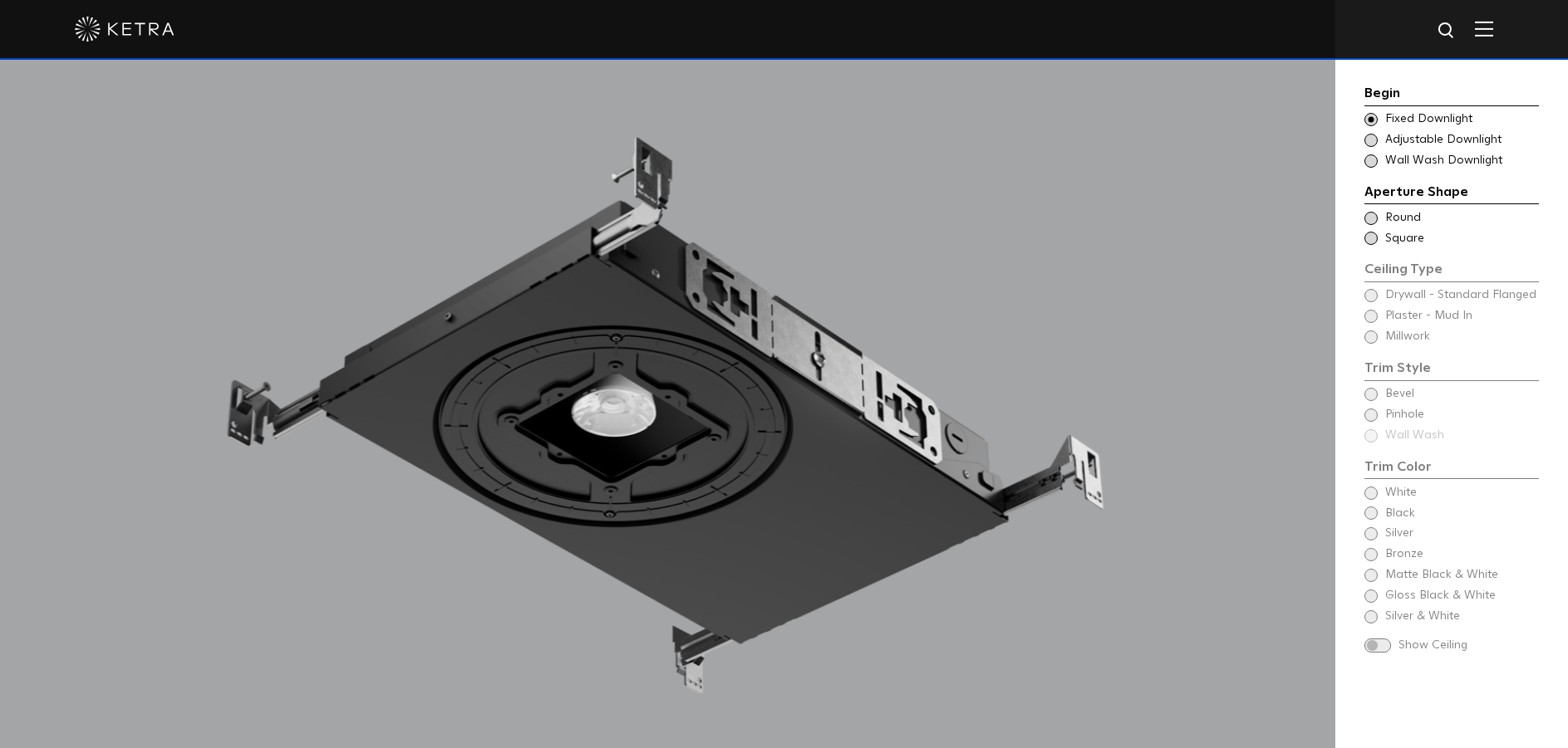
click at [1373, 236] on span at bounding box center [1372, 238] width 14 height 14
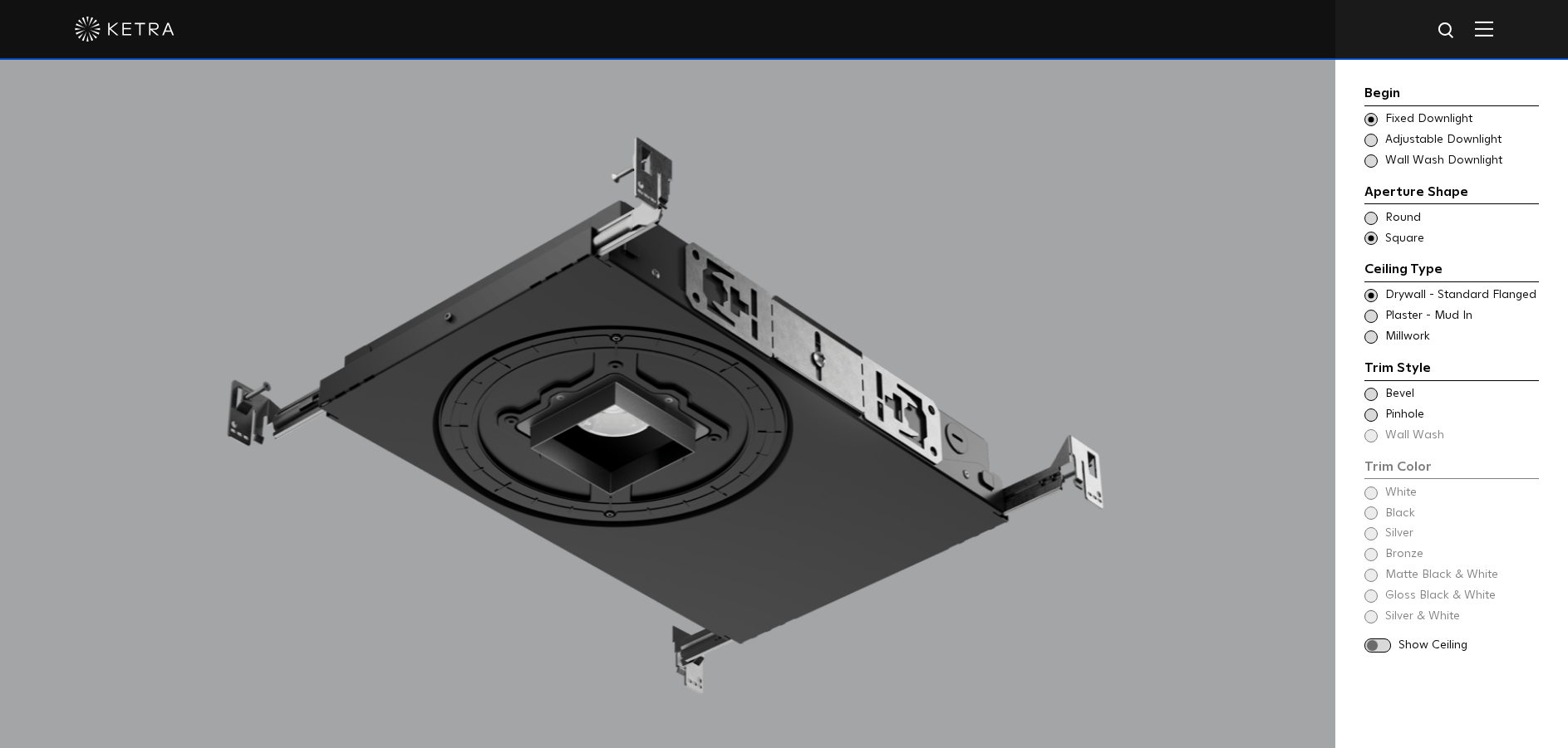
click at [1371, 338] on span at bounding box center [1372, 337] width 14 height 14
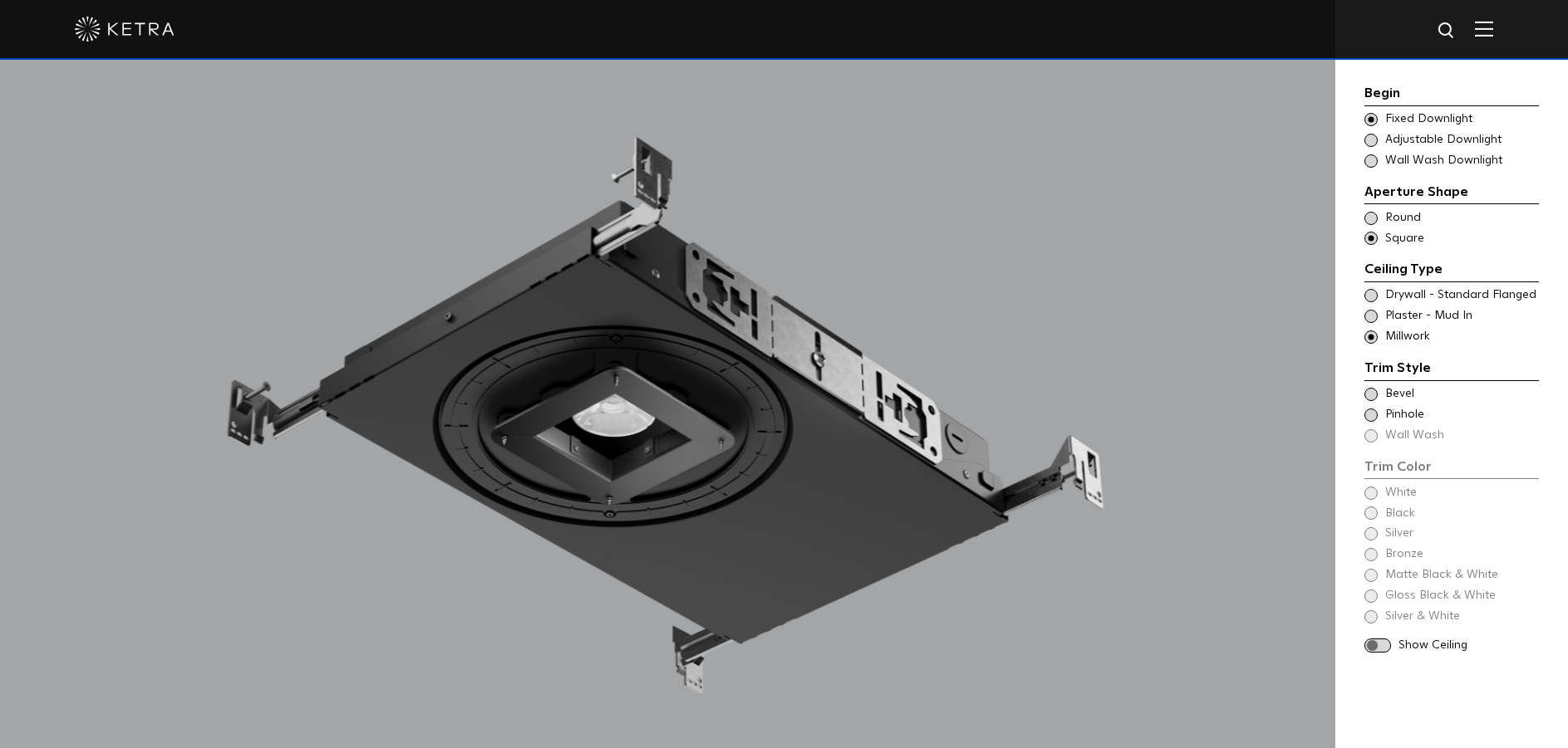
click at [1369, 298] on span at bounding box center [1372, 296] width 14 height 14
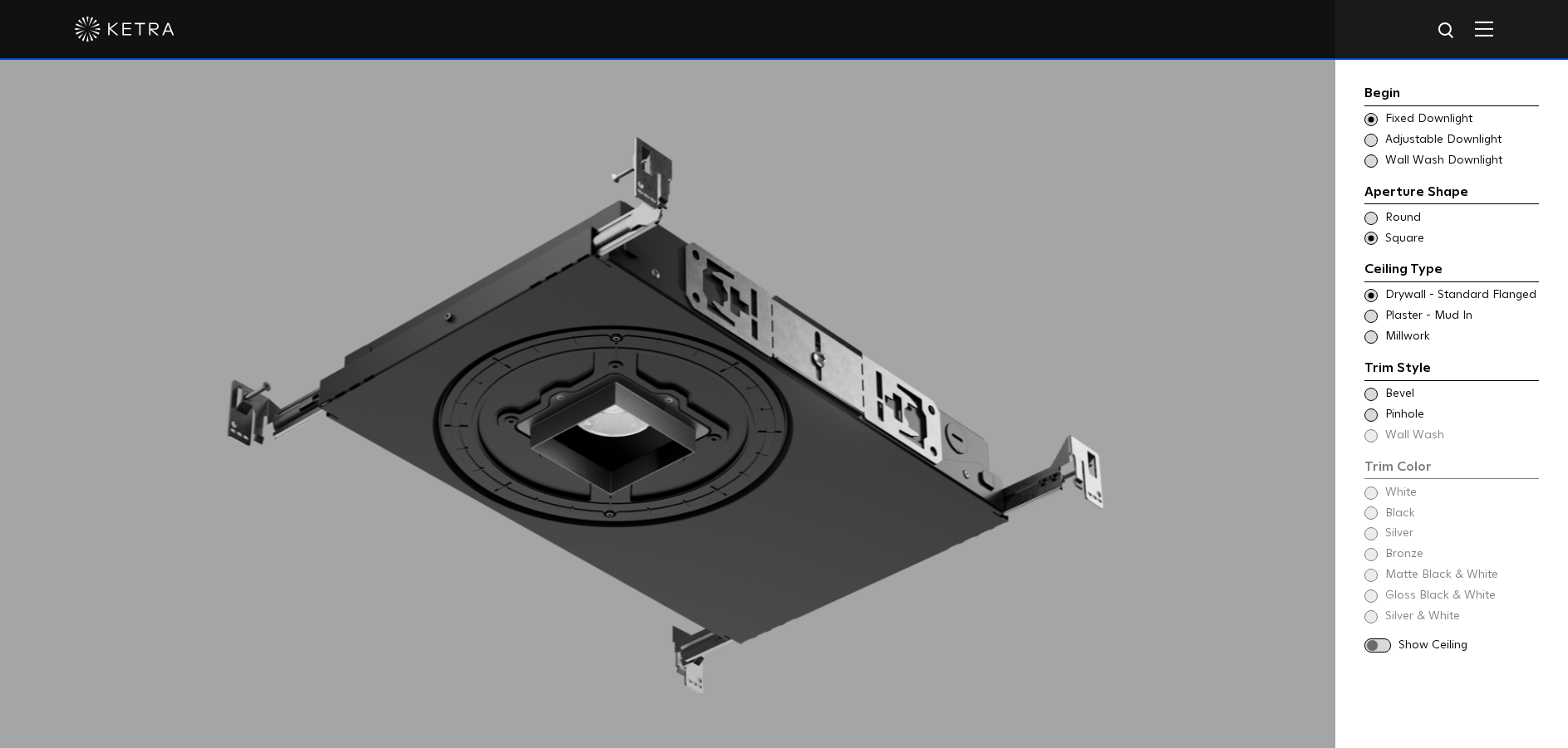
click at [1370, 317] on span at bounding box center [1372, 317] width 14 height 14
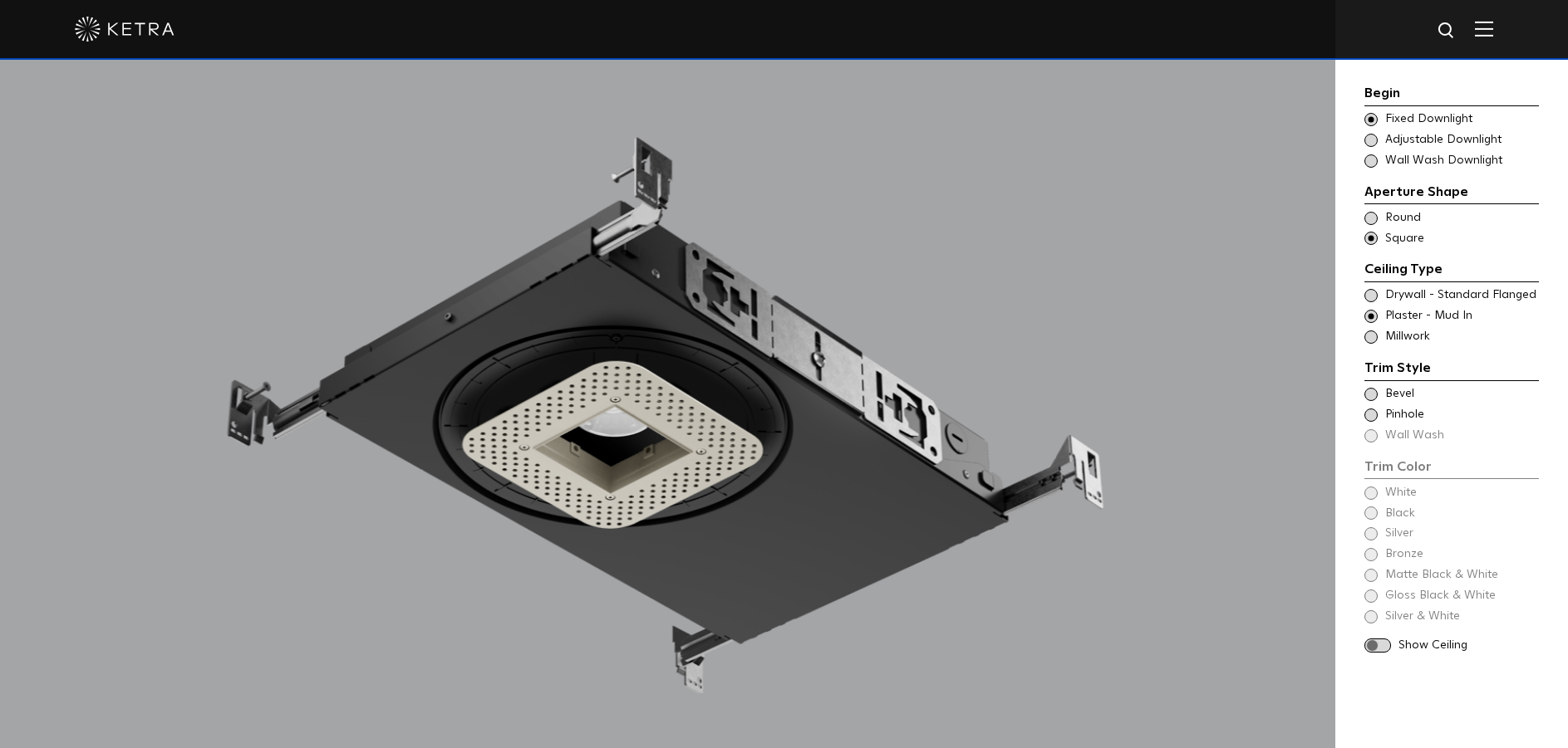
click at [1369, 300] on span at bounding box center [1372, 296] width 14 height 14
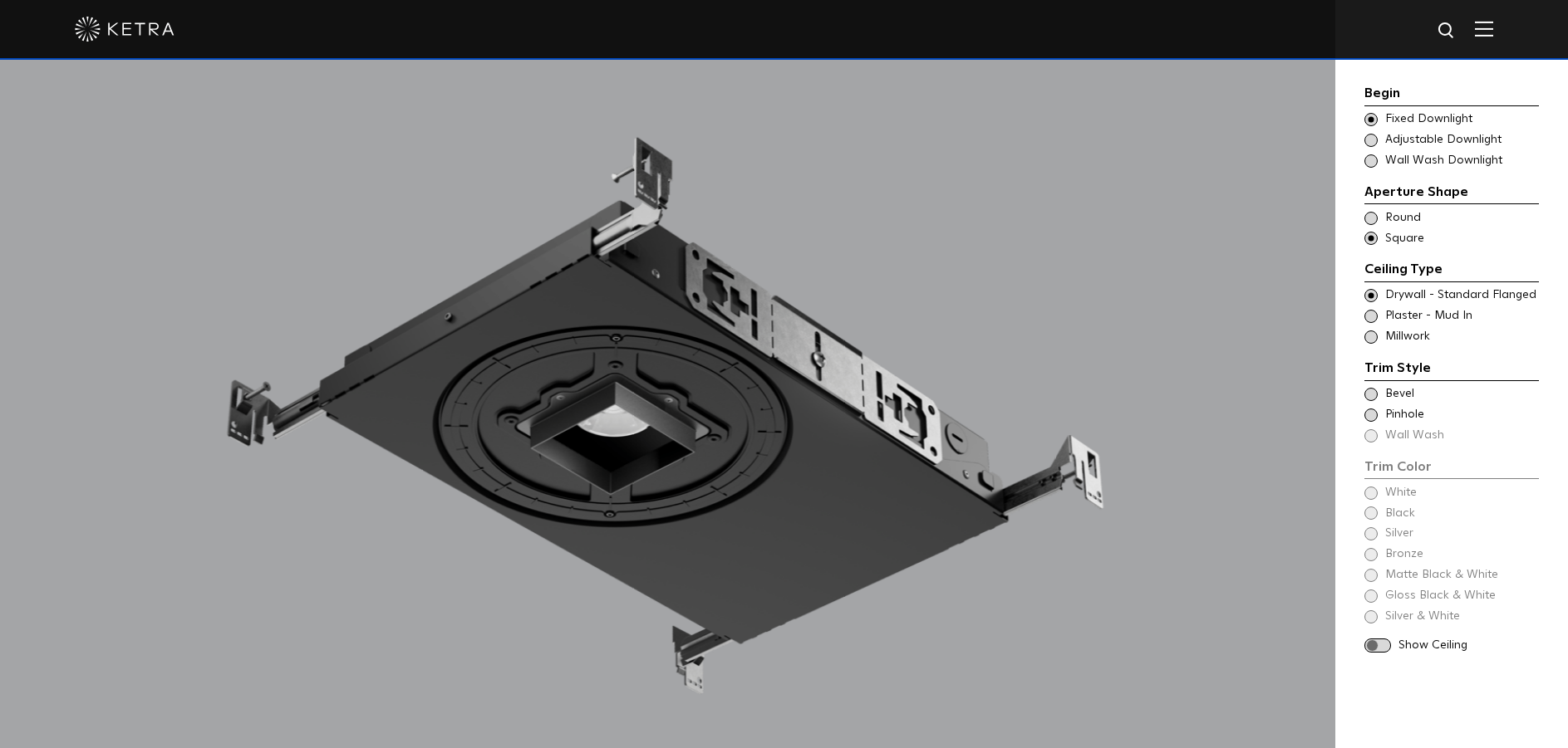
click at [1367, 336] on span at bounding box center [1372, 337] width 14 height 14
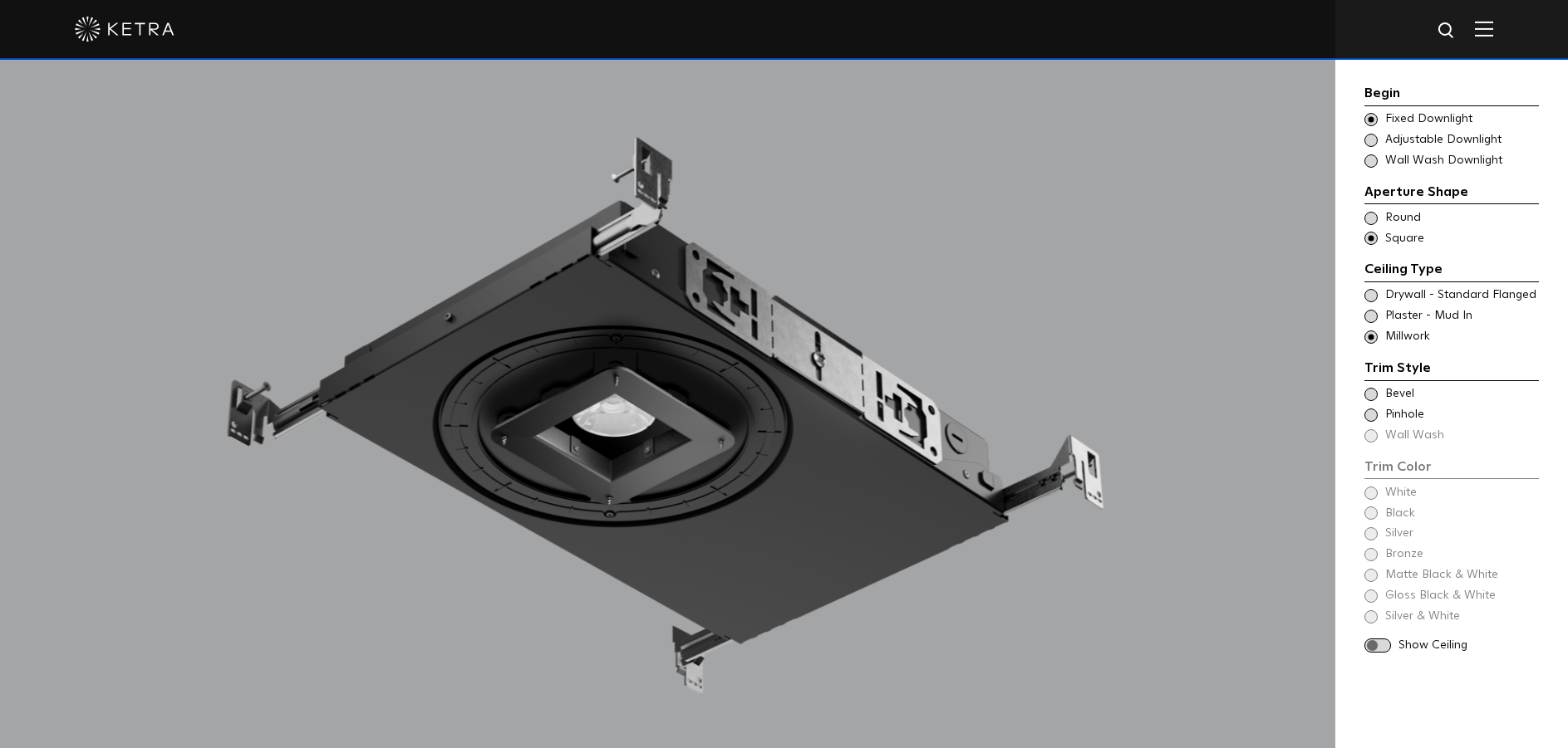
click at [1370, 396] on span at bounding box center [1372, 395] width 14 height 14
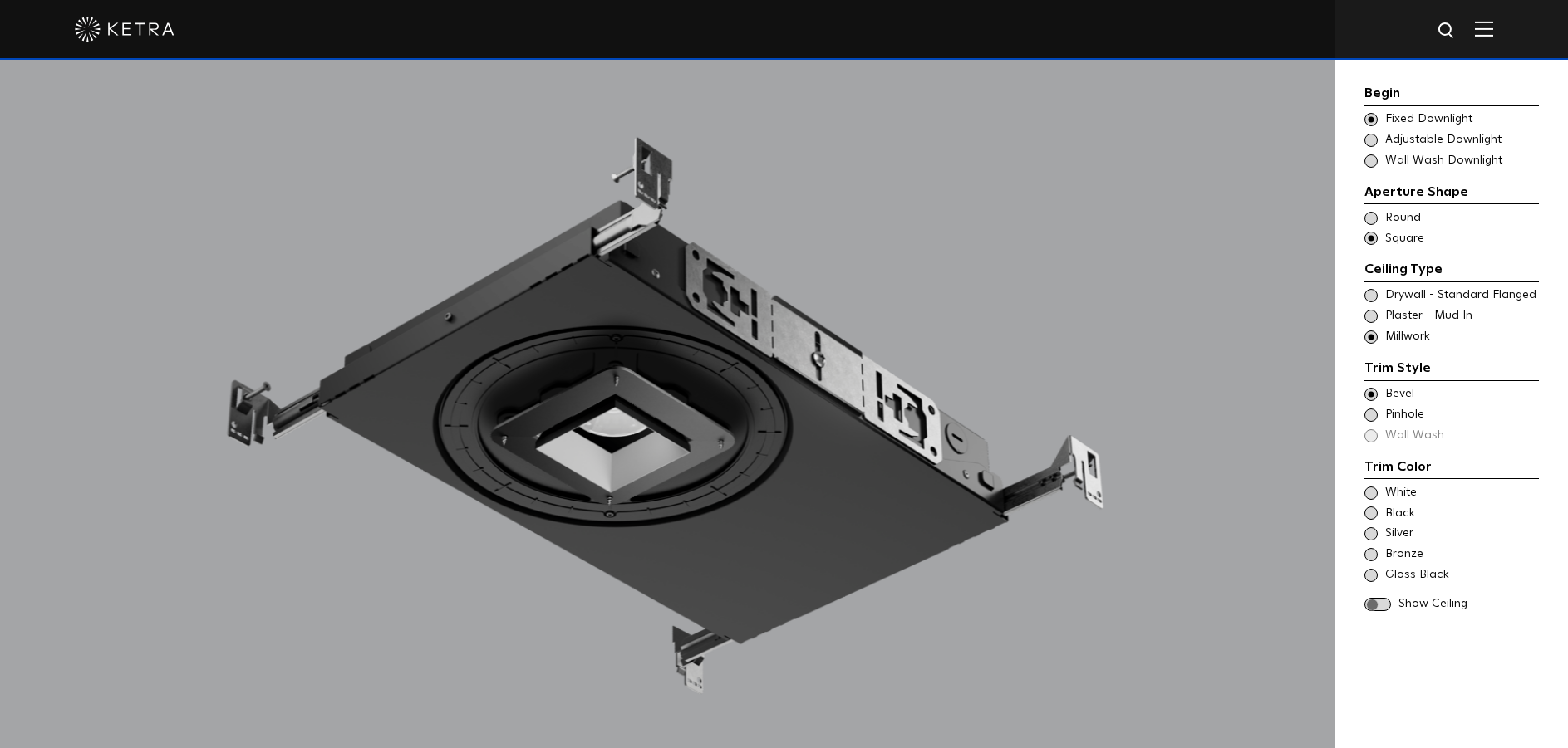
click at [1368, 494] on span at bounding box center [1372, 494] width 14 height 14
click at [1375, 607] on span at bounding box center [1378, 605] width 26 height 14
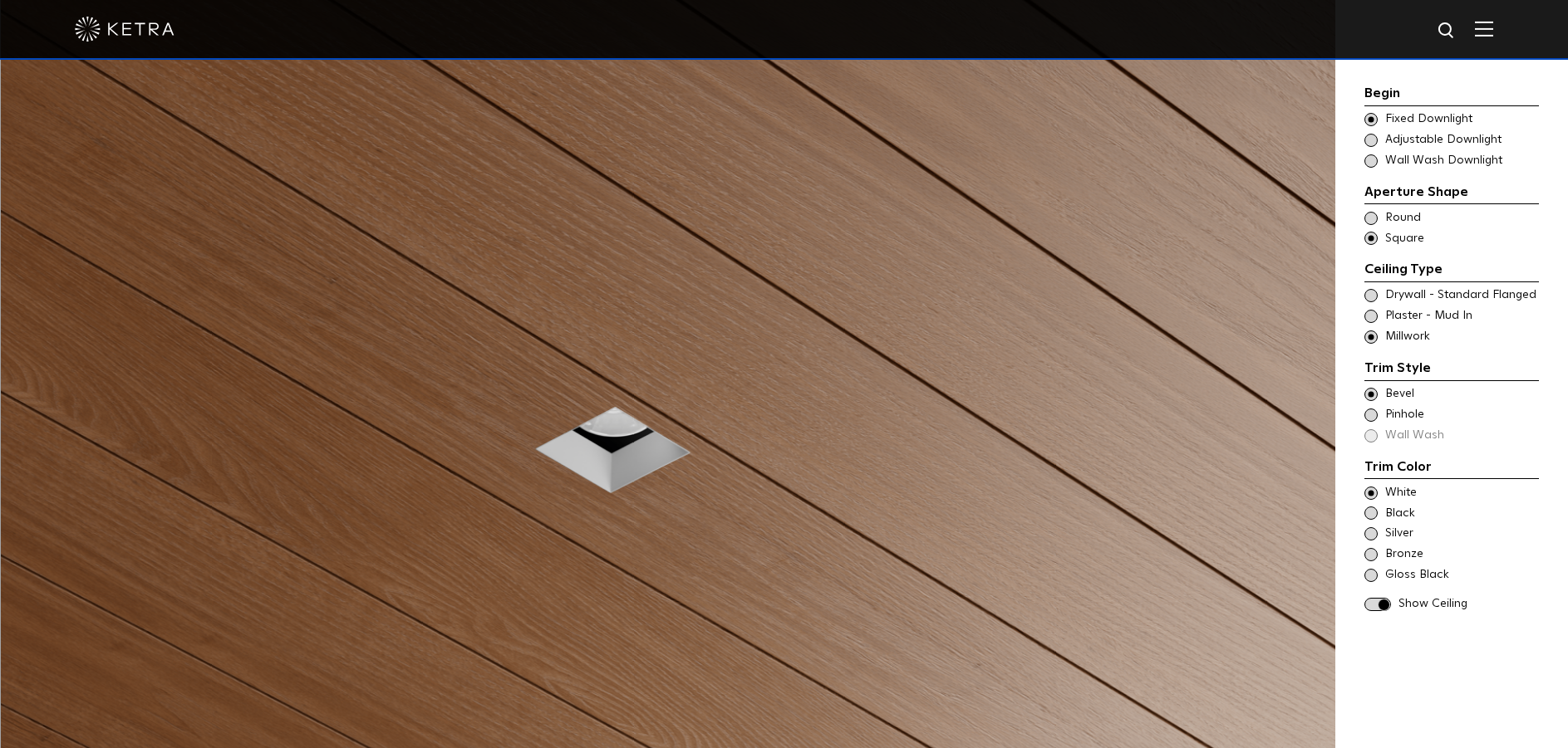
click at [1376, 603] on span at bounding box center [1378, 605] width 26 height 14
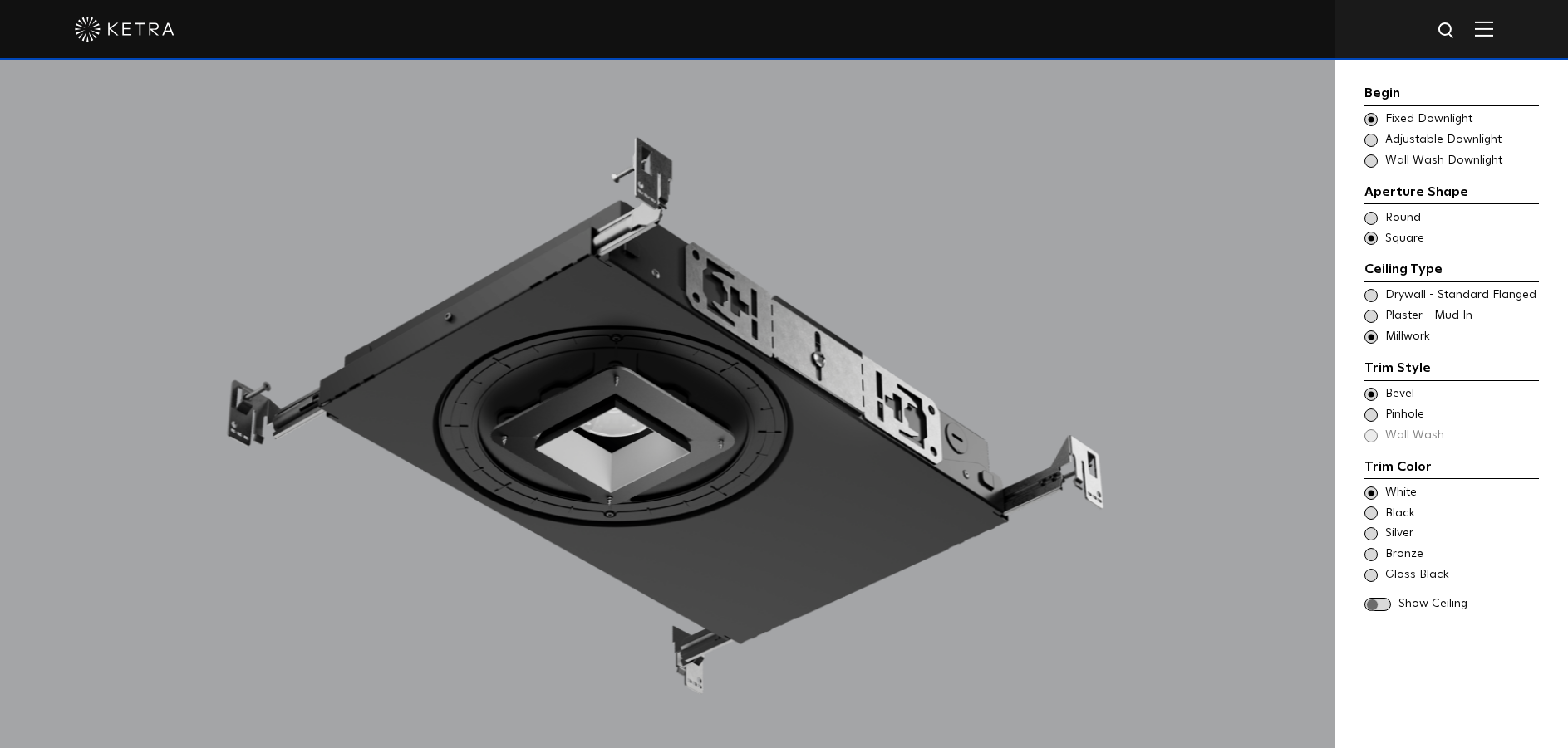
click at [1376, 603] on span at bounding box center [1378, 605] width 26 height 14
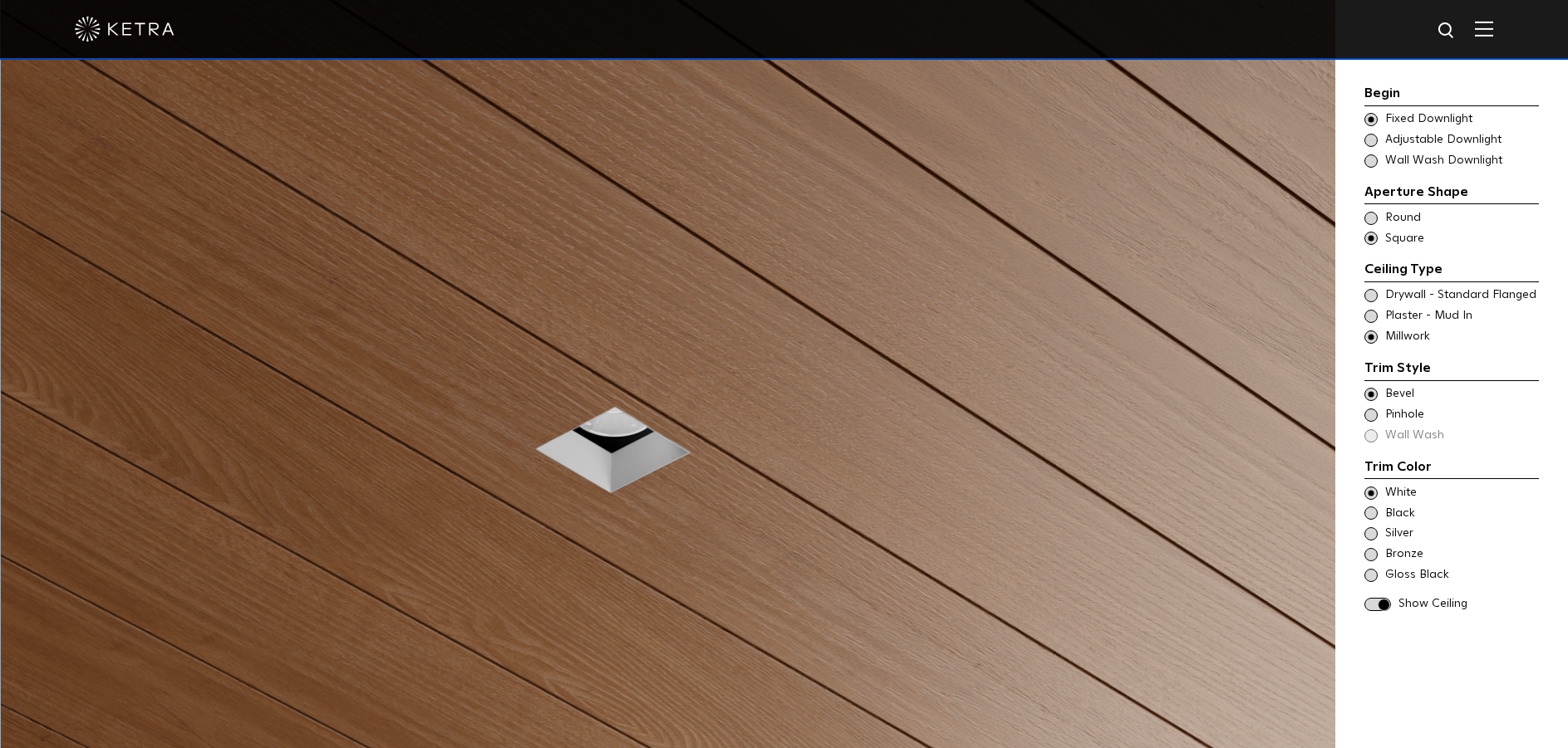
click at [1376, 603] on span at bounding box center [1378, 605] width 26 height 14
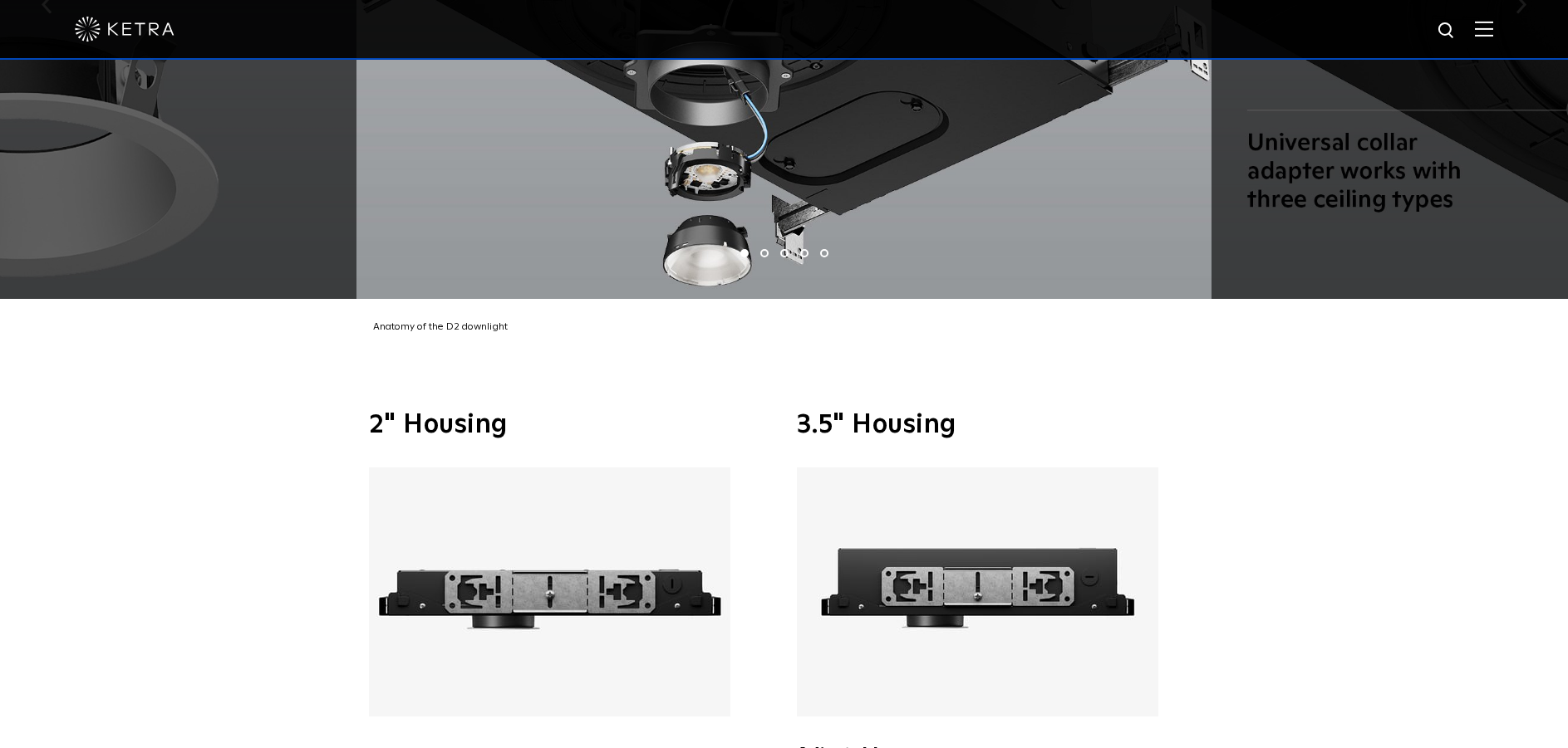
scroll to position [3516, 0]
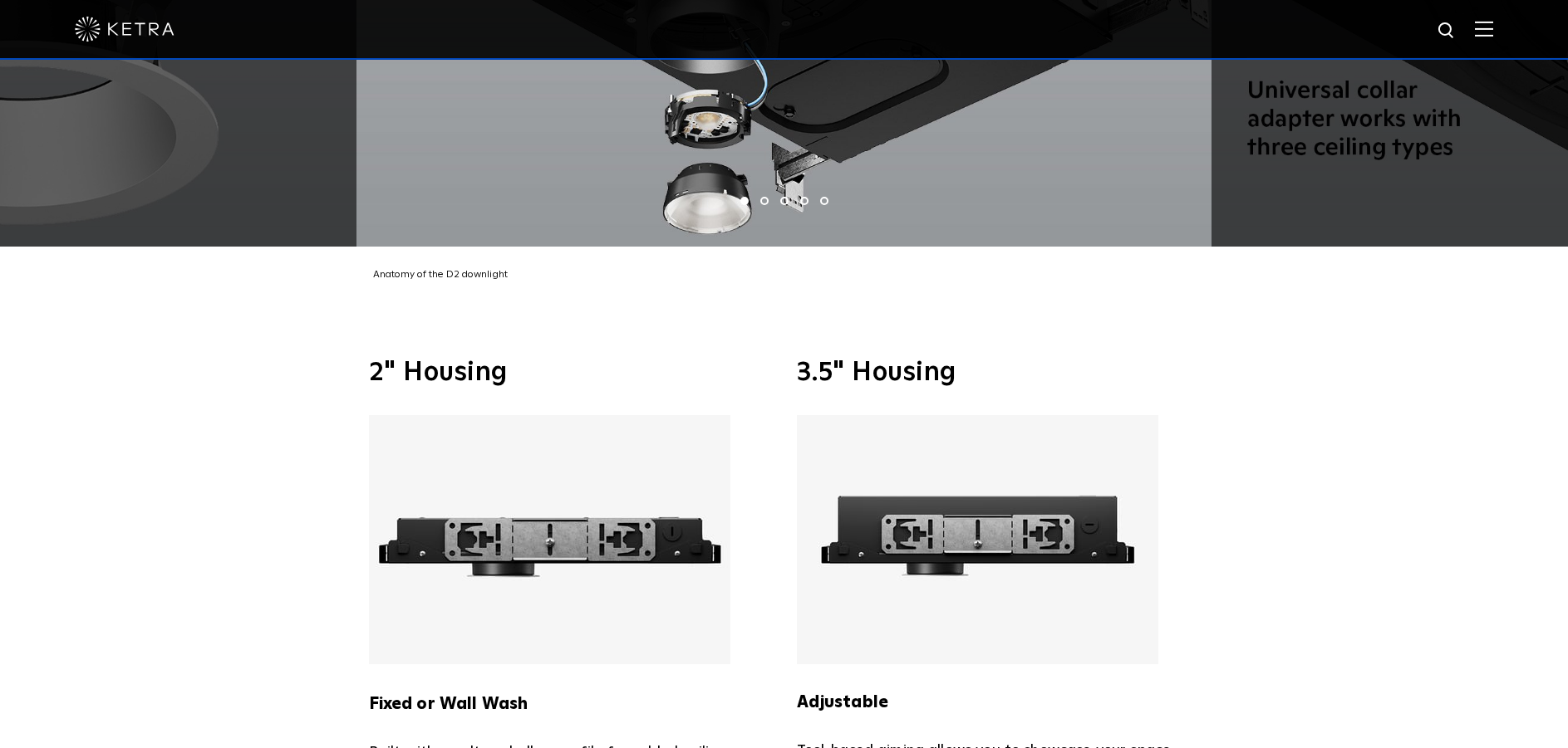
click at [567, 505] on img at bounding box center [549, 539] width 361 height 249
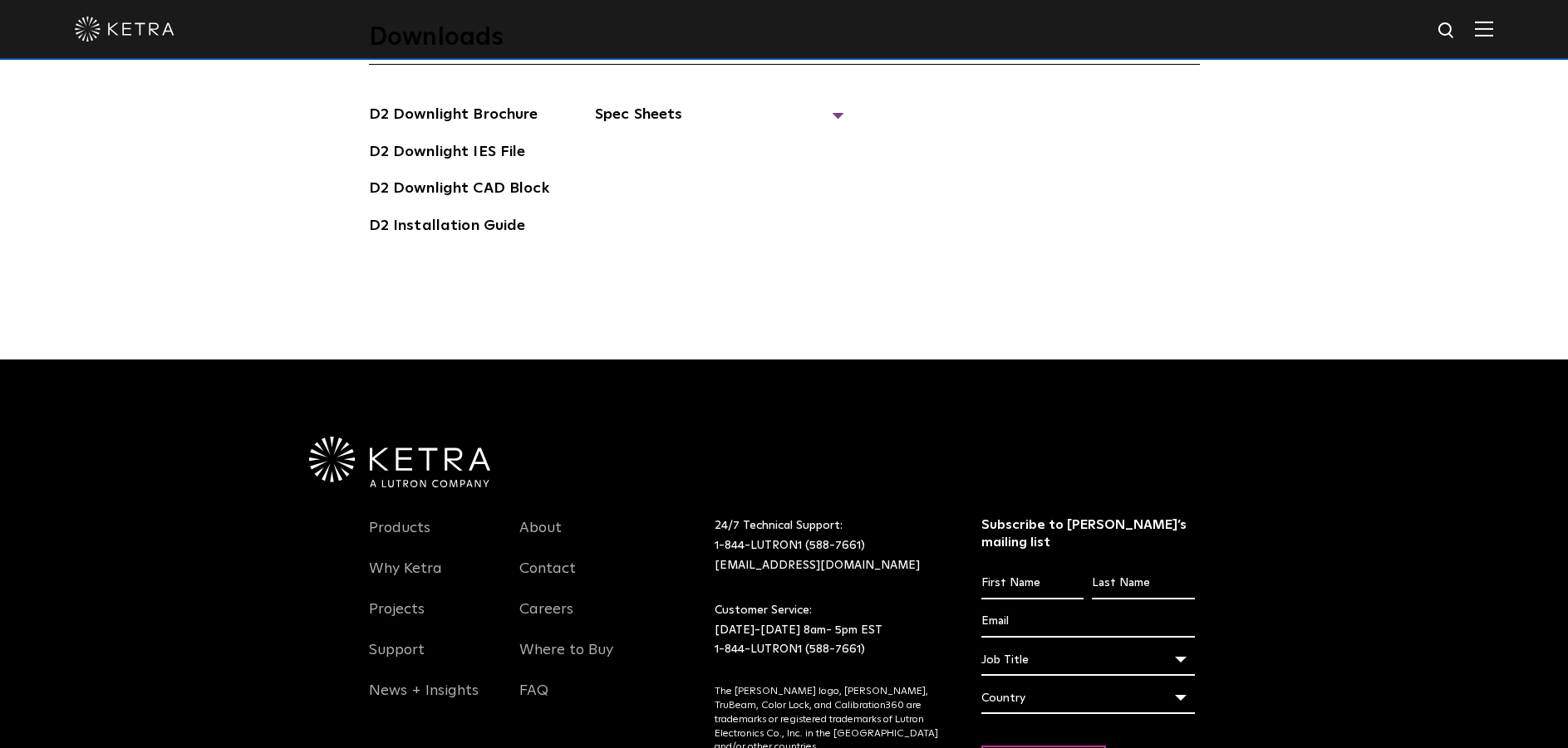
scroll to position [5094, 0]
